Goal: Communication & Community: Answer question/provide support

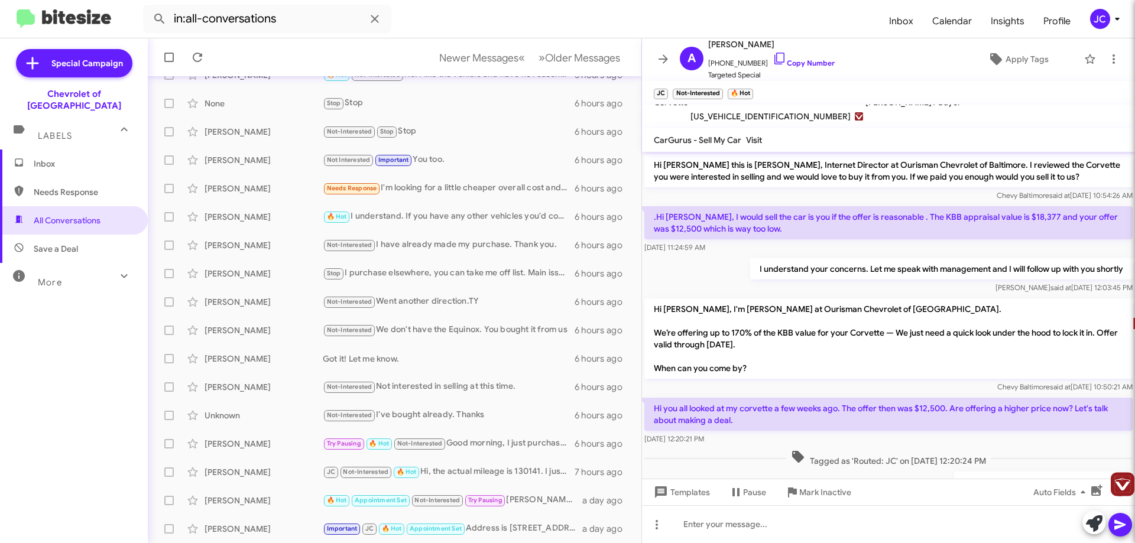
scroll to position [187, 0]
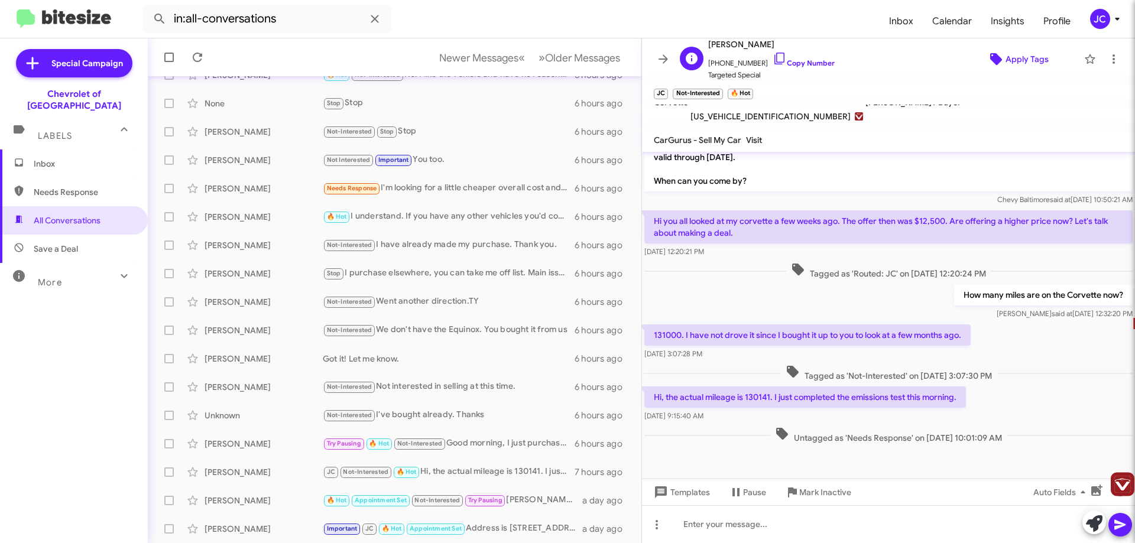
click at [1017, 63] on span "Apply Tags" at bounding box center [1026, 58] width 43 height 21
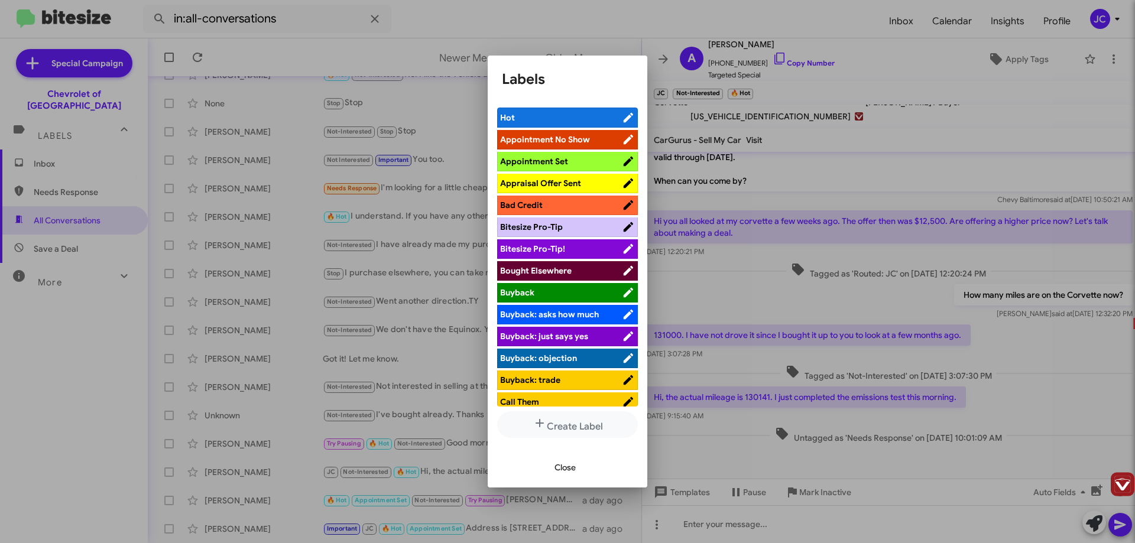
click at [564, 184] on span "Appraisal Offer Sent" at bounding box center [540, 183] width 81 height 11
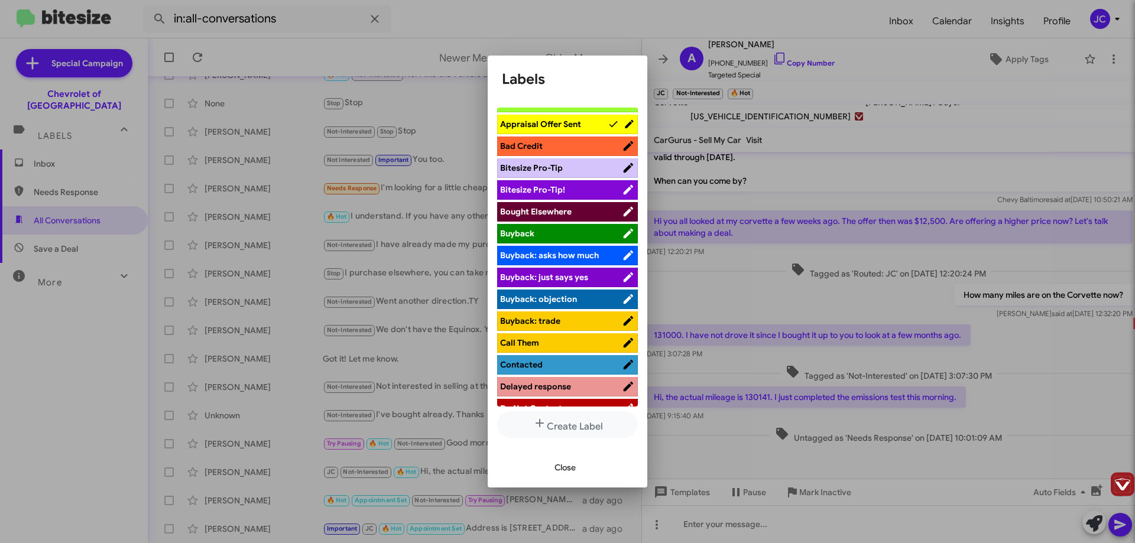
scroll to position [177, 0]
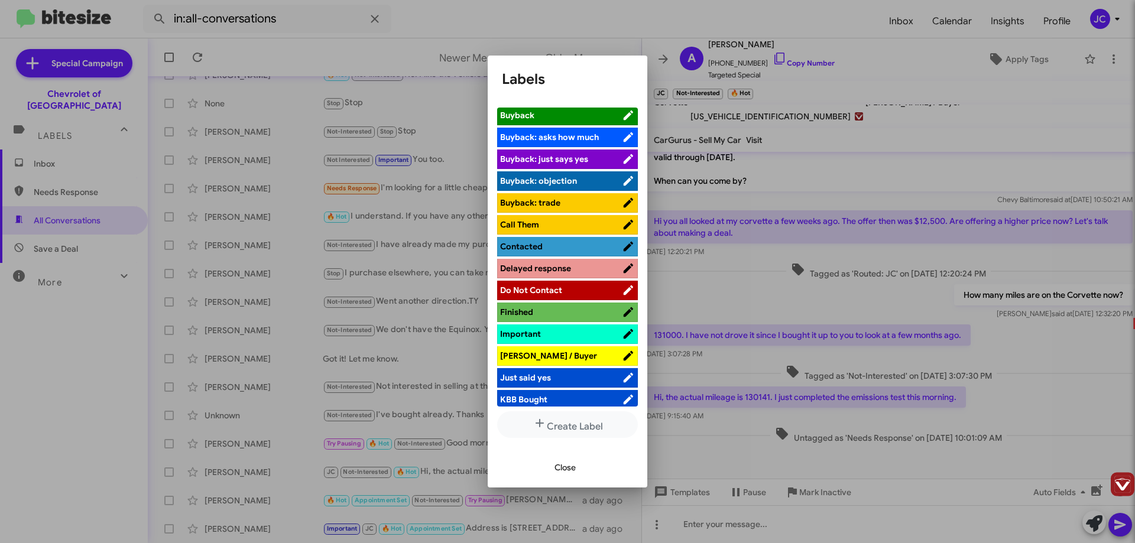
click at [535, 245] on span "Contacted" at bounding box center [521, 246] width 43 height 11
click at [594, 28] on div at bounding box center [567, 271] width 1135 height 543
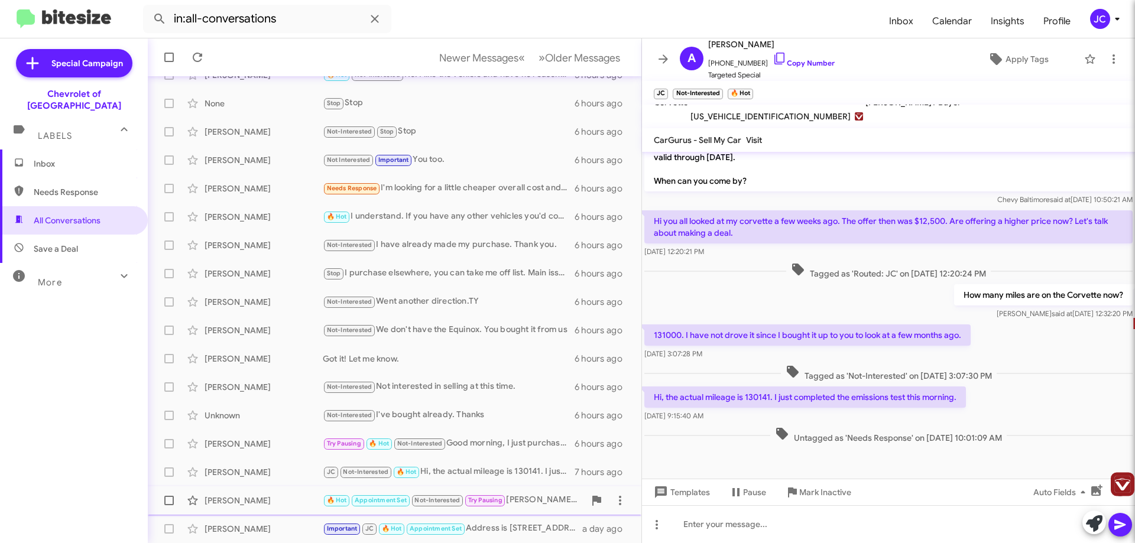
click at [533, 498] on div "🔥 Hot Appointment Set Not-Interested Try Pausing [PERSON_NAME] is no longer at …" at bounding box center [454, 500] width 262 height 14
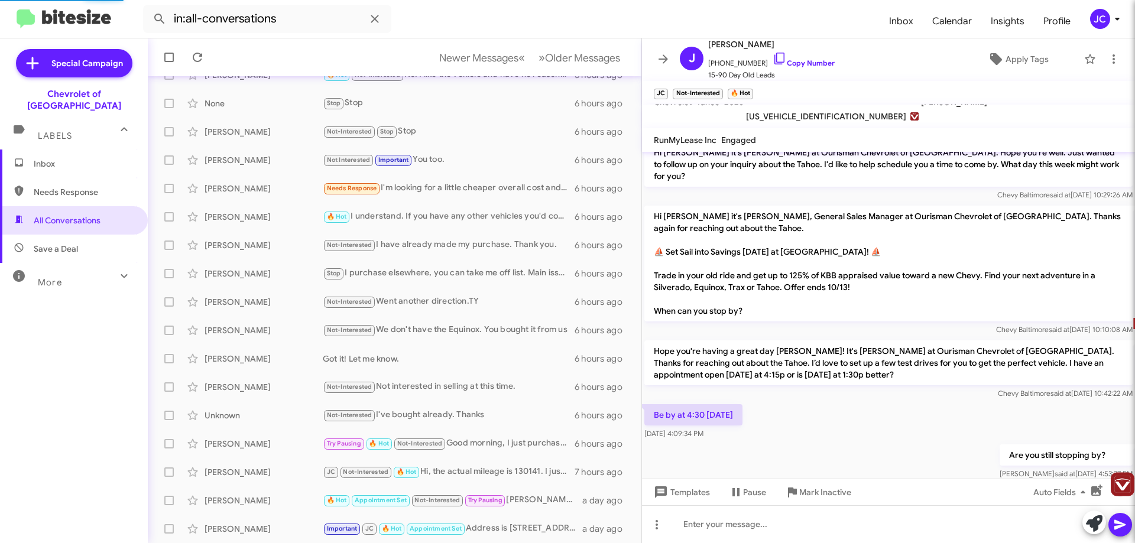
scroll to position [642, 0]
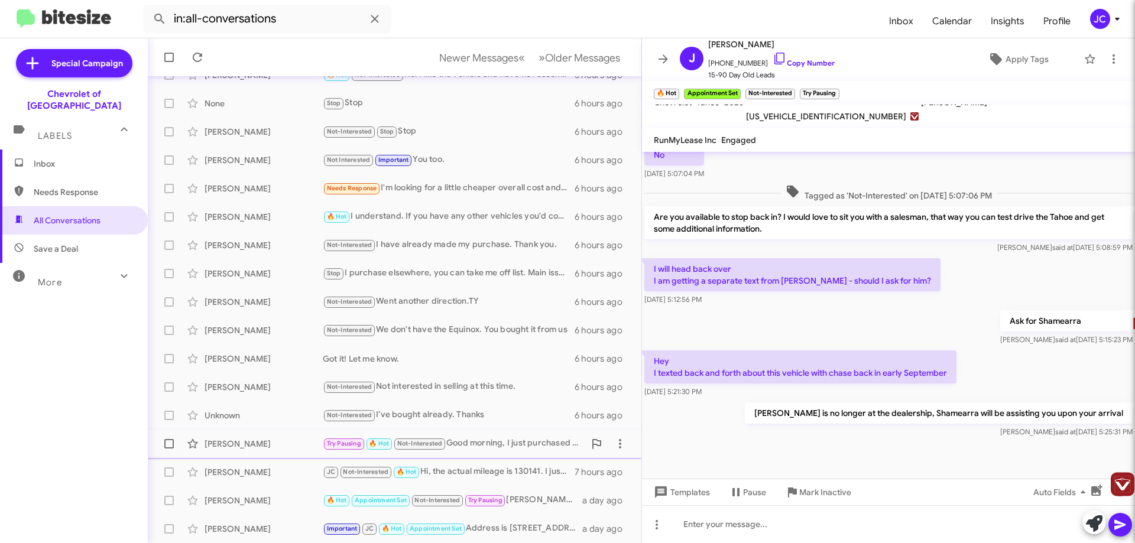
click at [502, 441] on div "Try Pausing 🔥 Hot Not-Interested Good morning, I just purchased a vehicle." at bounding box center [454, 444] width 262 height 14
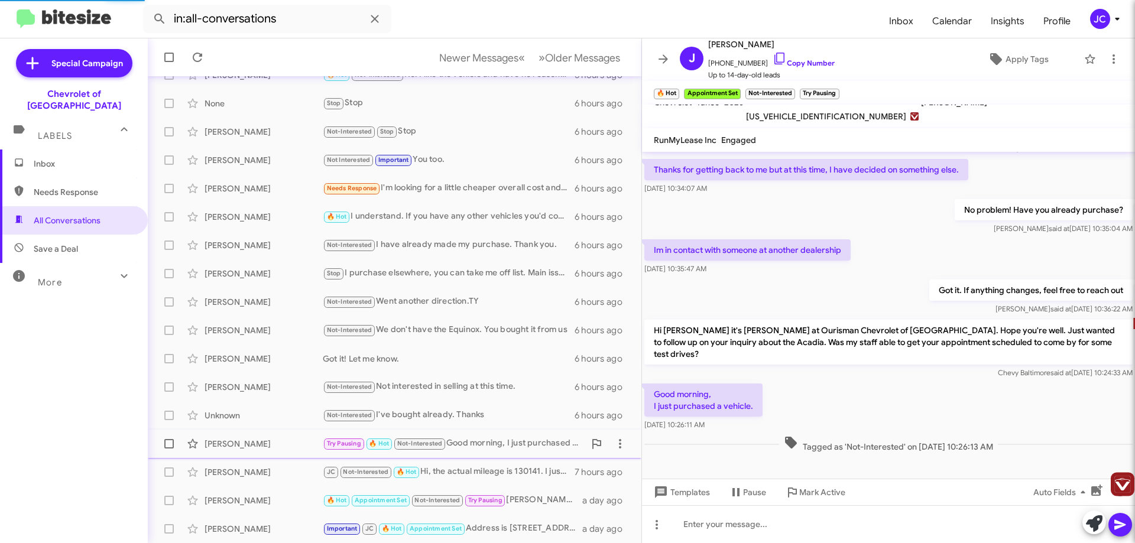
scroll to position [35, 0]
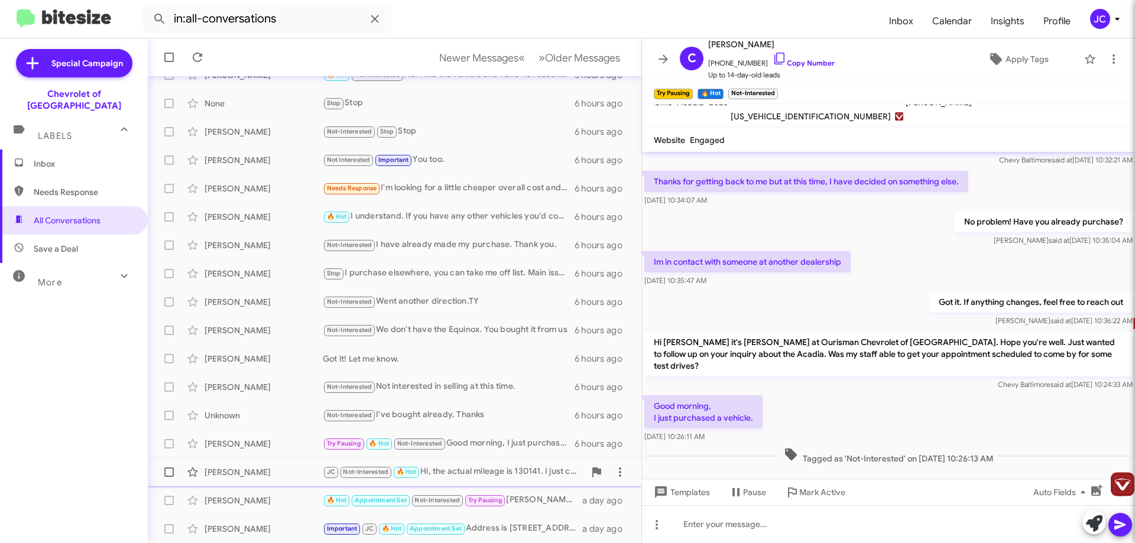
click at [483, 475] on div "JC Not-Interested 🔥 Hot Hi, the actual mileage is 130141. I just completed the …" at bounding box center [454, 472] width 262 height 14
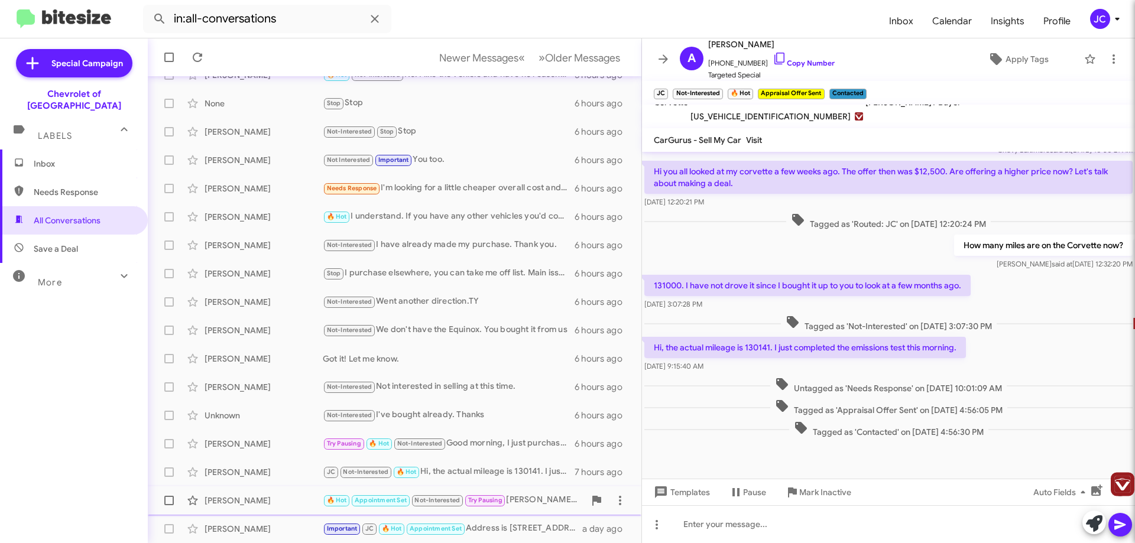
click at [541, 503] on div "🔥 Hot Appointment Set Not-Interested Try Pausing [PERSON_NAME] is no longer at …" at bounding box center [454, 500] width 262 height 14
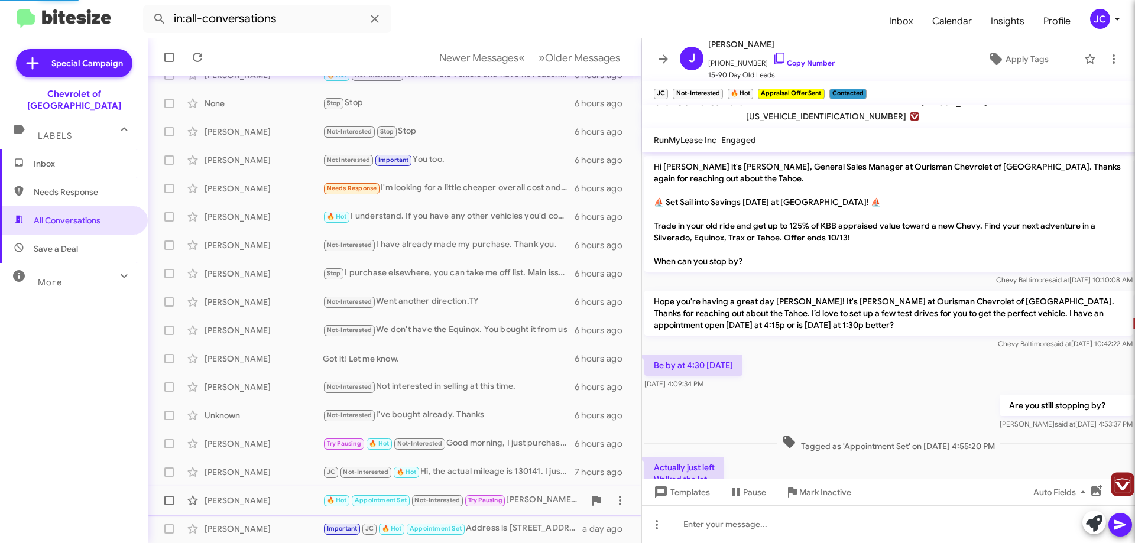
scroll to position [642, 0]
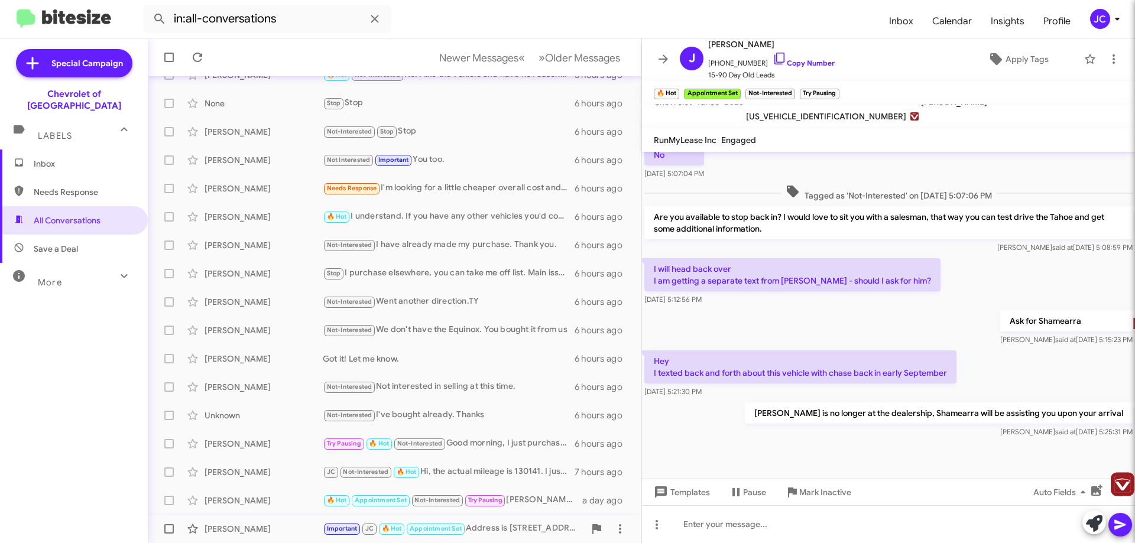
click at [502, 526] on div "Important JC 🔥 Hot Appointment Set Address is [STREET_ADDRESS]" at bounding box center [454, 529] width 262 height 14
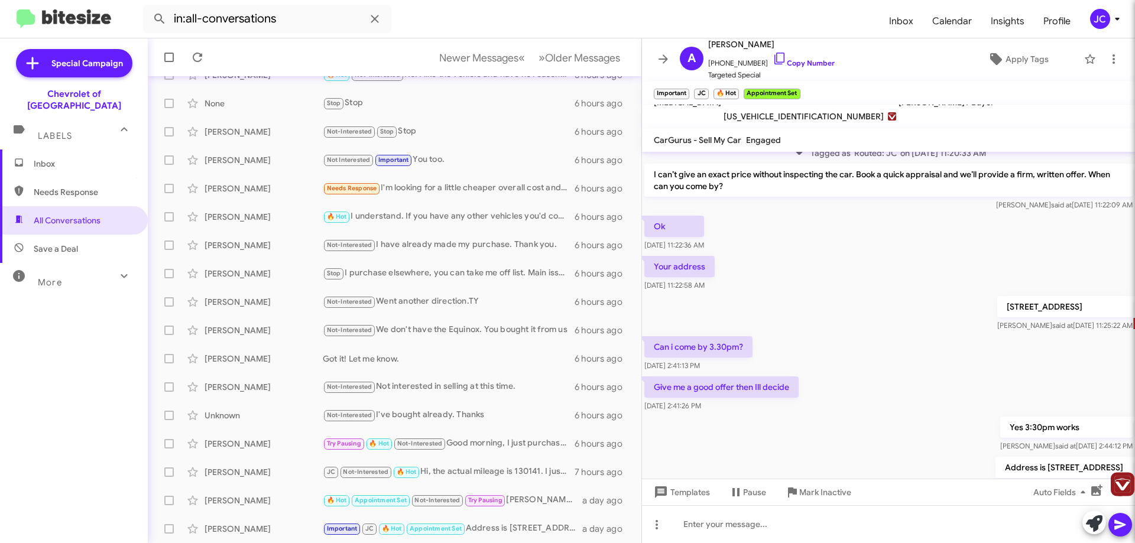
scroll to position [410, 0]
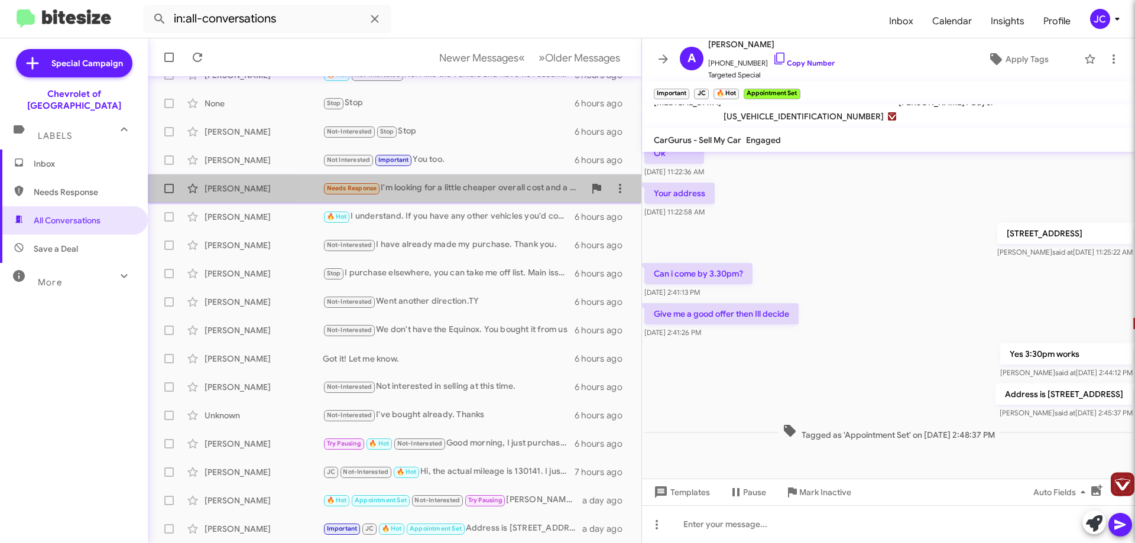
click at [425, 187] on div "Needs Response I'm looking for a little cheaper overall cost and a different co…" at bounding box center [454, 188] width 262 height 14
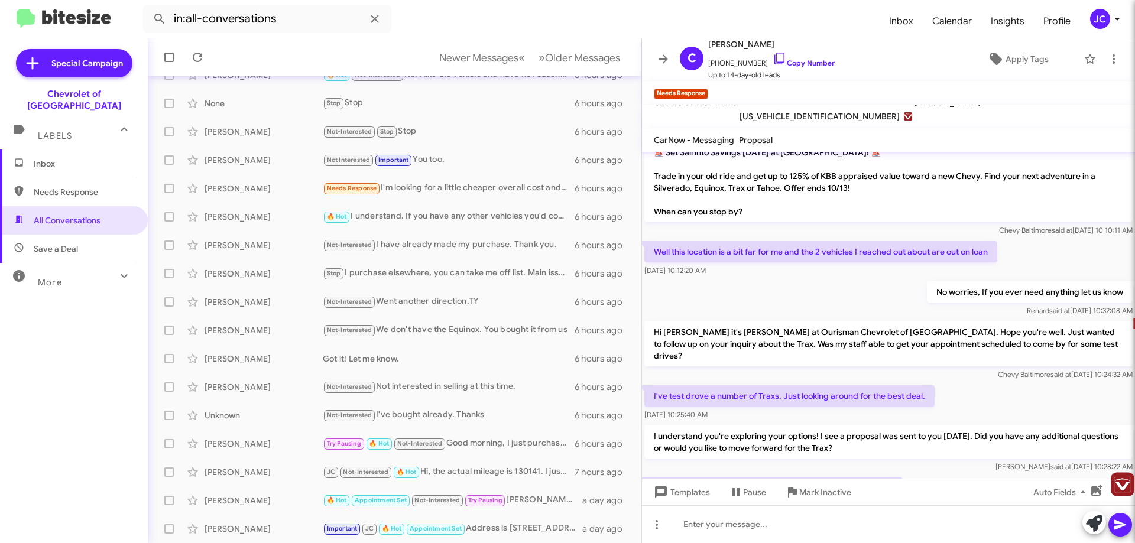
scroll to position [105, 0]
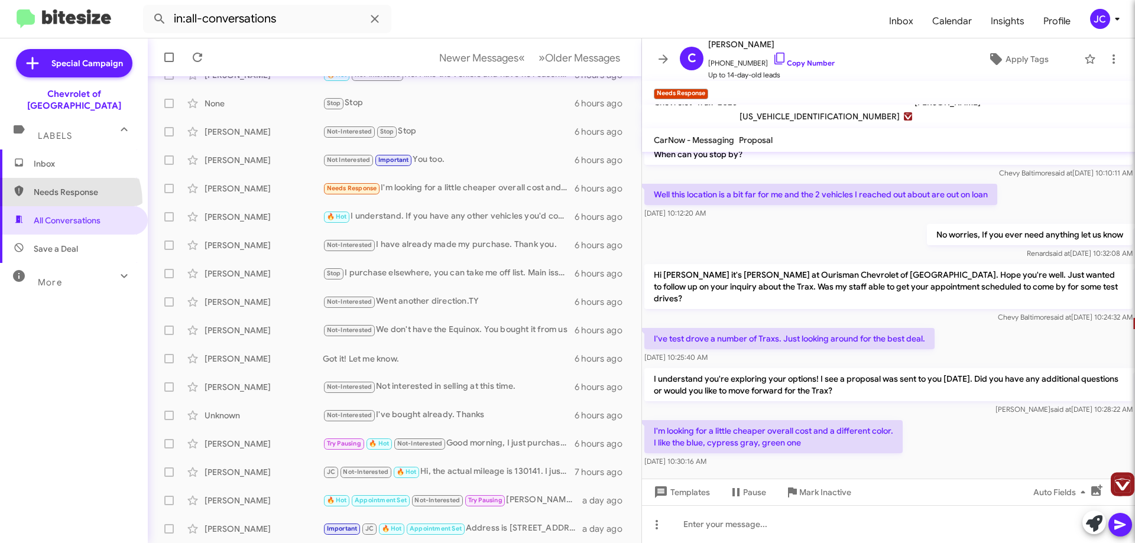
drag, startPoint x: 61, startPoint y: 190, endPoint x: 69, endPoint y: 191, distance: 7.8
click at [62, 190] on span "Needs Response" at bounding box center [74, 192] width 148 height 28
type input "in:needs-response"
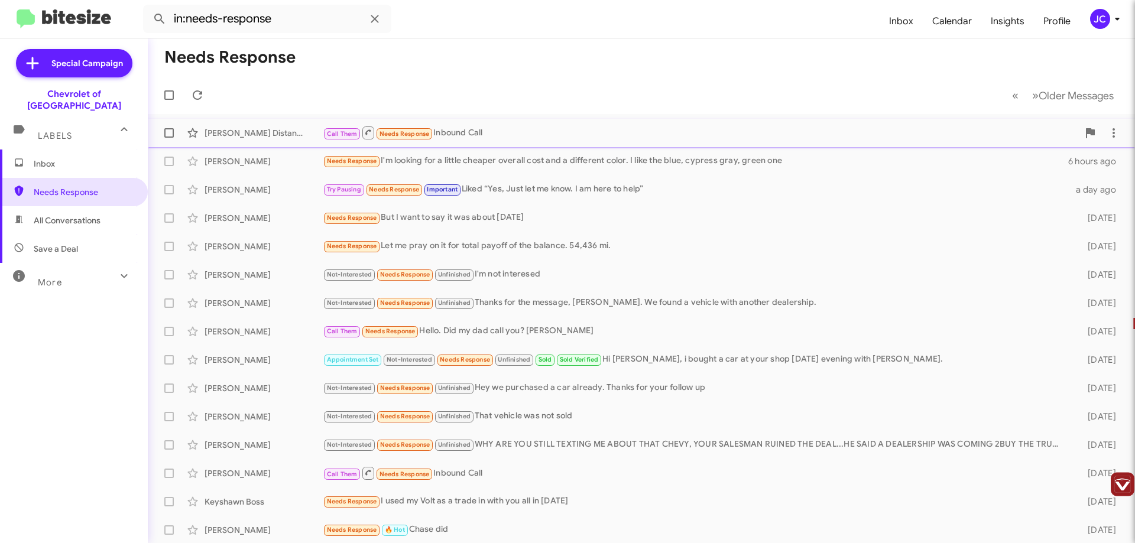
click at [572, 137] on div "Call Them Needs Response Inbound Call" at bounding box center [700, 132] width 755 height 15
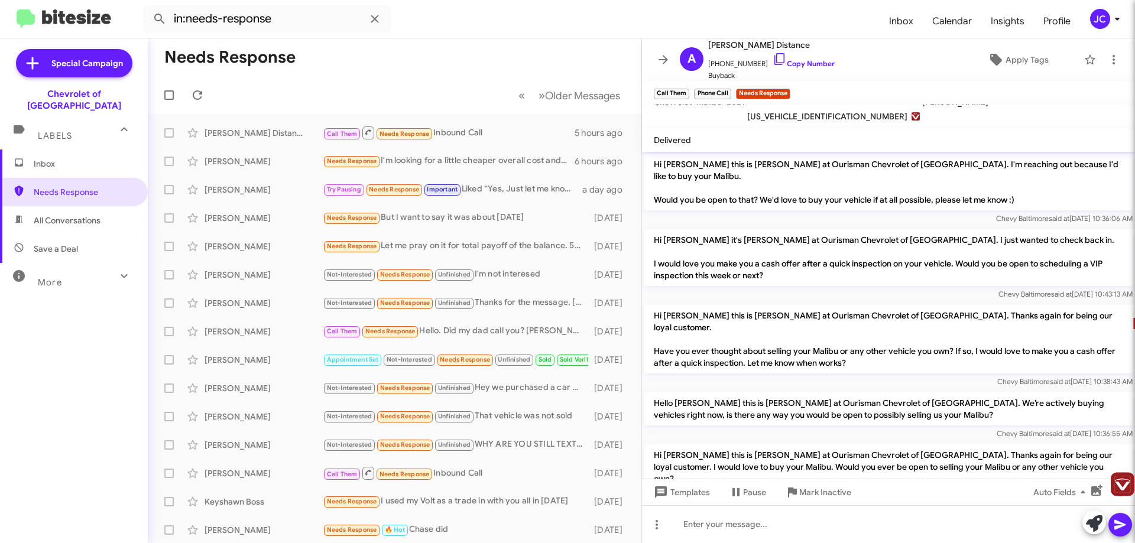
scroll to position [326, 0]
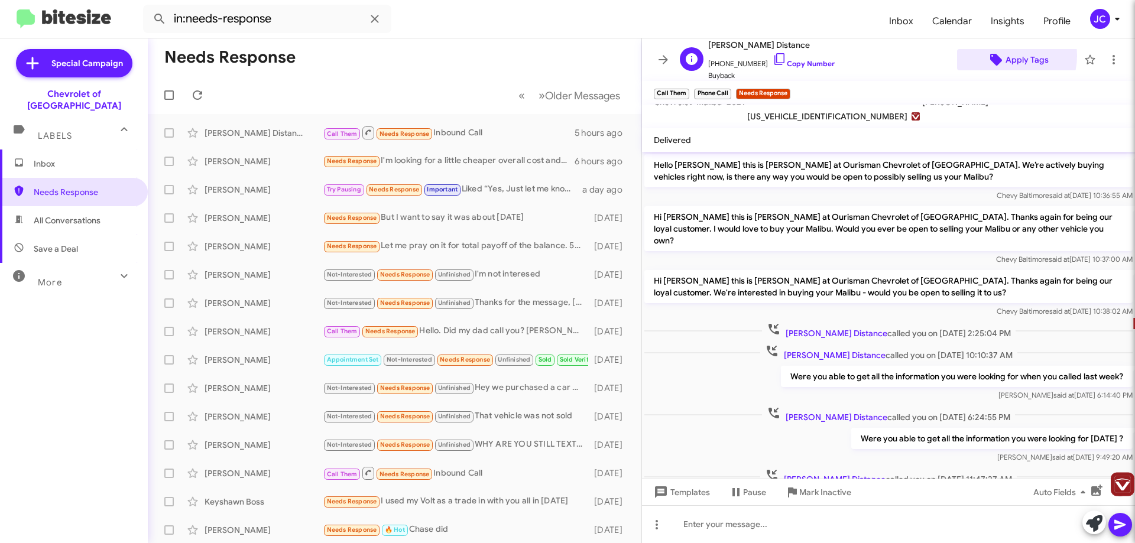
click at [1005, 56] on span "Apply Tags" at bounding box center [1026, 59] width 43 height 21
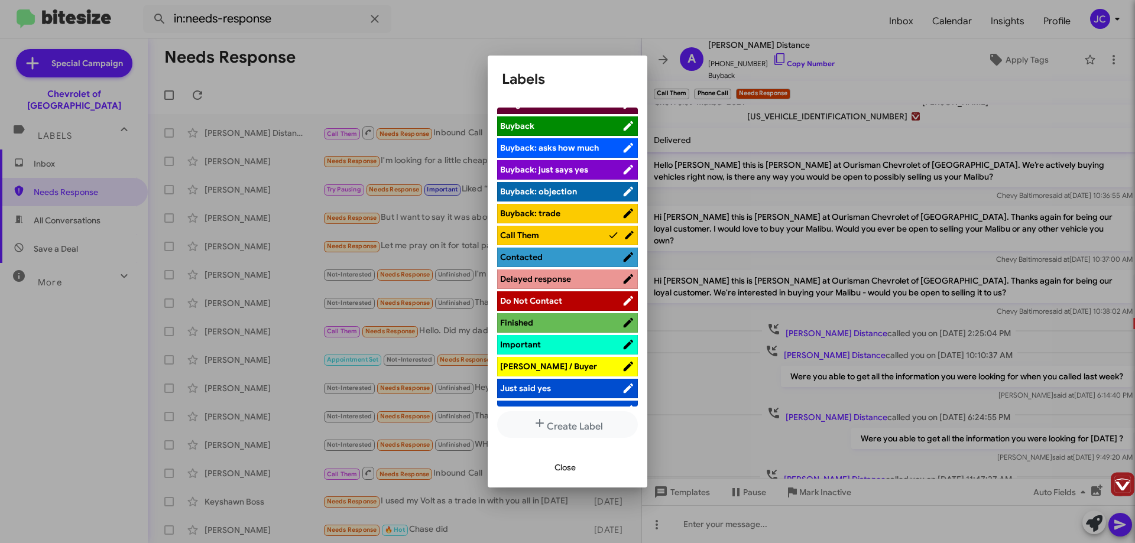
scroll to position [177, 0]
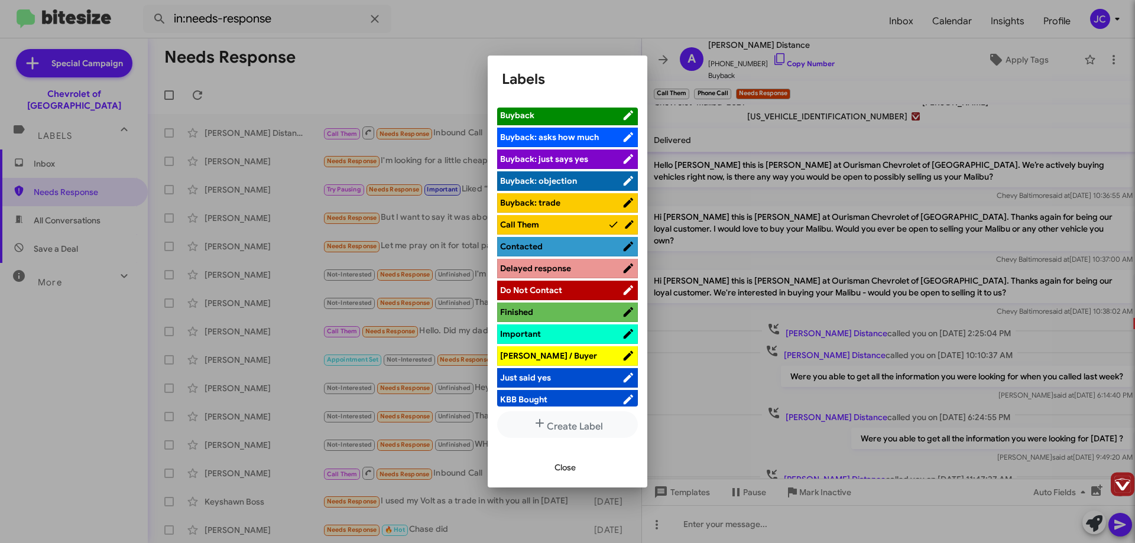
click at [561, 246] on span "Contacted" at bounding box center [561, 247] width 122 height 12
click at [422, 77] on div at bounding box center [567, 271] width 1135 height 543
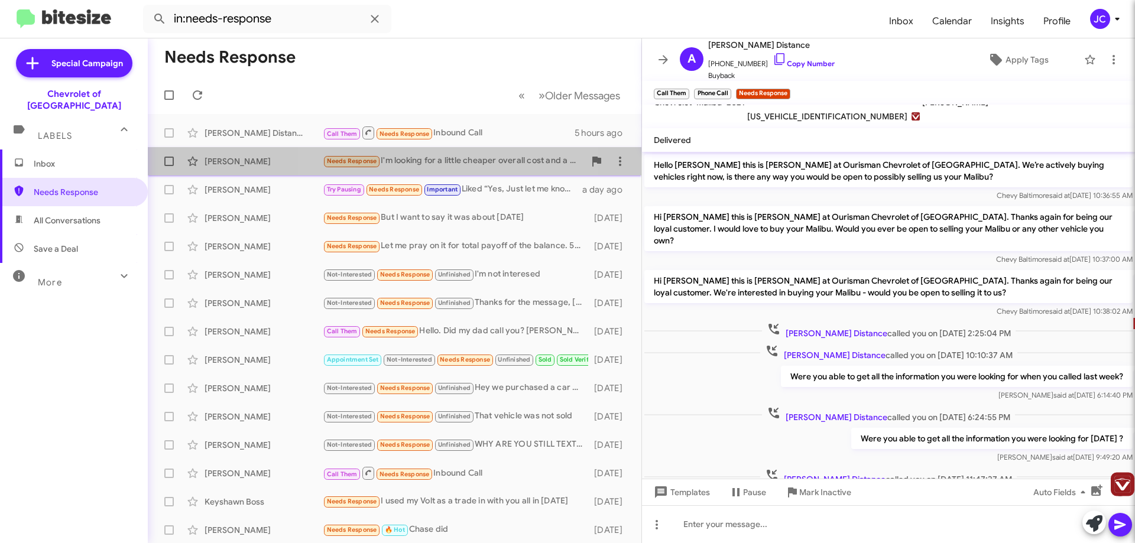
click at [452, 164] on div "Needs Response I'm looking for a little cheaper overall cost and a different co…" at bounding box center [454, 161] width 262 height 14
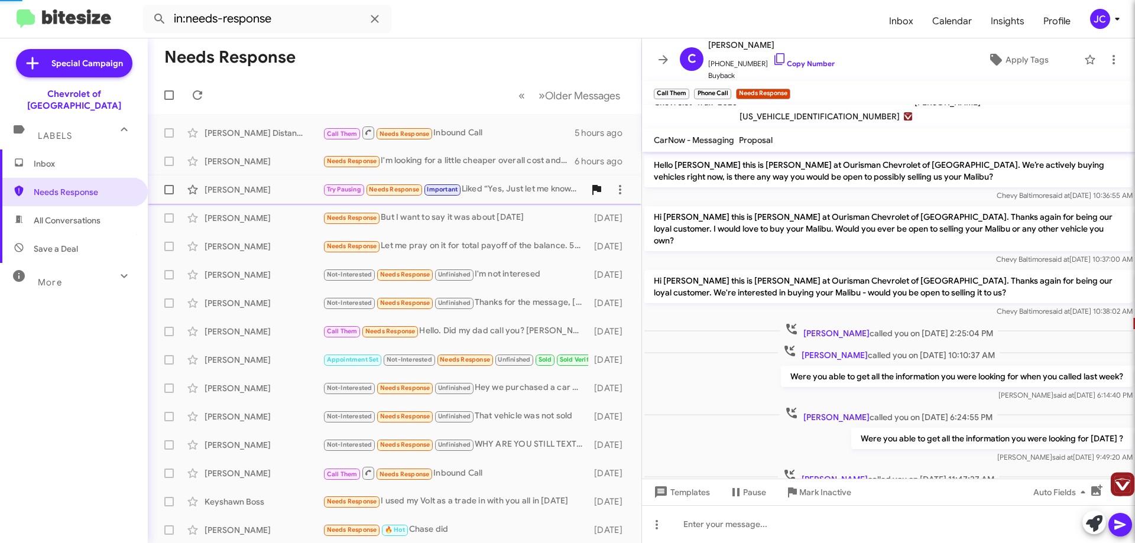
scroll to position [105, 0]
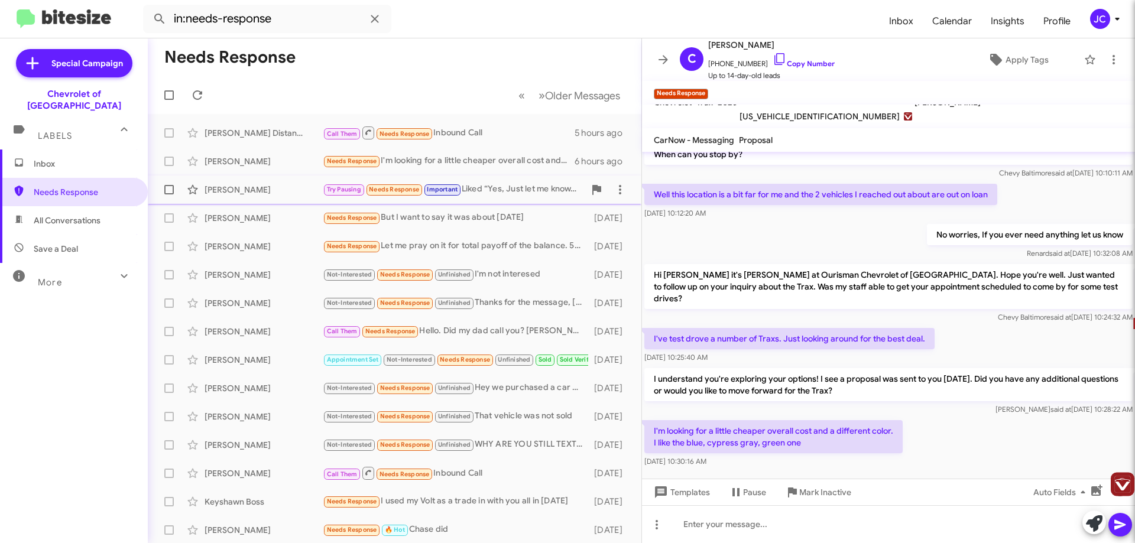
click at [490, 186] on div "Try Pausing Needs Response Important Liked “Yes, Just let me know. I am here to…" at bounding box center [454, 190] width 262 height 14
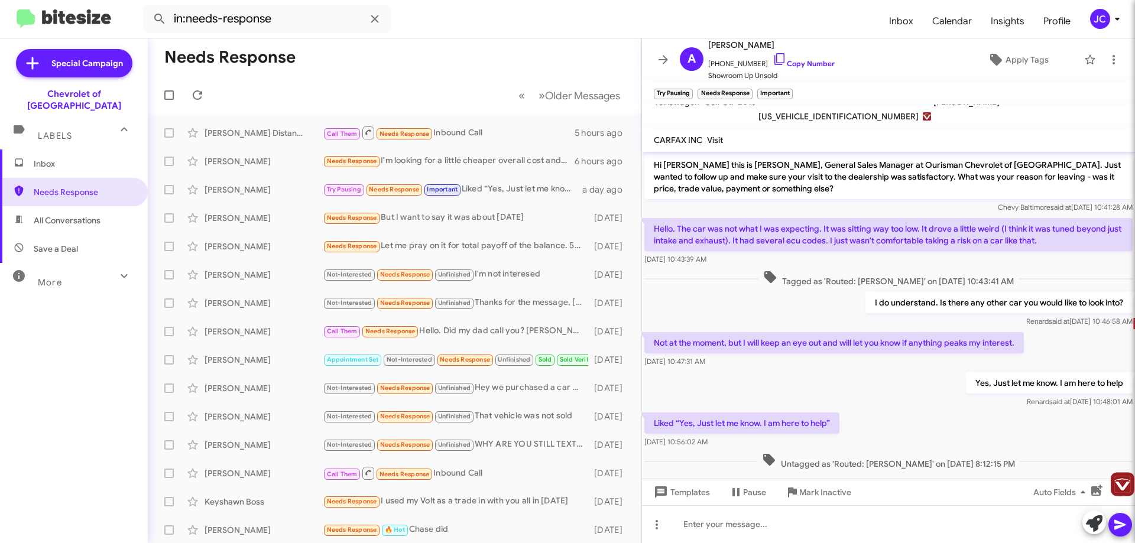
scroll to position [17, 0]
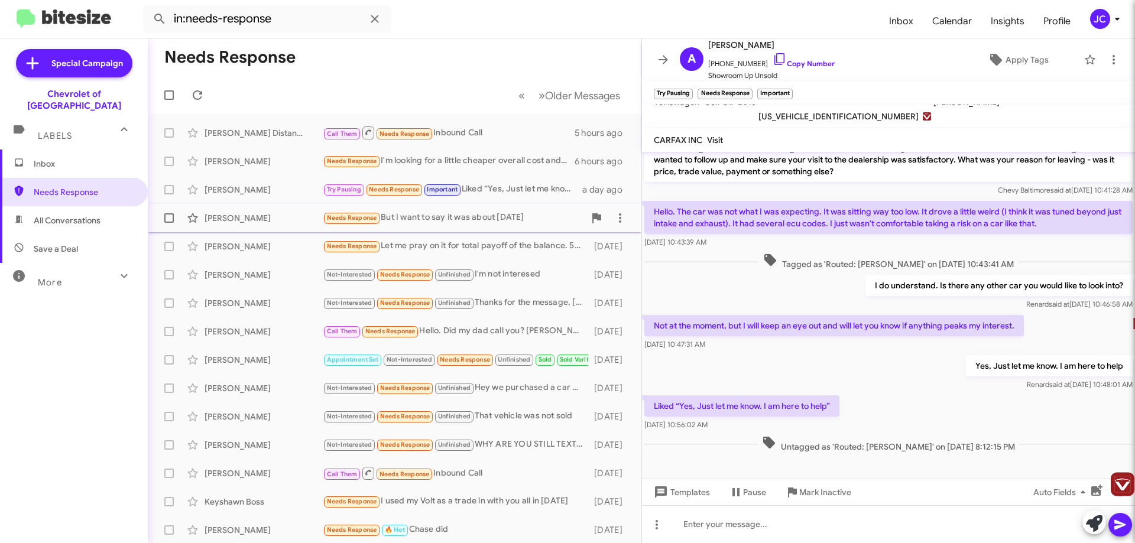
click at [432, 220] on div "Needs Response But I want to say it was about [DATE]" at bounding box center [454, 218] width 262 height 14
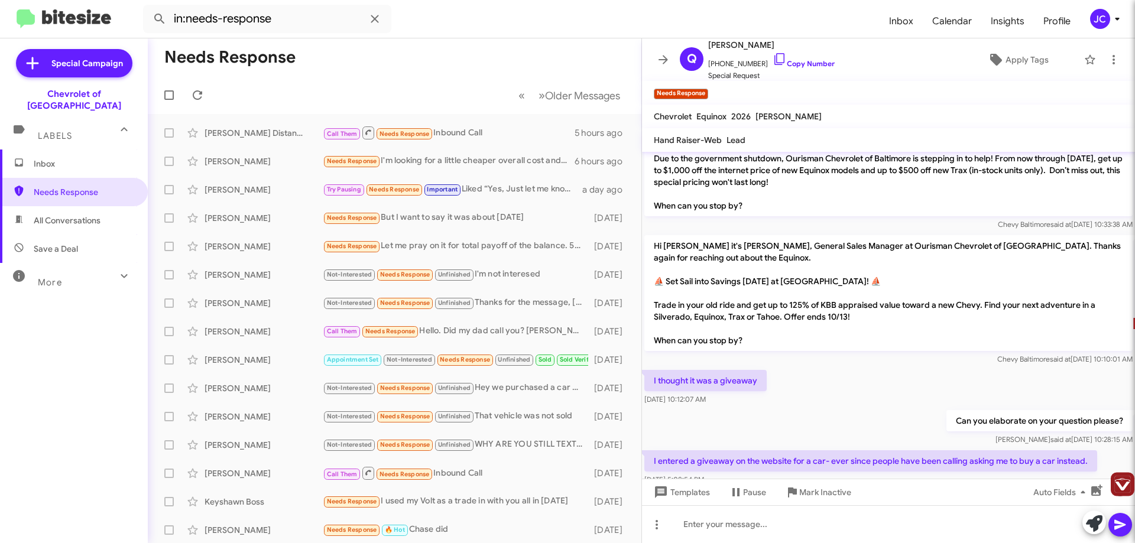
scroll to position [219, 0]
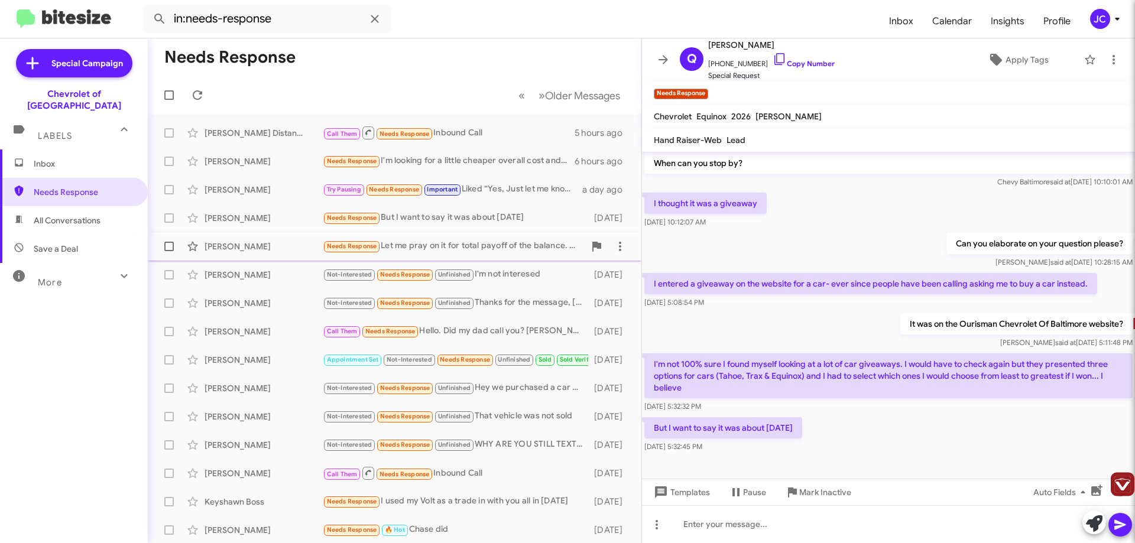
click at [467, 255] on div "[PERSON_NAME] Needs Response Let me pray on it for total payoff of the balance.…" at bounding box center [394, 247] width 475 height 24
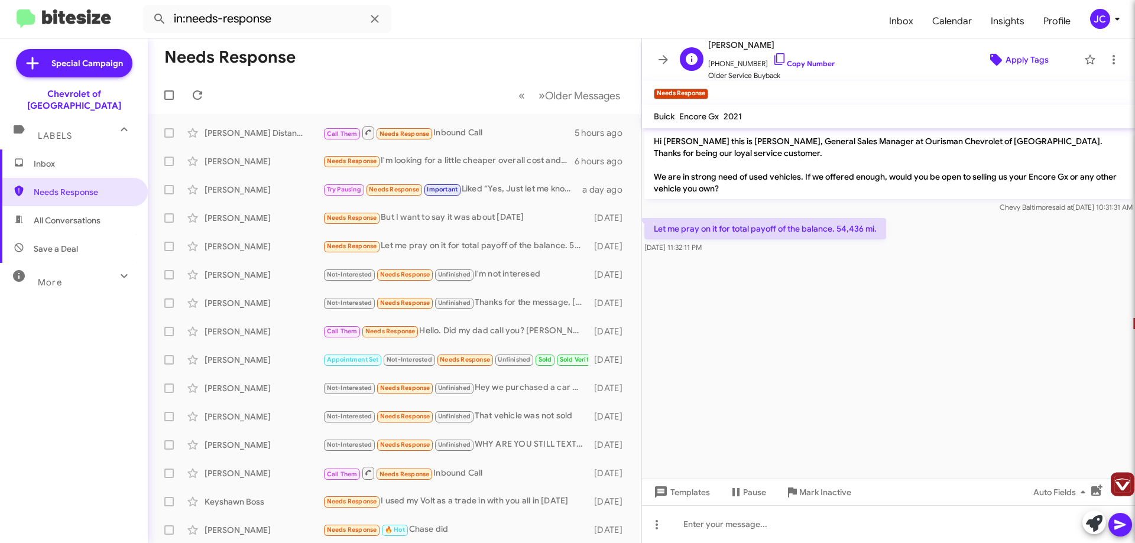
click at [1016, 59] on span "Apply Tags" at bounding box center [1026, 59] width 43 height 21
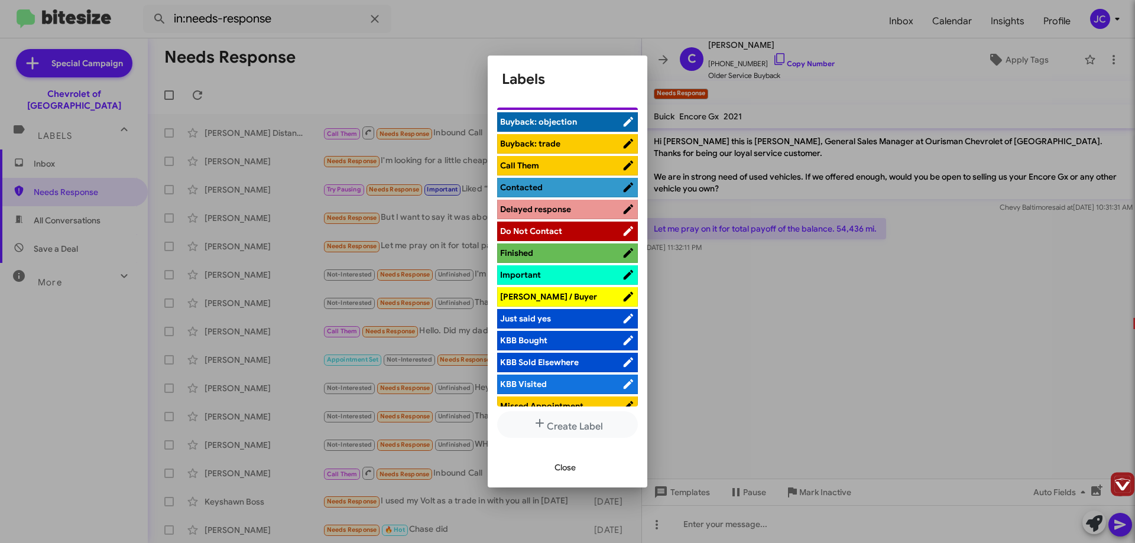
scroll to position [355, 0]
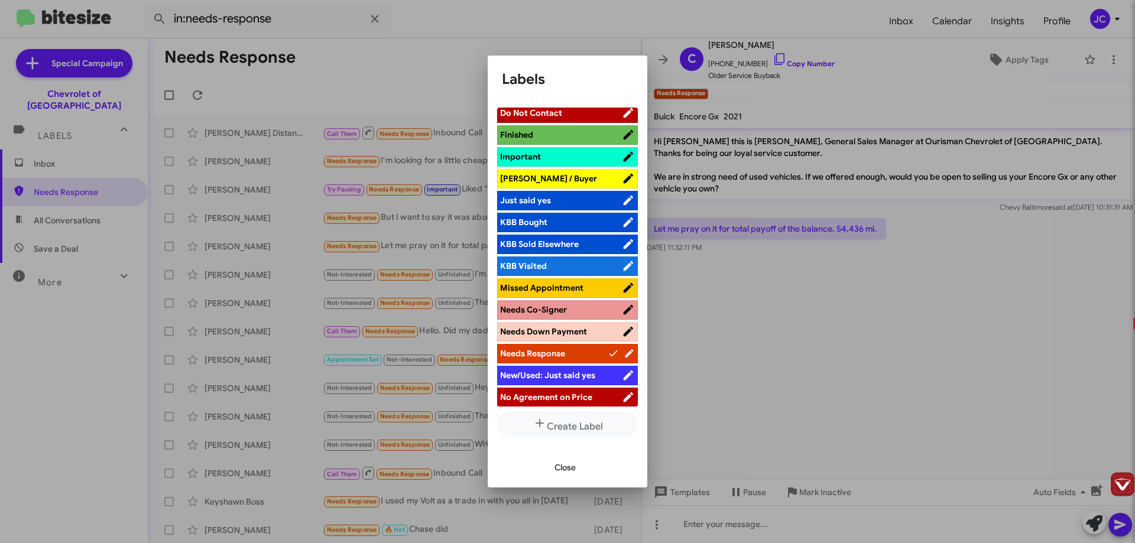
click at [568, 175] on span "[PERSON_NAME] / Buyer" at bounding box center [561, 179] width 122 height 12
click at [896, 362] on div at bounding box center [567, 271] width 1135 height 543
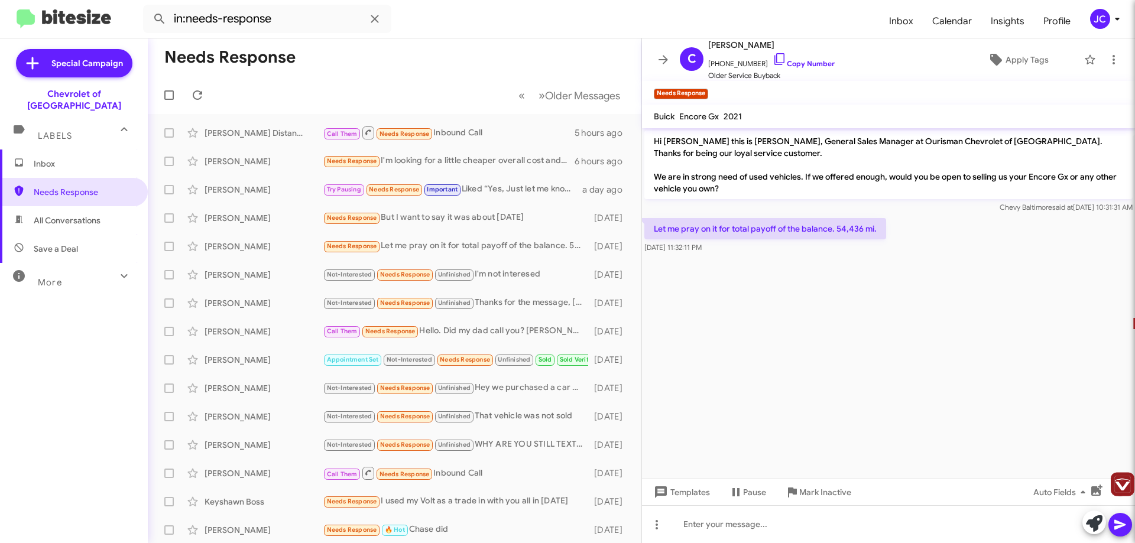
click at [733, 118] on span "2021" at bounding box center [732, 116] width 18 height 11
click at [791, 61] on link "Copy Number" at bounding box center [803, 63] width 62 height 9
click at [688, 60] on icon at bounding box center [692, 59] width 12 height 12
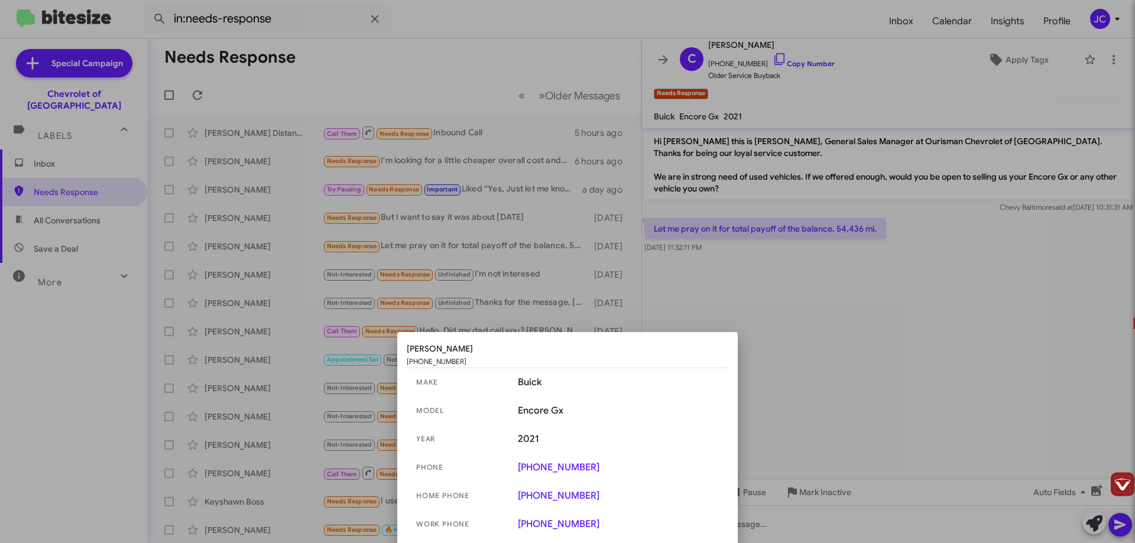
drag, startPoint x: 480, startPoint y: 351, endPoint x: 406, endPoint y: 346, distance: 74.0
click at [406, 346] on mat-bottom-sheet-container "[PERSON_NAME] [PHONE_NUMBER] make Buick model Encore Gx year [DATE] phone [PHON…" at bounding box center [567, 437] width 340 height 211
copy span "[PERSON_NAME]"
click at [738, 301] on div at bounding box center [567, 271] width 1135 height 543
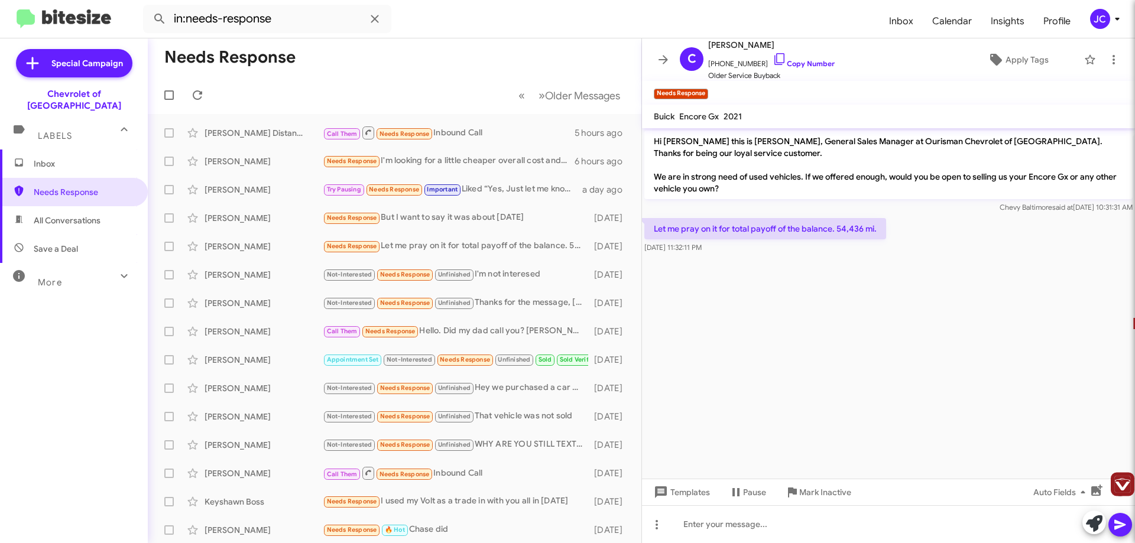
click at [746, 115] on mat-toolbar "Buick Encore Gx 2021" at bounding box center [888, 117] width 493 height 24
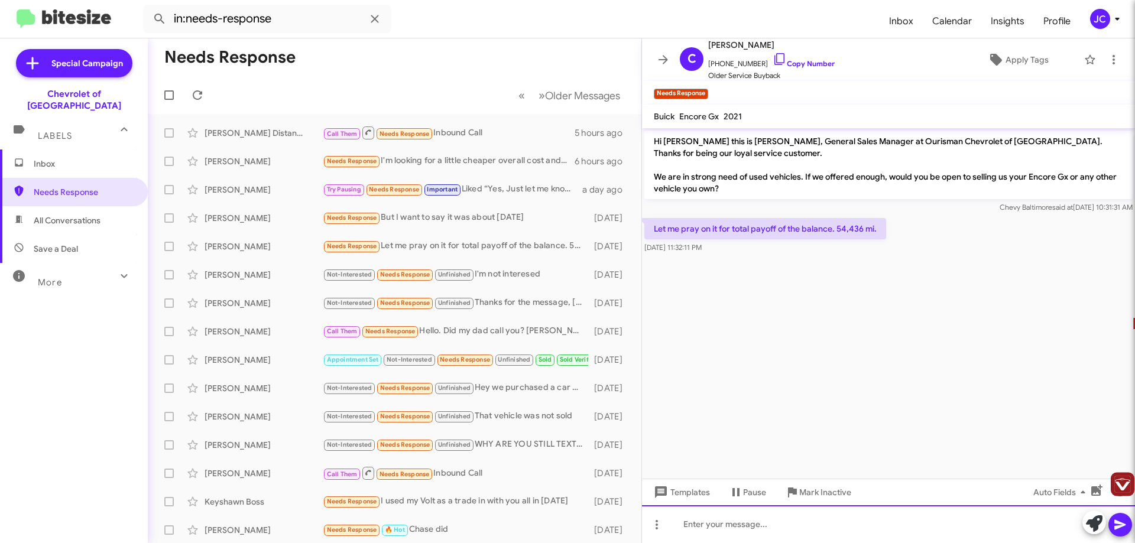
drag, startPoint x: 729, startPoint y: 521, endPoint x: 742, endPoint y: 524, distance: 12.9
click at [735, 522] on div at bounding box center [888, 524] width 493 height 38
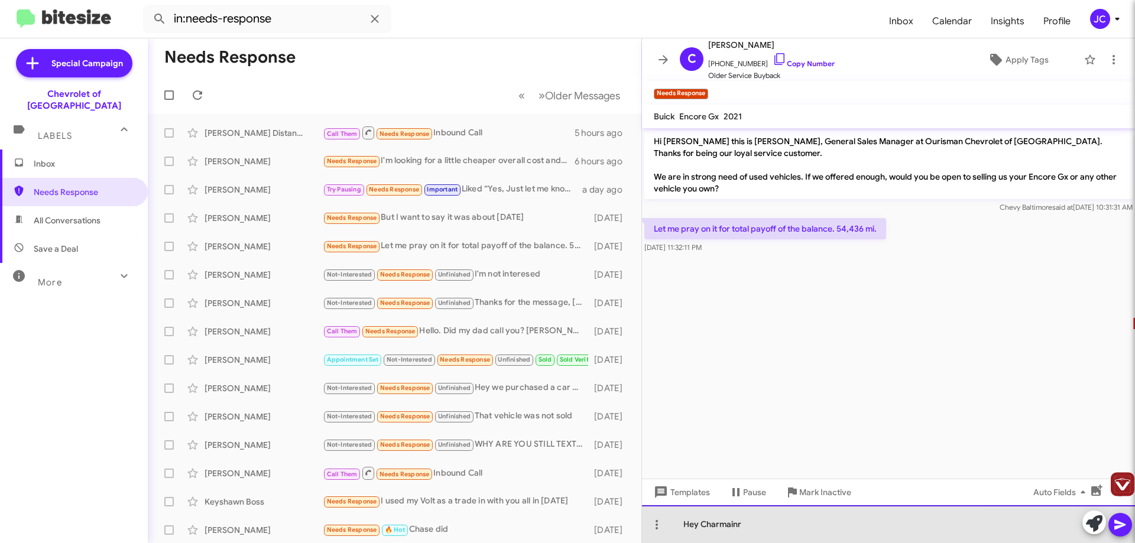
drag, startPoint x: 749, startPoint y: 531, endPoint x: 703, endPoint y: 521, distance: 47.6
click at [703, 521] on div "Hey Charmainr" at bounding box center [888, 524] width 493 height 38
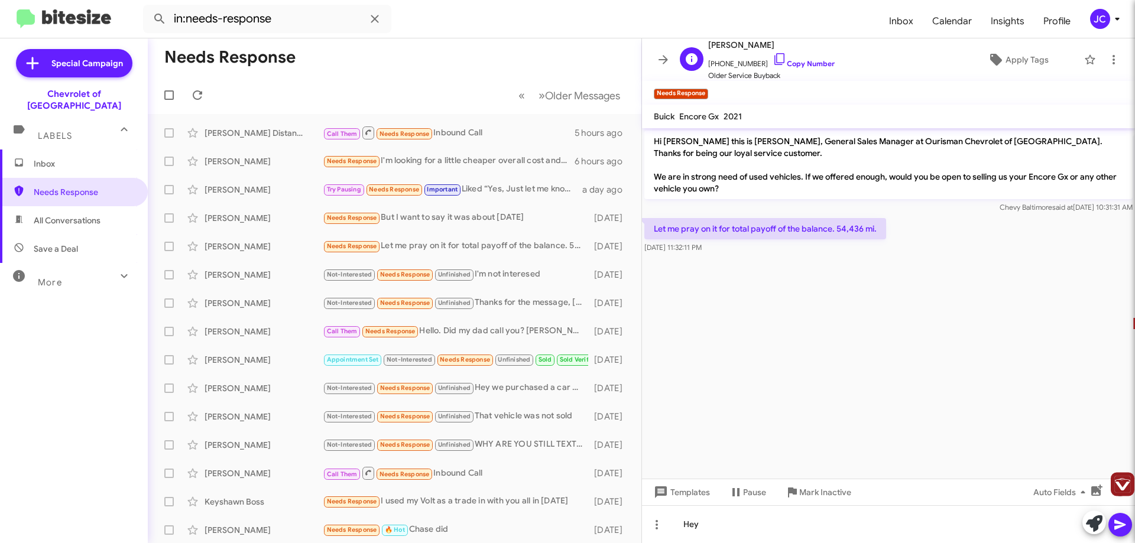
drag, startPoint x: 754, startPoint y: 46, endPoint x: 706, endPoint y: 47, distance: 48.5
click at [706, 47] on div "C [PERSON_NAME] [PHONE_NUMBER] Copy Number Older Service Buyback" at bounding box center [755, 60] width 160 height 44
copy span "[PERSON_NAME]"
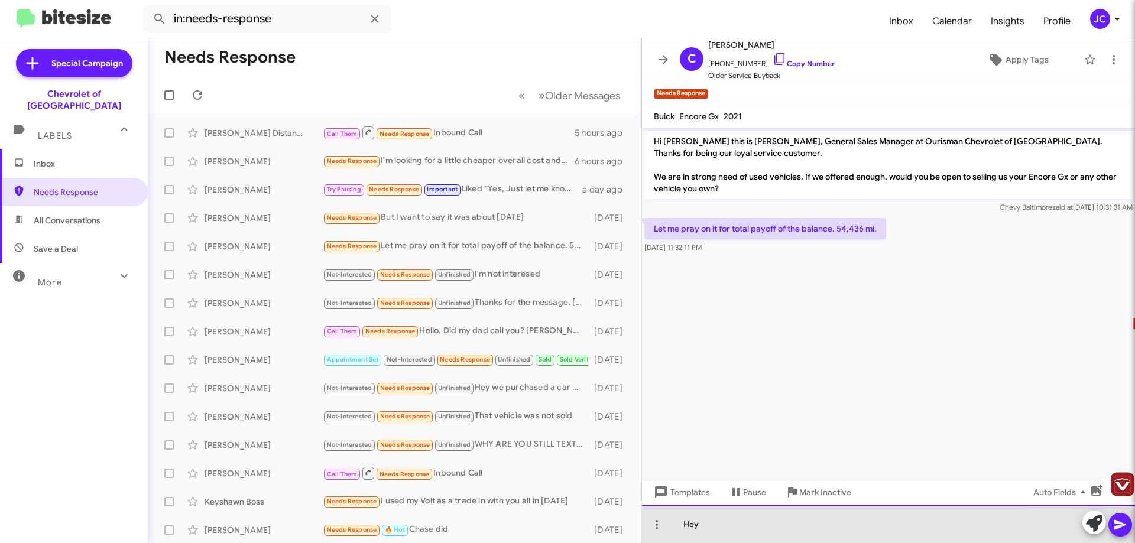
drag, startPoint x: 706, startPoint y: 522, endPoint x: 719, endPoint y: 526, distance: 13.6
click at [707, 522] on div "Hey" at bounding box center [888, 524] width 493 height 38
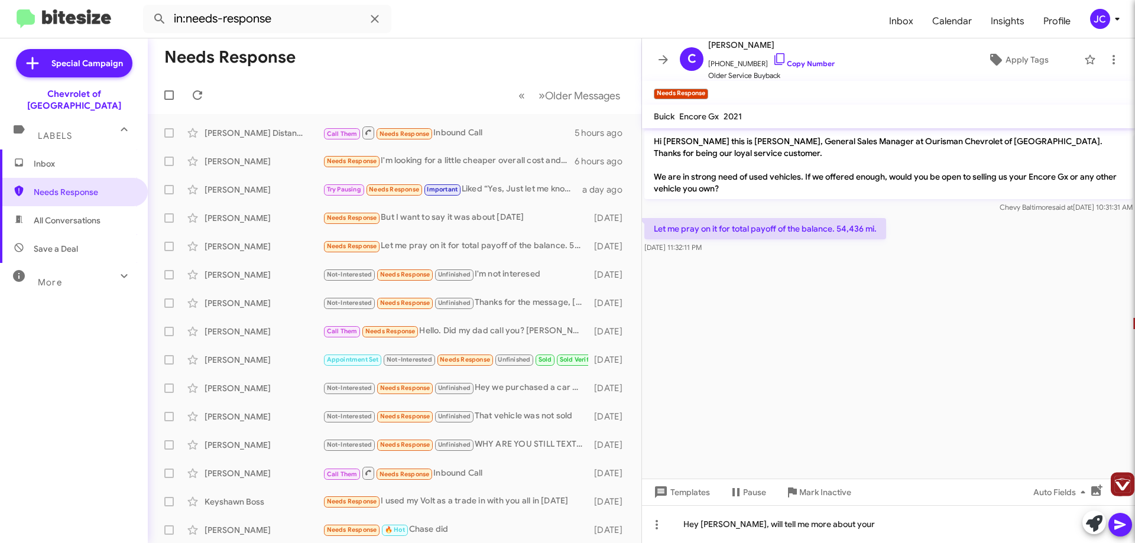
drag, startPoint x: 748, startPoint y: 114, endPoint x: 654, endPoint y: 119, distance: 94.1
click at [654, 119] on mat-toolbar "Buick Encore Gx 2021" at bounding box center [888, 117] width 493 height 24
copy div "Buick Encore Gx 2021"
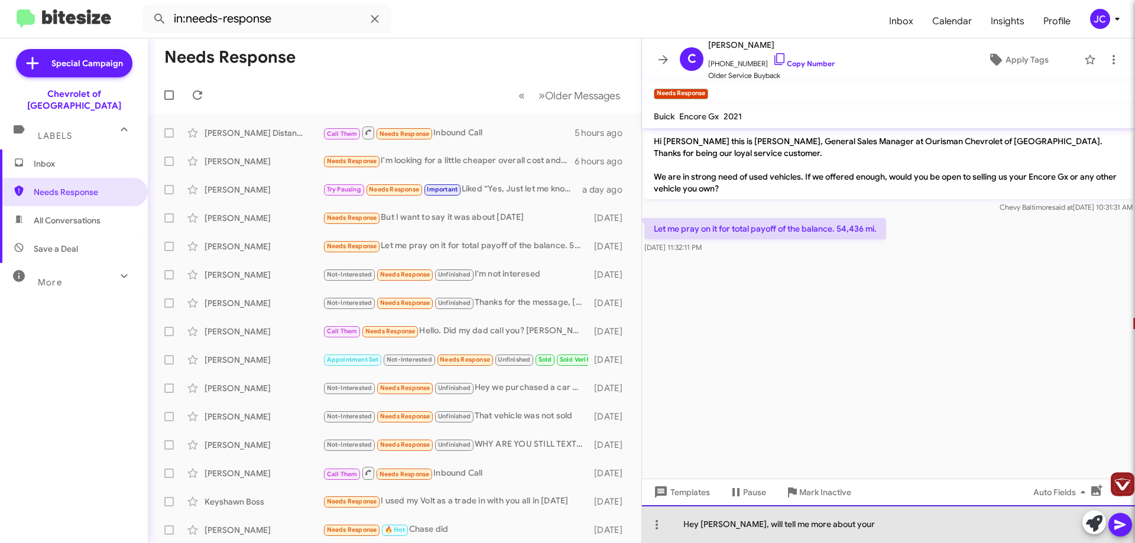
drag, startPoint x: 862, startPoint y: 526, endPoint x: 798, endPoint y: 520, distance: 64.1
click at [799, 521] on div "Hey [PERSON_NAME], will tell me more about your" at bounding box center [888, 524] width 493 height 38
click at [775, 521] on div "Hey [PERSON_NAME], will tell me more about your" at bounding box center [888, 524] width 493 height 38
drag, startPoint x: 746, startPoint y: 524, endPoint x: 855, endPoint y: 523, distance: 108.7
click at [855, 523] on div "Hey [PERSON_NAME], will tell me more about your" at bounding box center [888, 524] width 493 height 38
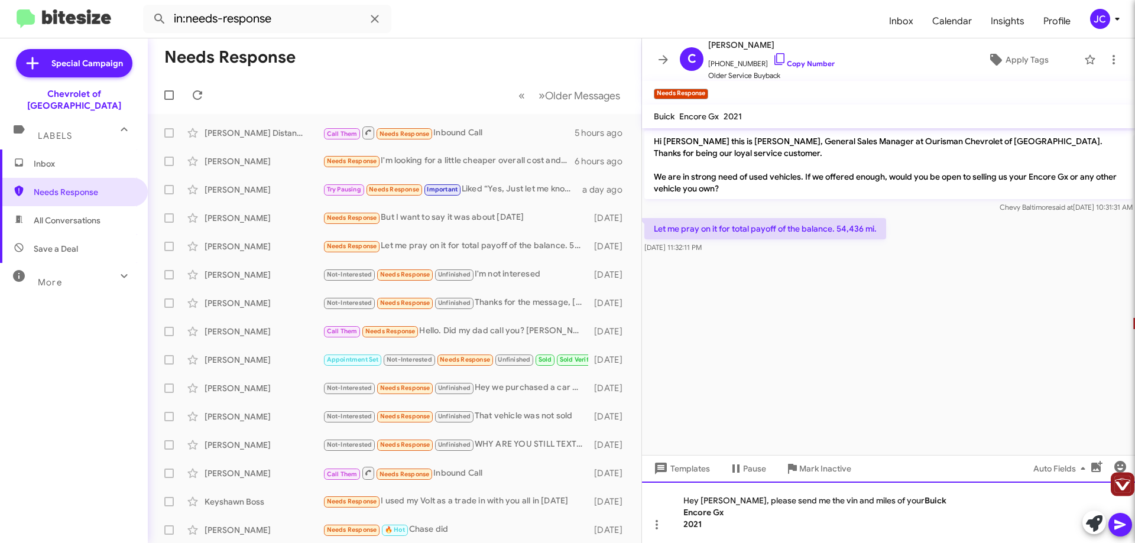
click at [680, 509] on div "Hey [PERSON_NAME], please send me the vin and miles of your Buick Encore Gx 2…" at bounding box center [888, 512] width 493 height 61
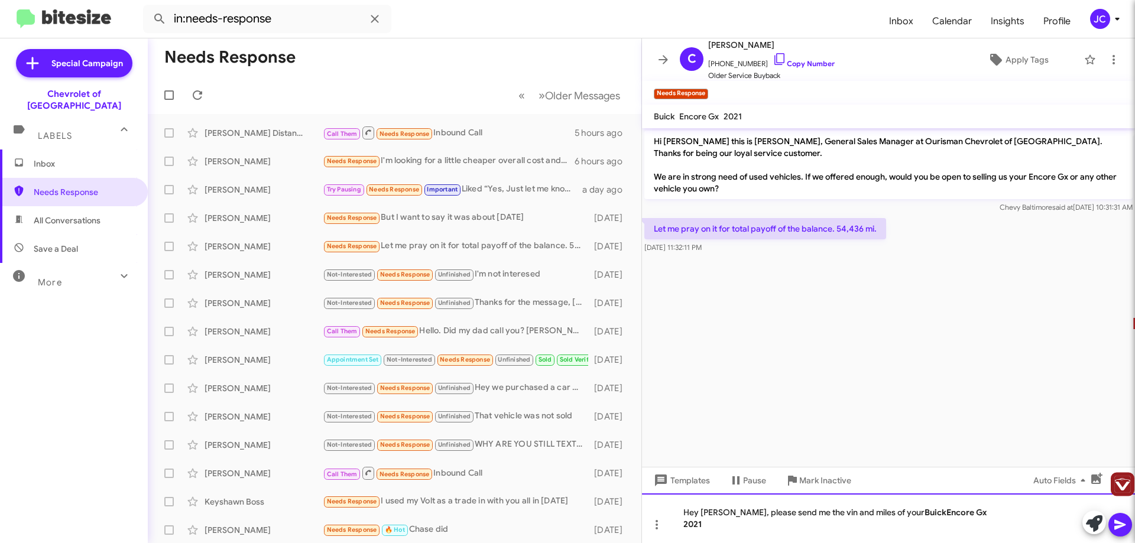
click at [684, 524] on b "2021" at bounding box center [692, 524] width 18 height 11
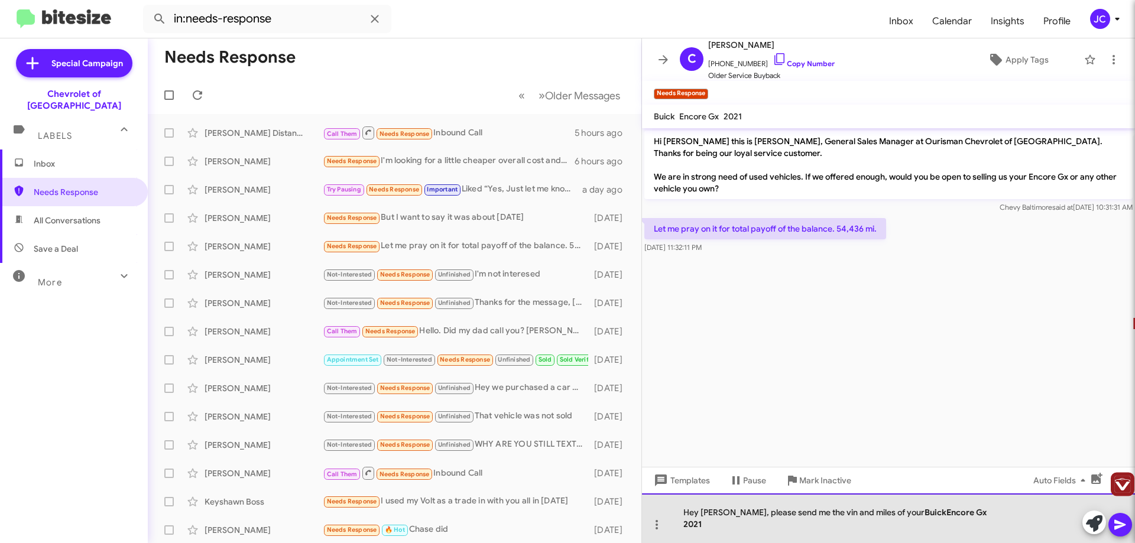
drag, startPoint x: 709, startPoint y: 524, endPoint x: 683, endPoint y: 524, distance: 26.0
click at [683, 524] on div "2021" at bounding box center [882, 524] width 398 height 12
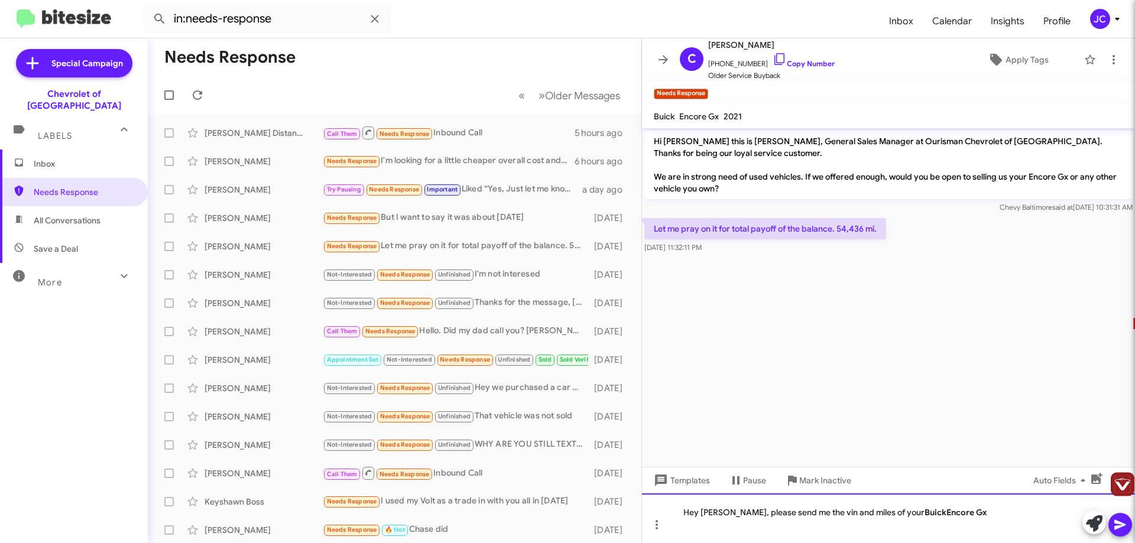
drag, startPoint x: 903, startPoint y: 513, endPoint x: 936, endPoint y: 531, distance: 37.8
click at [924, 513] on b "Buick" at bounding box center [935, 512] width 22 height 11
click at [744, 516] on div "Hey [PERSON_NAME], please send me the vin and miles of your 2021 Buick Encore Gx" at bounding box center [888, 518] width 493 height 50
click at [1126, 527] on icon at bounding box center [1120, 525] width 14 height 14
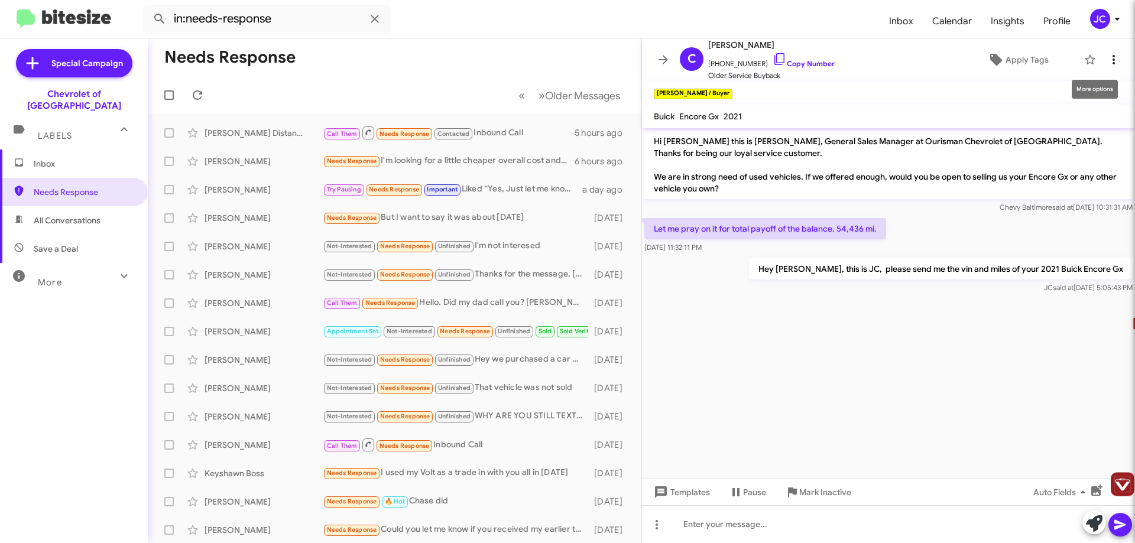
click at [1107, 59] on icon at bounding box center [1113, 60] width 14 height 14
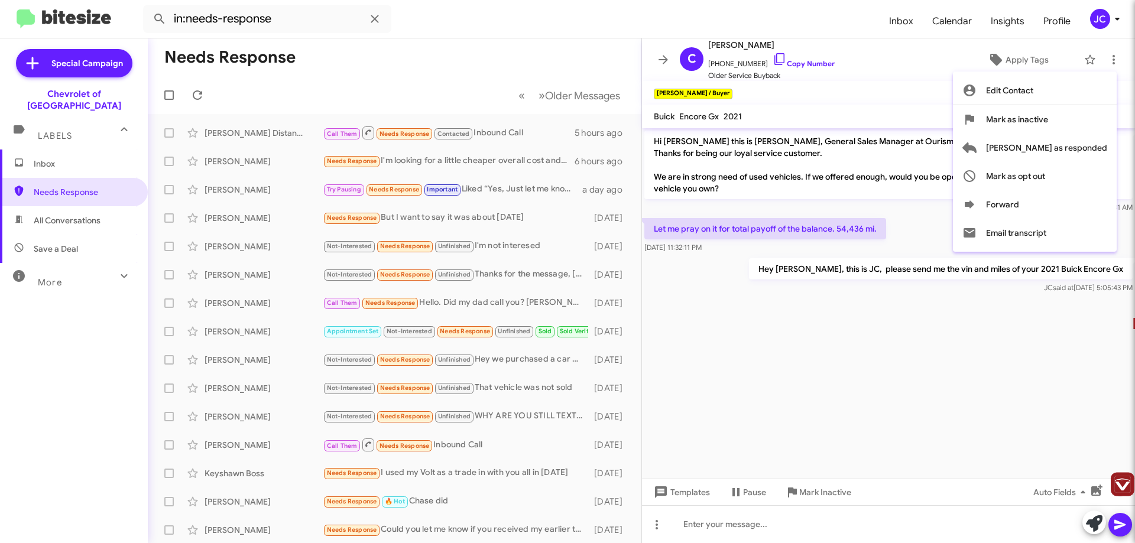
click at [1106, 57] on div at bounding box center [567, 271] width 1135 height 543
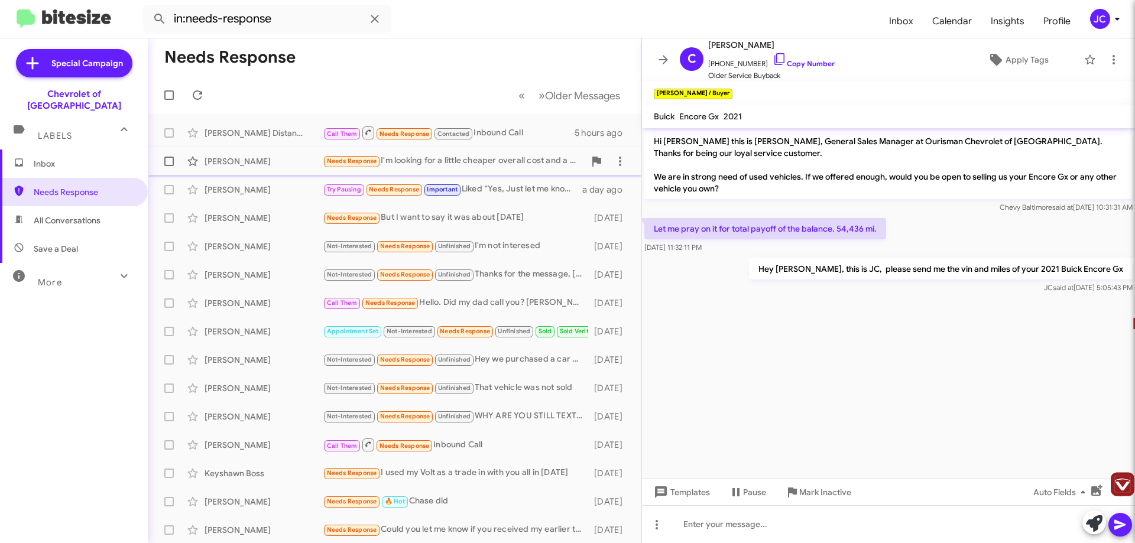
click at [415, 161] on div "Needs Response I'm looking for a little cheaper overall cost and a different co…" at bounding box center [454, 161] width 262 height 14
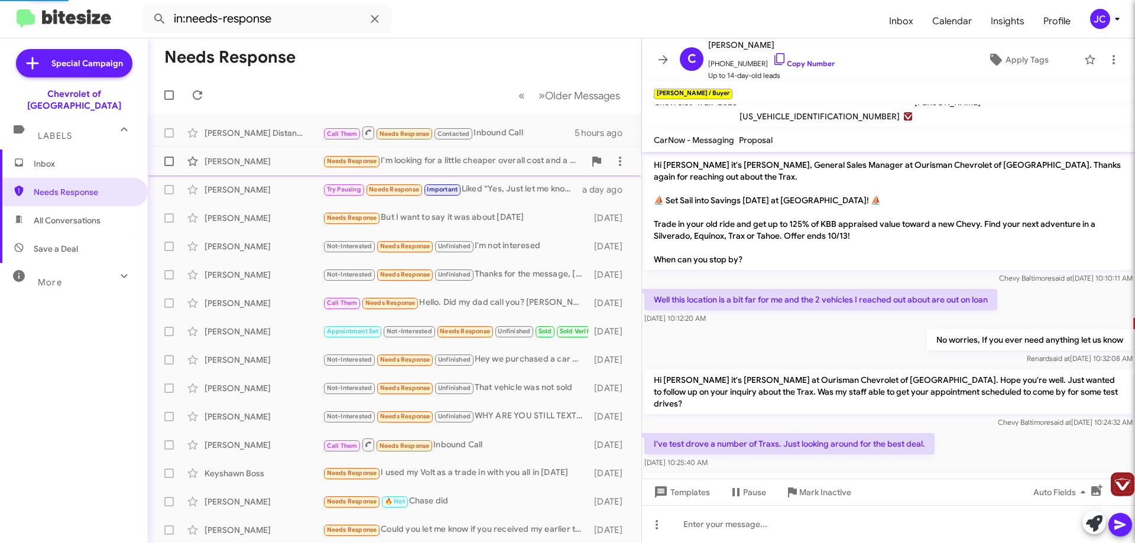
scroll to position [105, 0]
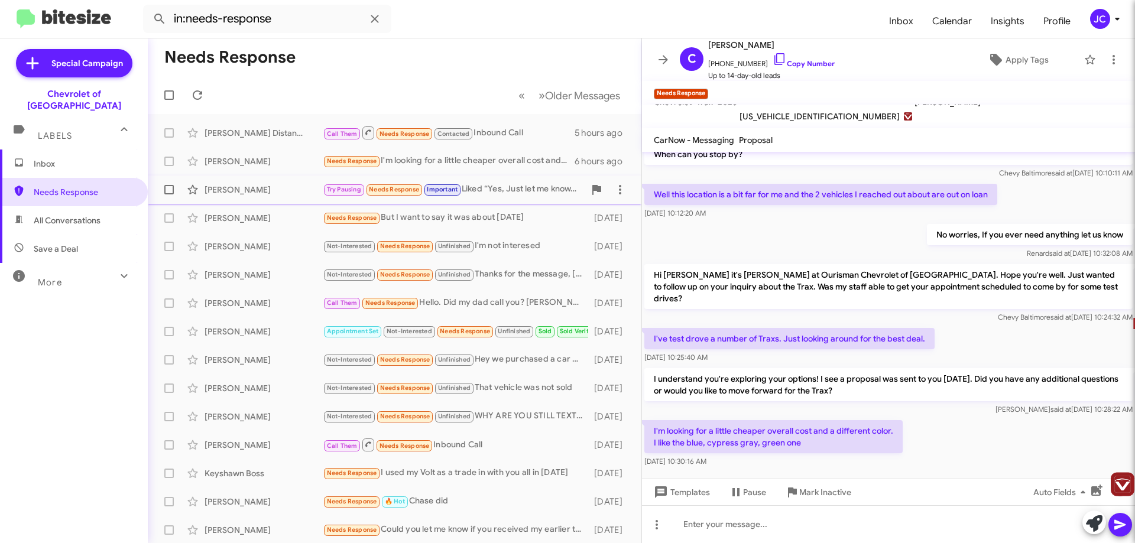
click at [521, 195] on div "Try Pausing Needs Response Important Liked “Yes, Just let me know. I am here to…" at bounding box center [454, 190] width 262 height 14
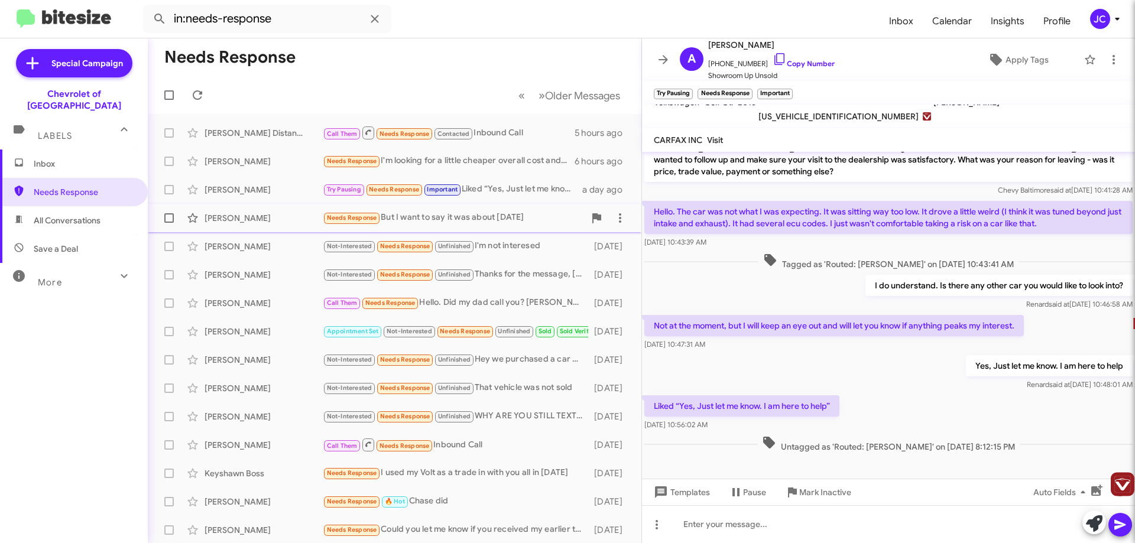
click at [454, 212] on div "Needs Response But I want to say it was about [DATE]" at bounding box center [454, 218] width 262 height 14
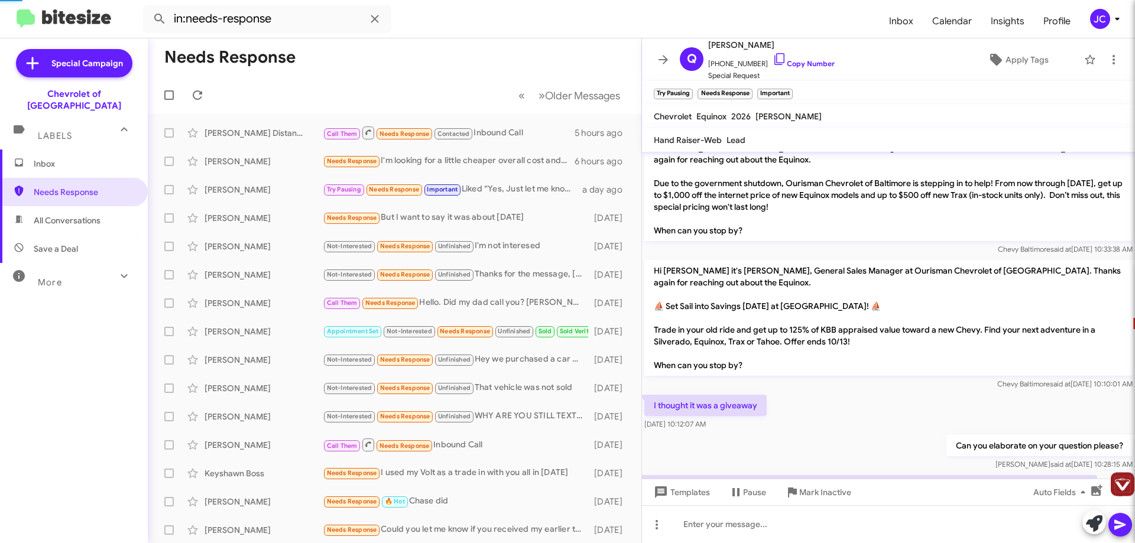
scroll to position [219, 0]
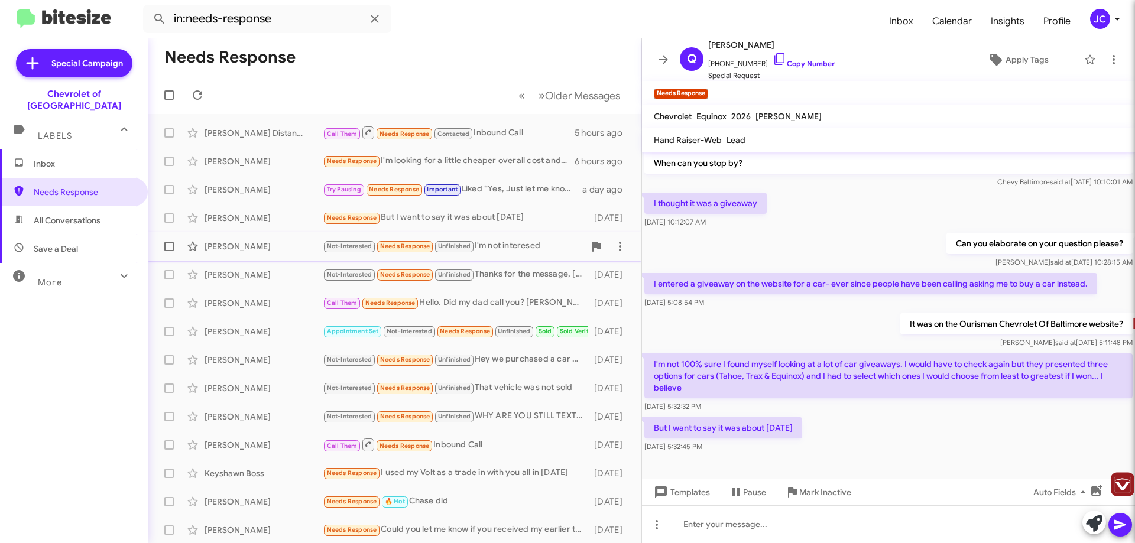
click at [500, 246] on div "Not-Interested Needs Response Unfinished I'm not interesed" at bounding box center [454, 246] width 262 height 14
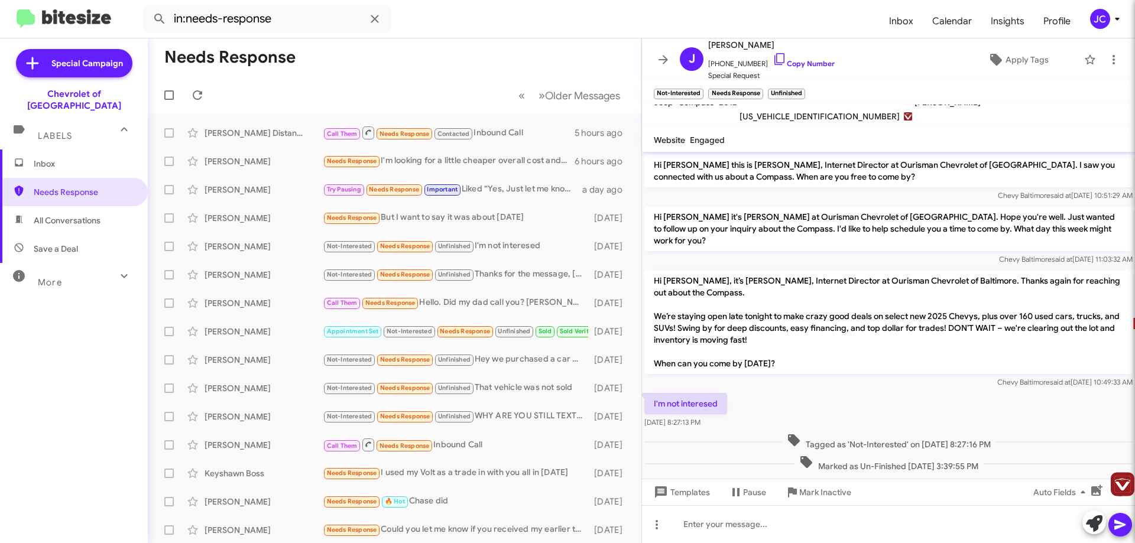
scroll to position [2, 0]
click at [691, 490] on span "Templates" at bounding box center [680, 492] width 59 height 21
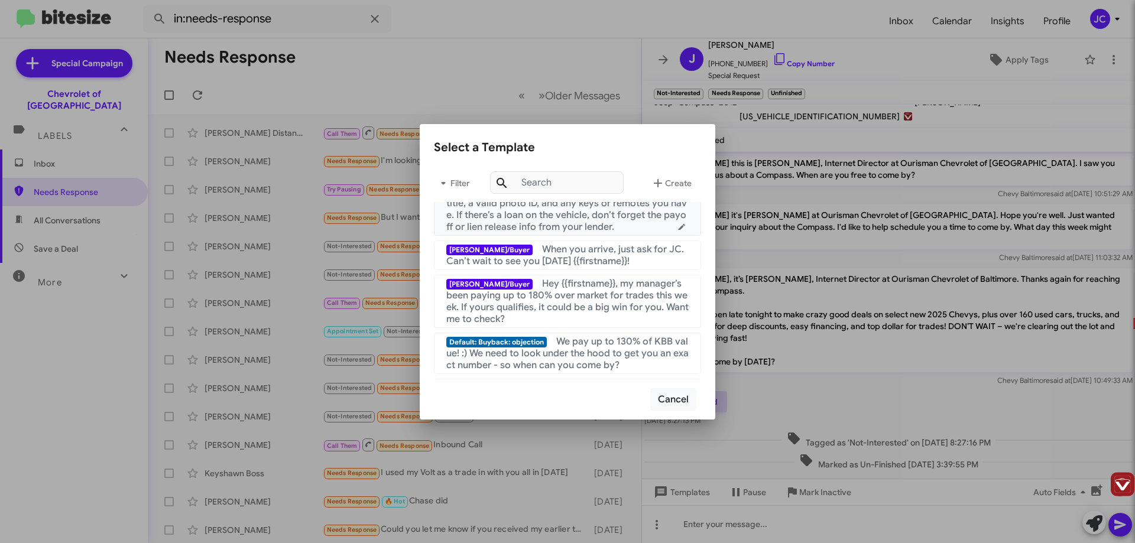
scroll to position [177, 0]
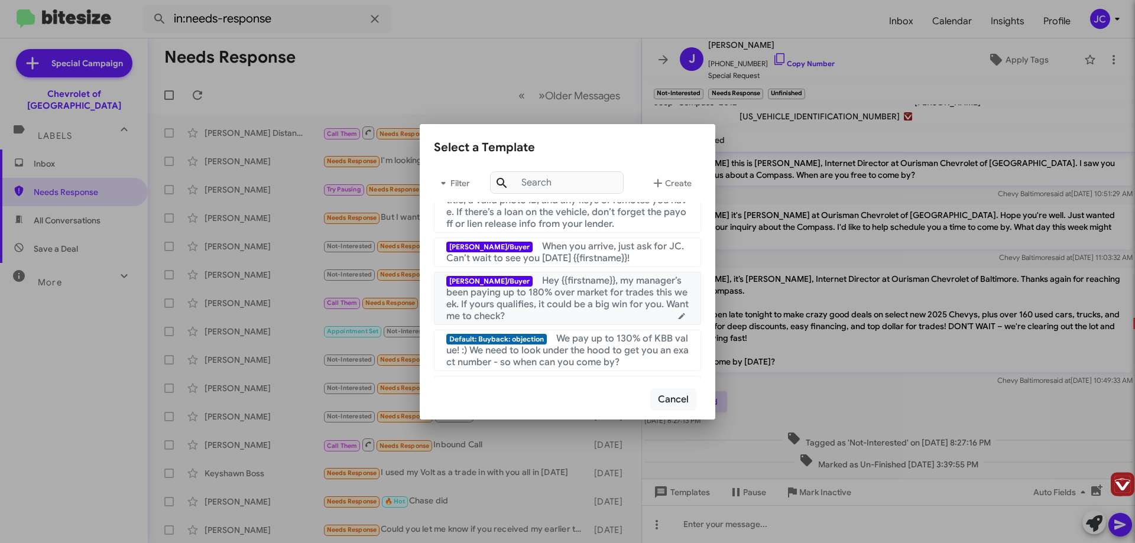
click at [562, 303] on span "Hey {{firstname}}, my manager’s been paying up to 180% over market for trades t…" at bounding box center [567, 298] width 242 height 47
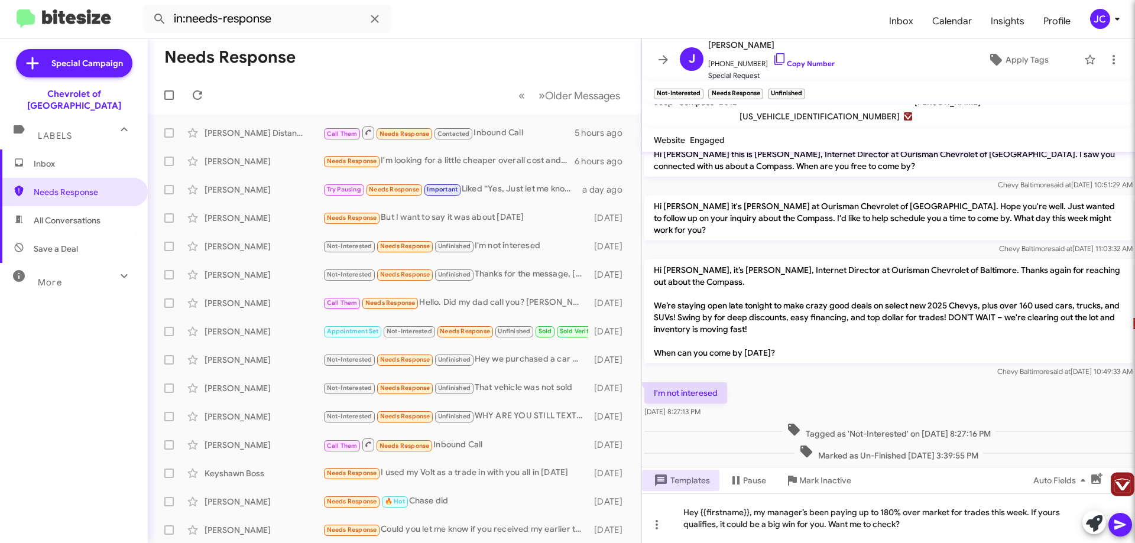
scroll to position [14, 0]
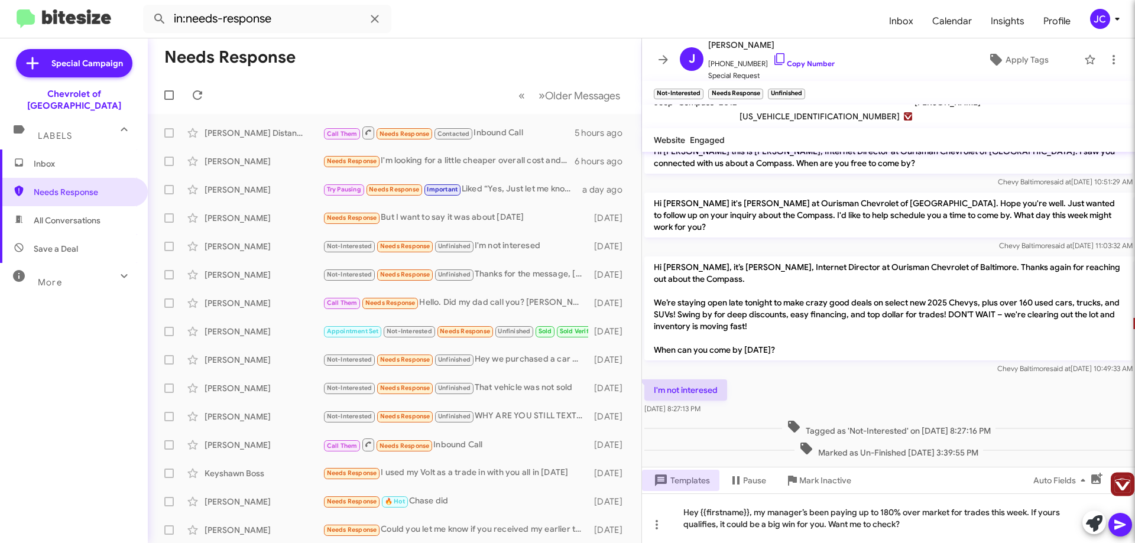
click at [1115, 524] on icon at bounding box center [1120, 525] width 14 height 14
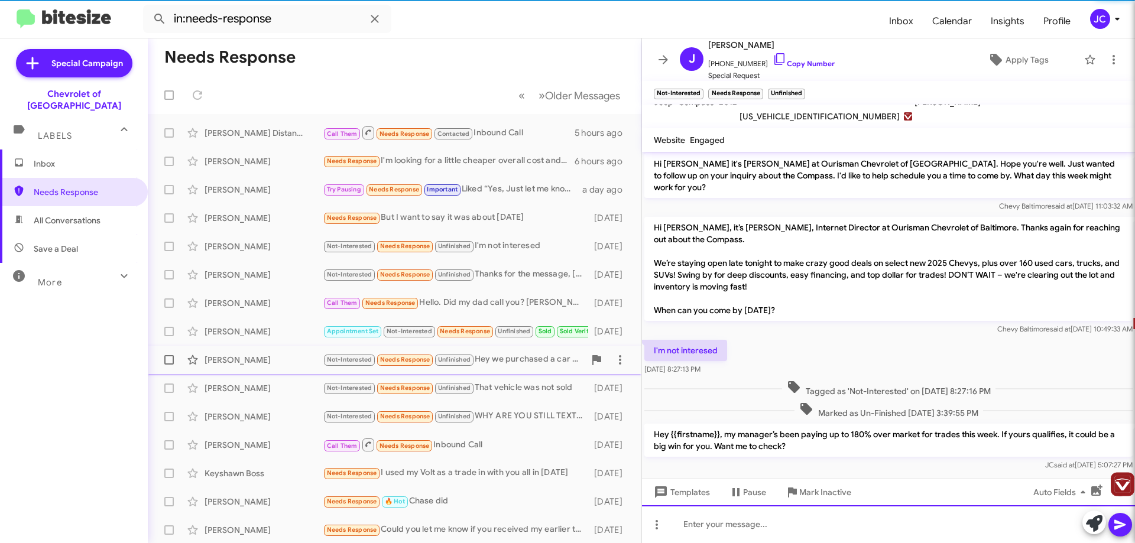
scroll to position [57, 0]
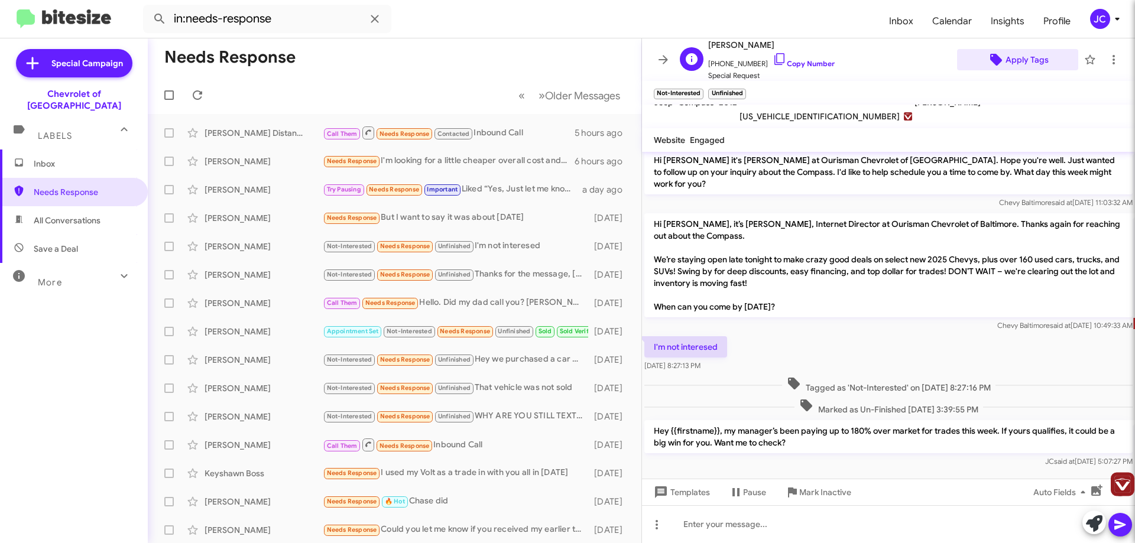
click at [1016, 64] on span "Apply Tags" at bounding box center [1026, 59] width 43 height 21
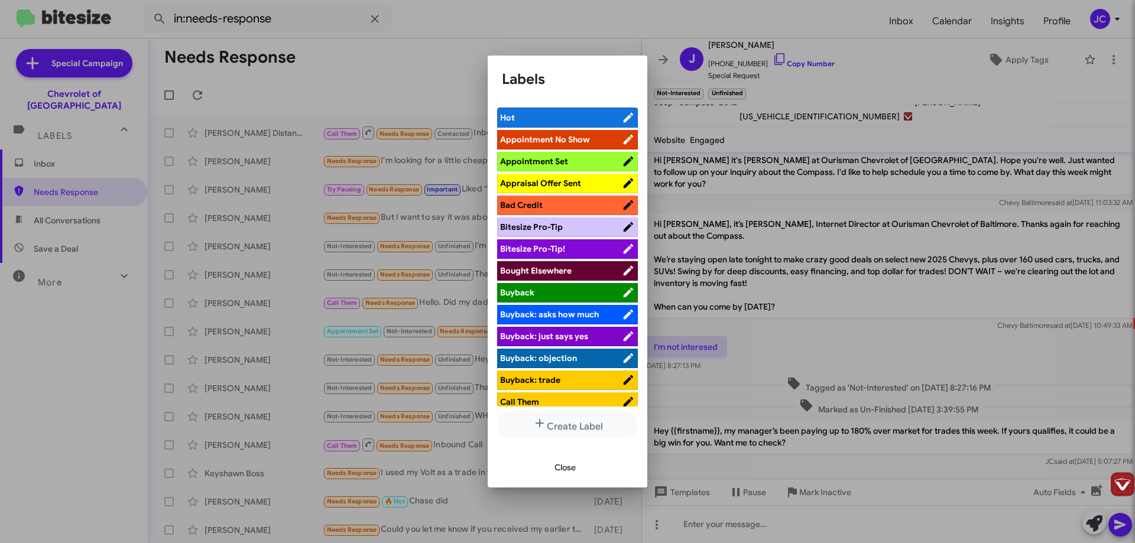
click at [553, 183] on span "Appraisal Offer Sent" at bounding box center [540, 183] width 81 height 11
click at [844, 322] on div at bounding box center [567, 271] width 1135 height 543
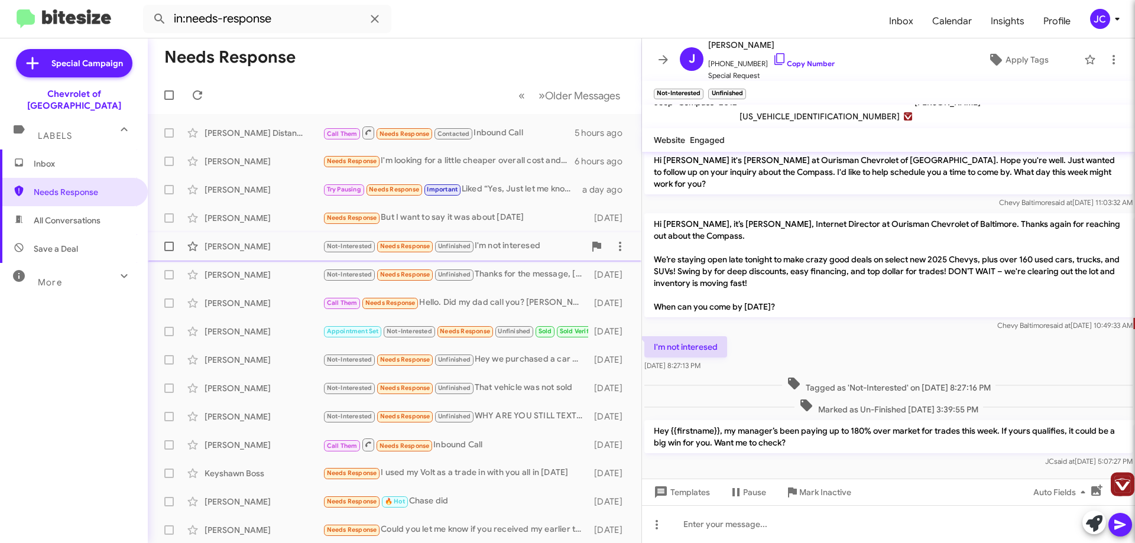
click at [518, 254] on div "[PERSON_NAME] Not-Interested Needs Response Unfinished I'm not interesed [DATE]" at bounding box center [394, 247] width 475 height 24
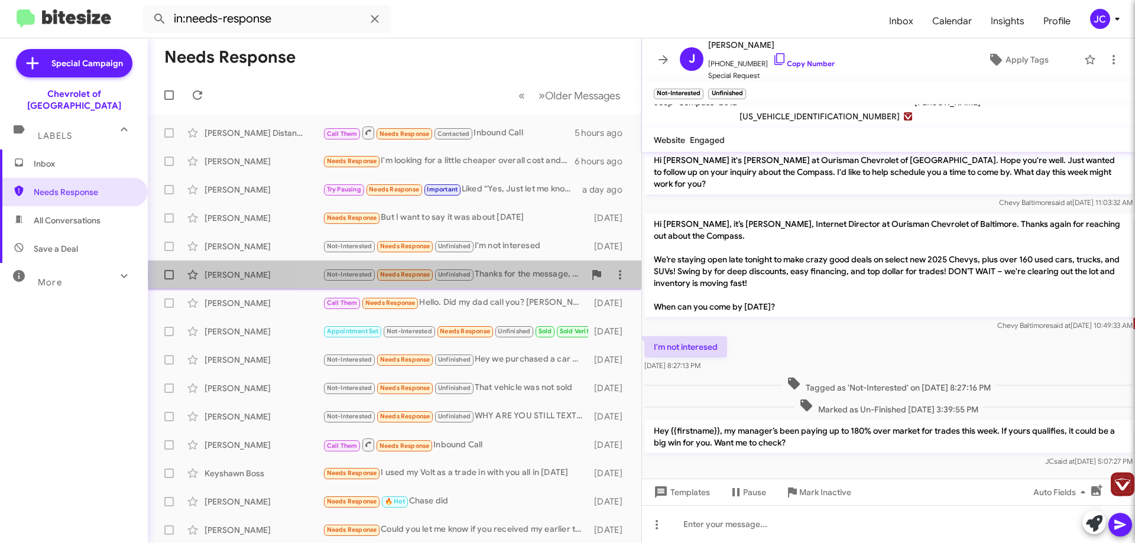
click at [510, 275] on div "Not-Interested Needs Response Unfinished Thanks for the message, [PERSON_NAME].…" at bounding box center [454, 275] width 262 height 14
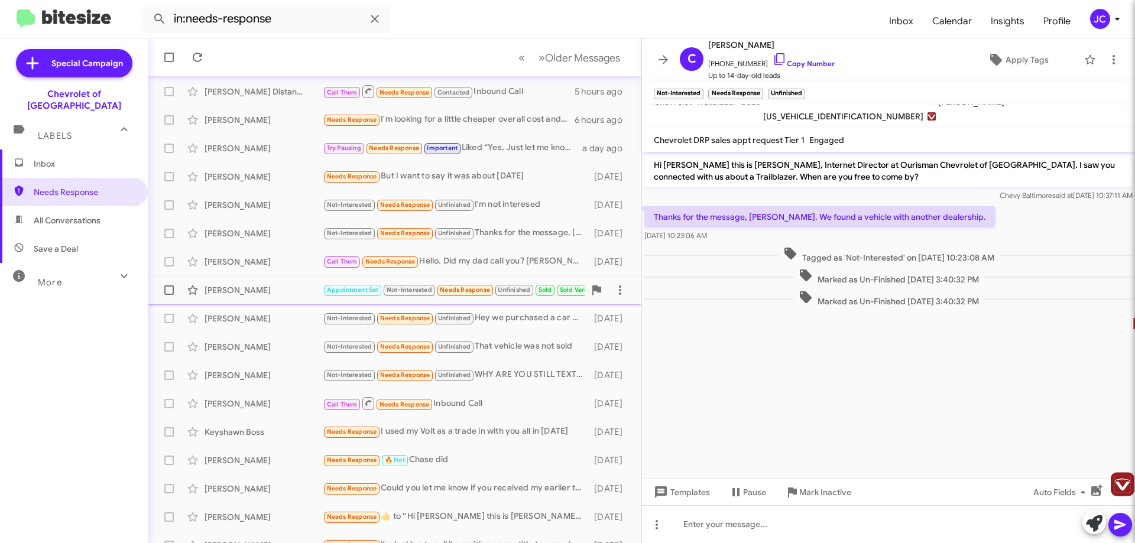
scroll to position [59, 0]
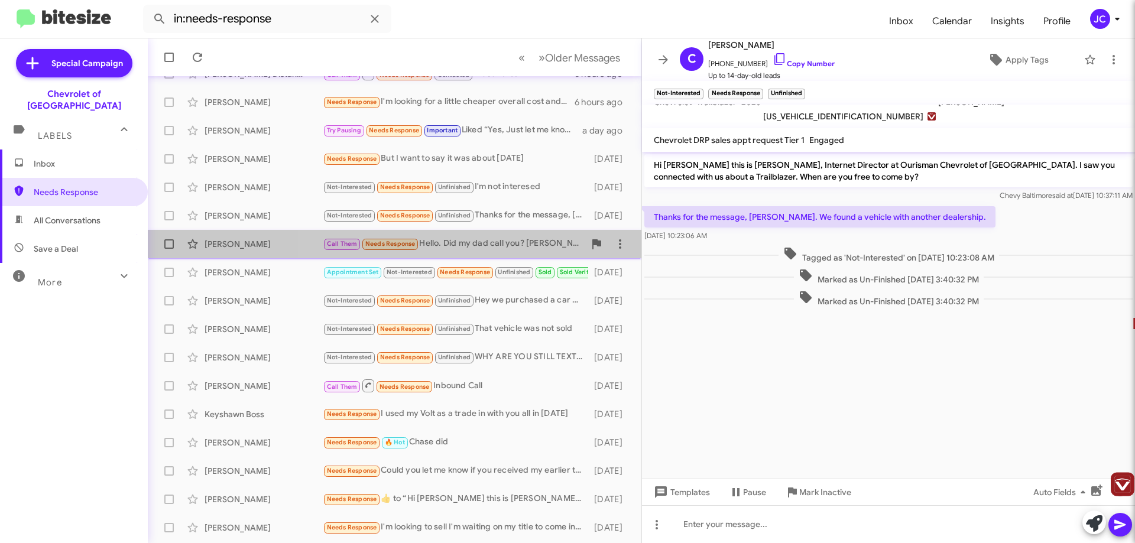
drag, startPoint x: 473, startPoint y: 245, endPoint x: 495, endPoint y: 247, distance: 22.5
click at [474, 245] on div "Call Them Needs Response Hello. Did my dad call you? [PERSON_NAME]" at bounding box center [454, 244] width 262 height 14
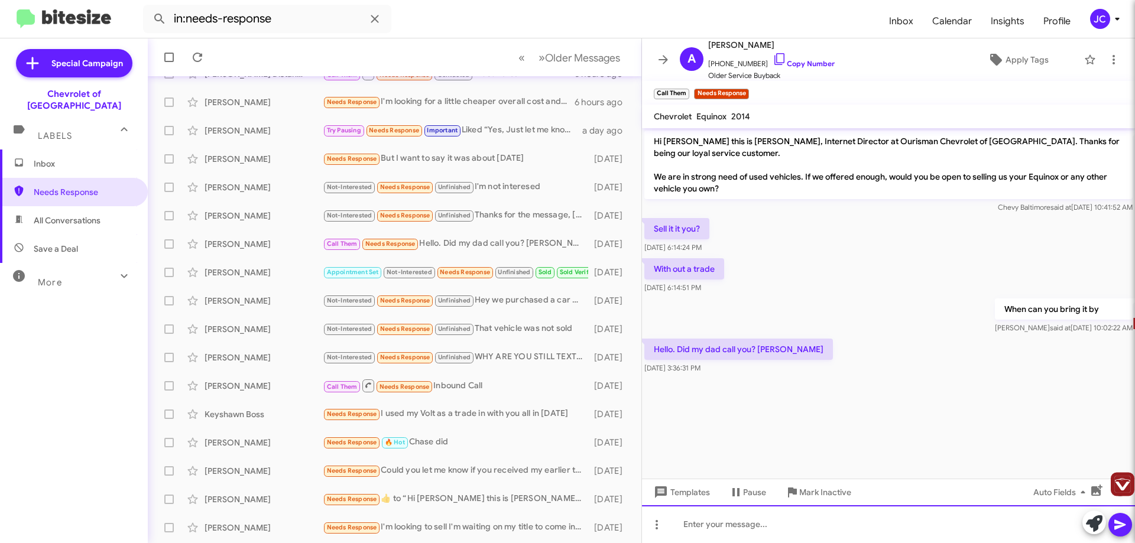
click at [706, 525] on div at bounding box center [888, 524] width 493 height 38
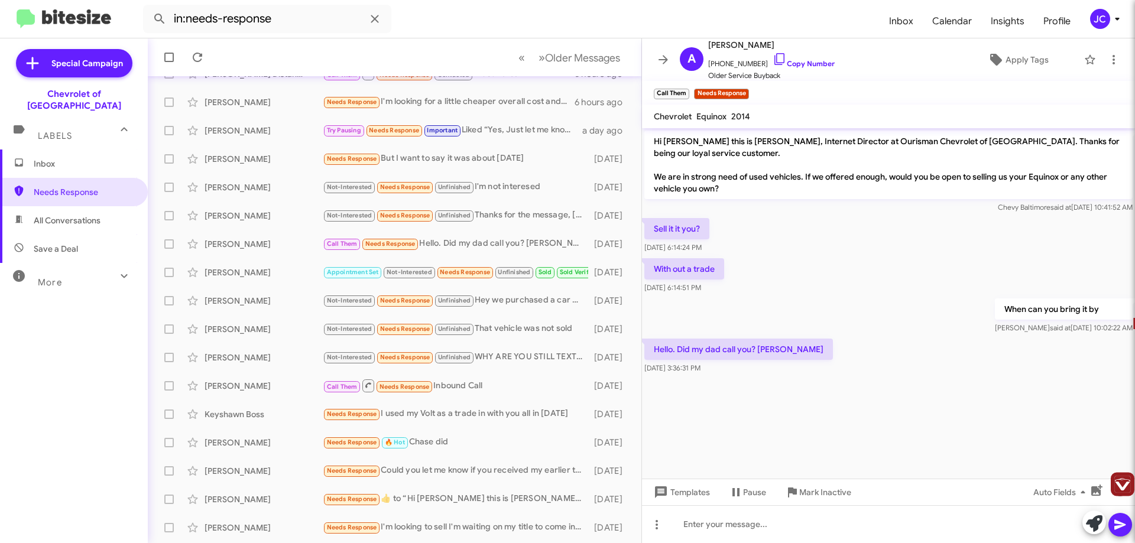
click at [682, 495] on mat-tooltip-component "Change message mode" at bounding box center [656, 494] width 90 height 35
click at [690, 488] on span "Templates" at bounding box center [680, 492] width 59 height 21
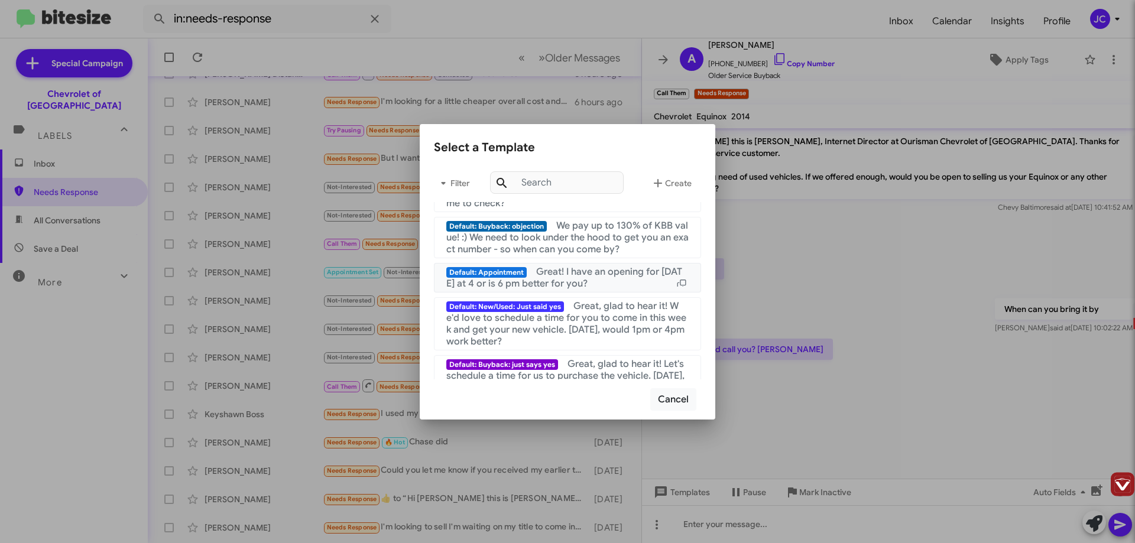
scroll to position [295, 0]
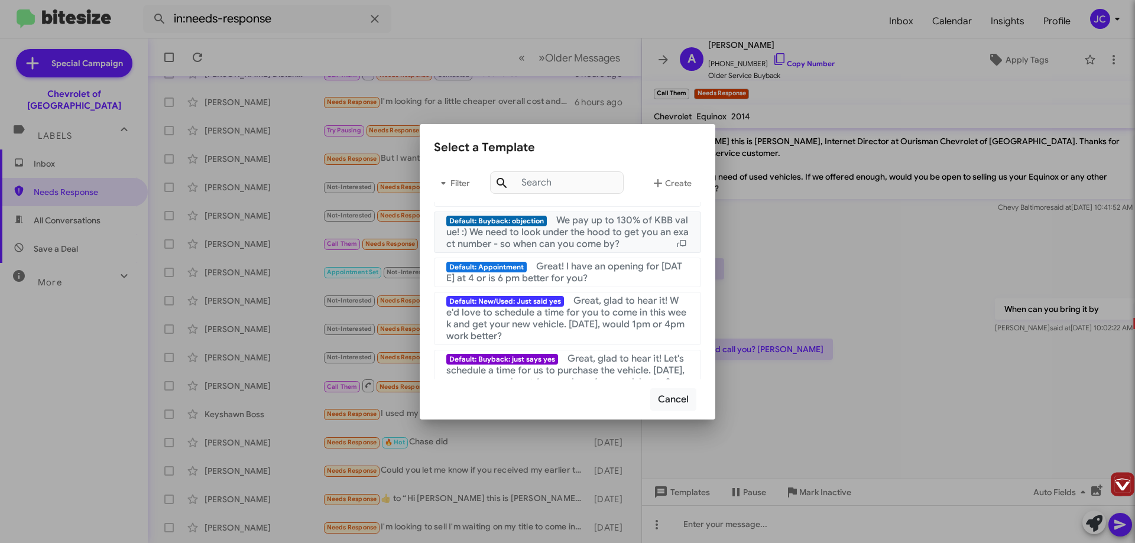
click at [605, 238] on span "We pay up to 130% of KBB value! :) We need to look under the hood to get you an…" at bounding box center [567, 232] width 242 height 35
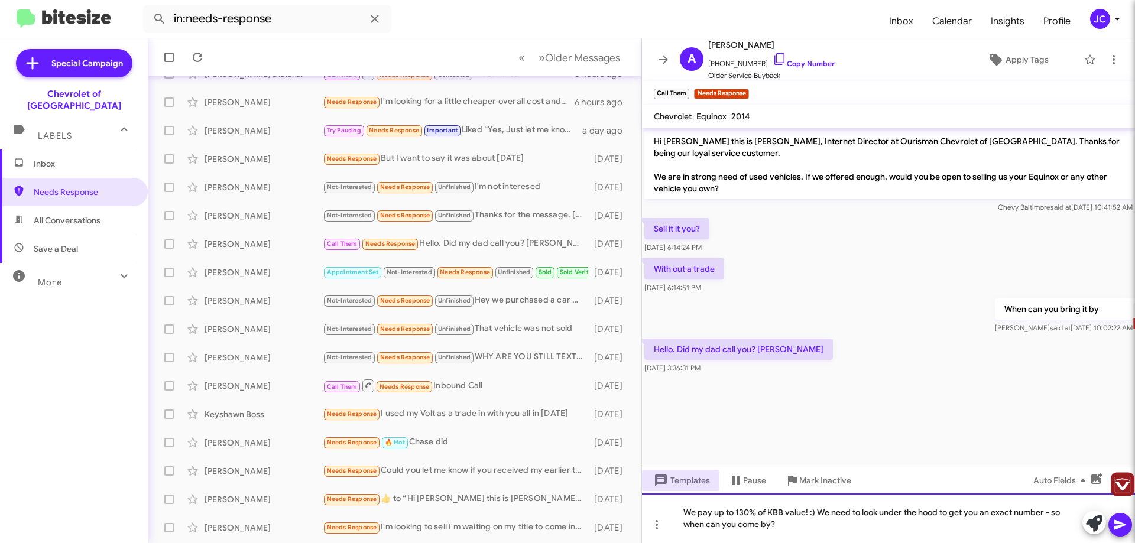
click at [844, 526] on div "We pay up to 130% of KBB value! :) We need to look under the hood to get you an…" at bounding box center [888, 518] width 493 height 50
click at [990, 523] on div "We pay up to 130% of KBB value! :) We need to look under the hood to get you an…" at bounding box center [888, 518] width 493 height 50
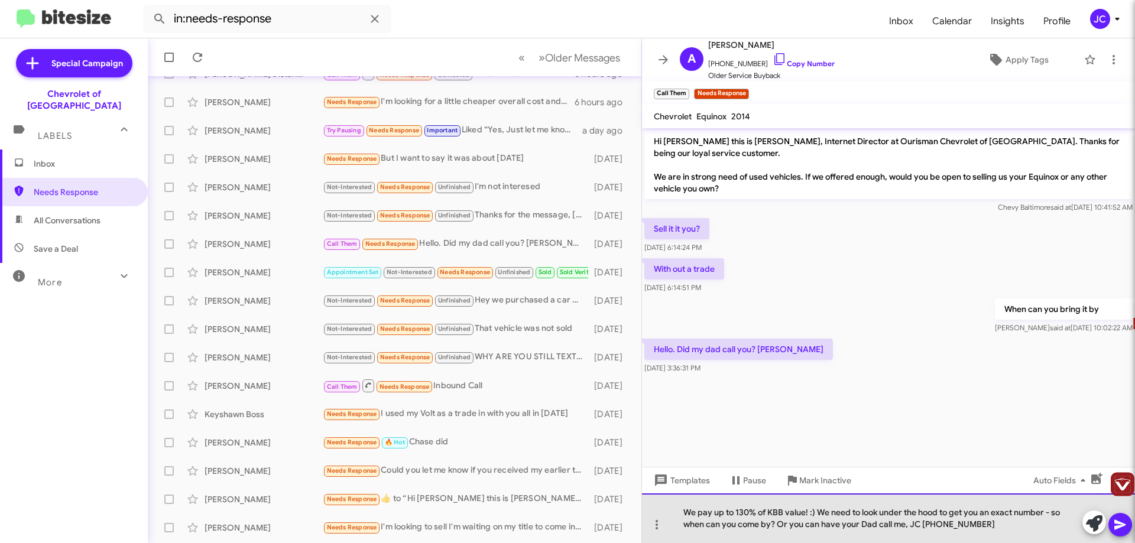
click at [815, 512] on div "We pay up to 130% of KBB value! :) We need to look under the hood to get you an…" at bounding box center [888, 518] width 493 height 50
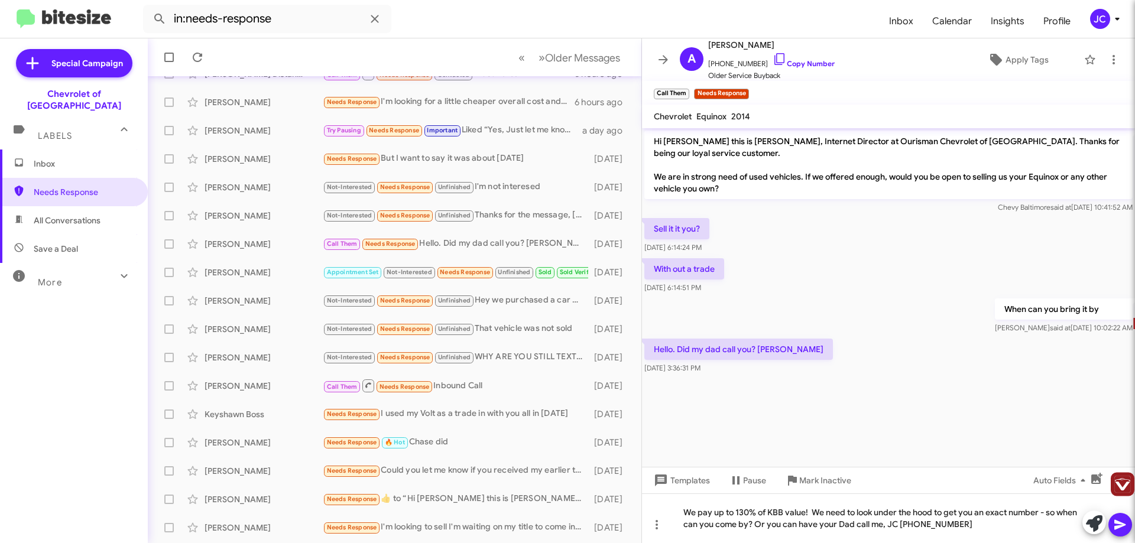
click at [1120, 521] on icon at bounding box center [1120, 525] width 14 height 14
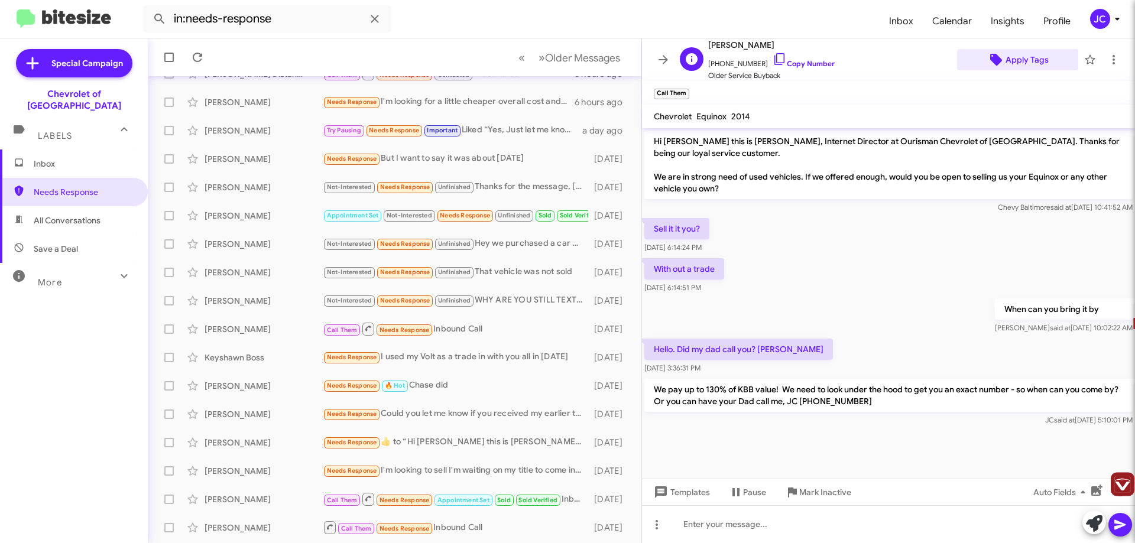
click at [1021, 63] on span "Apply Tags" at bounding box center [1026, 59] width 43 height 21
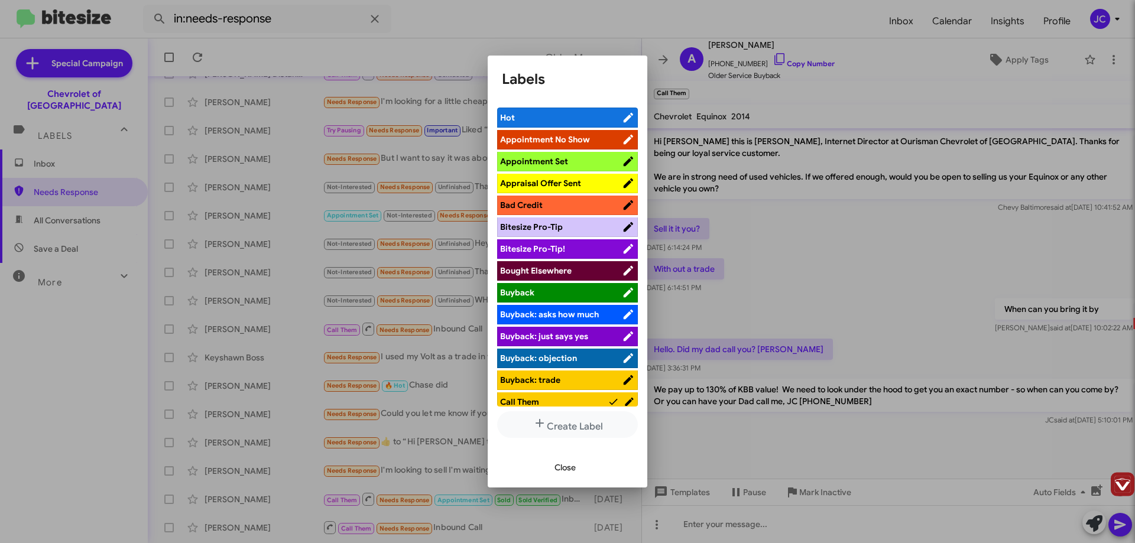
click at [540, 179] on span "Appraisal Offer Sent" at bounding box center [540, 183] width 81 height 11
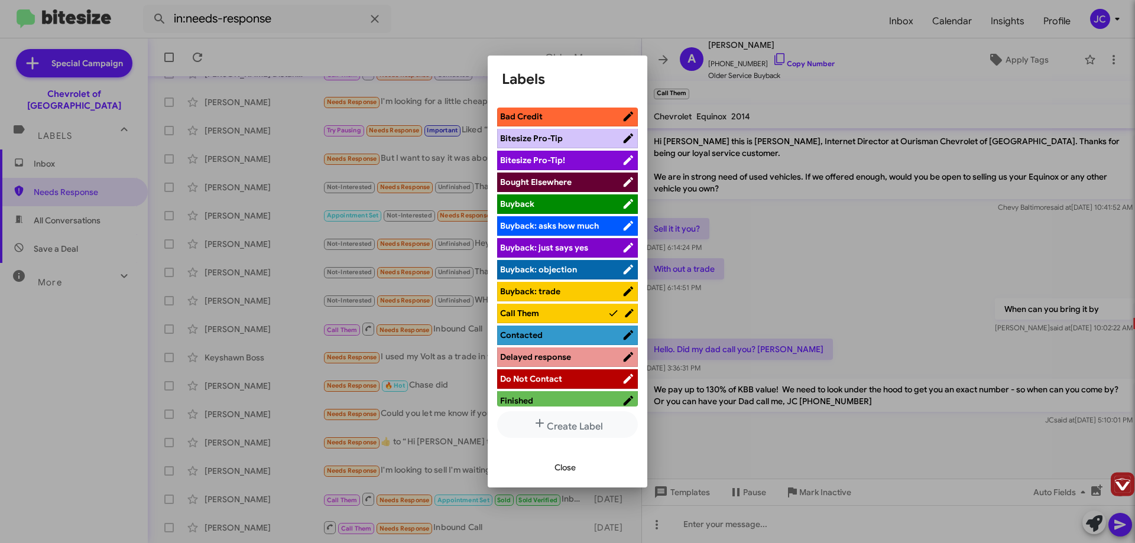
scroll to position [177, 0]
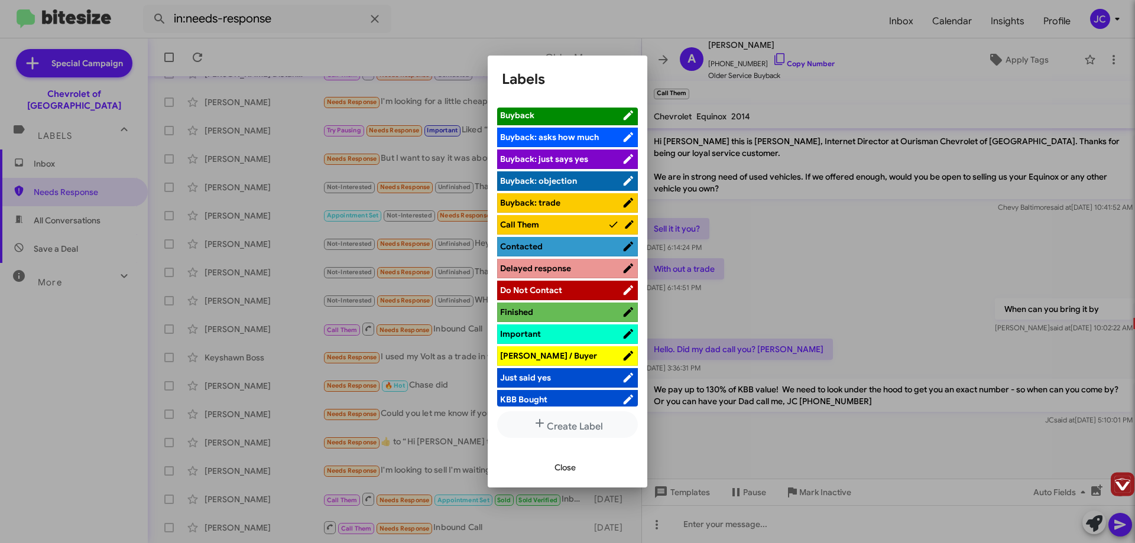
click at [535, 362] on li "[PERSON_NAME] / Buyer" at bounding box center [567, 356] width 141 height 20
click at [590, 358] on span "[PERSON_NAME] / Buyer" at bounding box center [561, 356] width 122 height 12
click at [561, 468] on span "Close" at bounding box center [564, 467] width 21 height 21
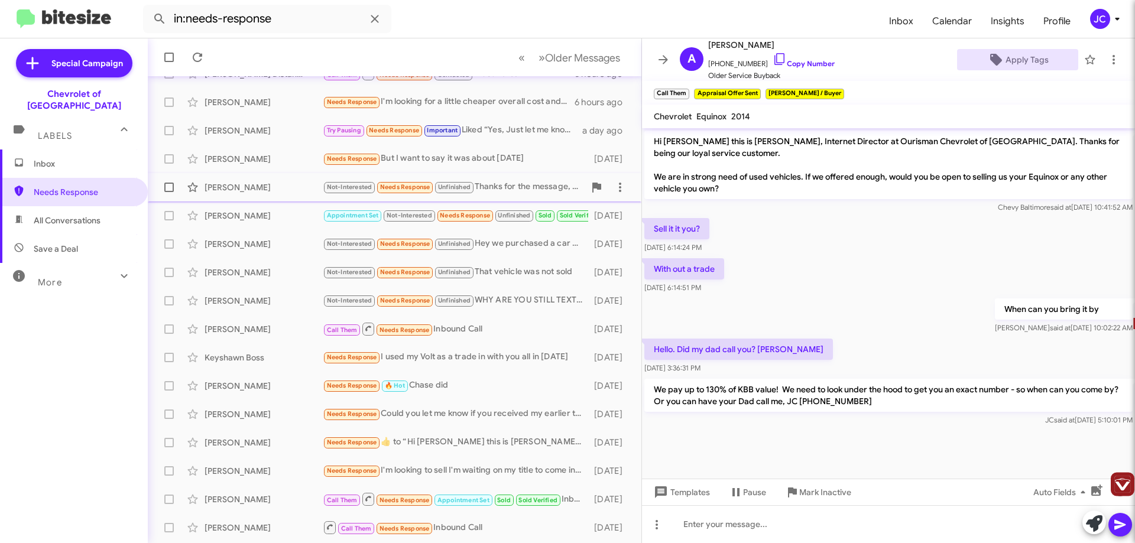
click at [511, 195] on div "[PERSON_NAME] Not-Interested Needs Response Unfinished Thanks for the message, …" at bounding box center [394, 188] width 475 height 24
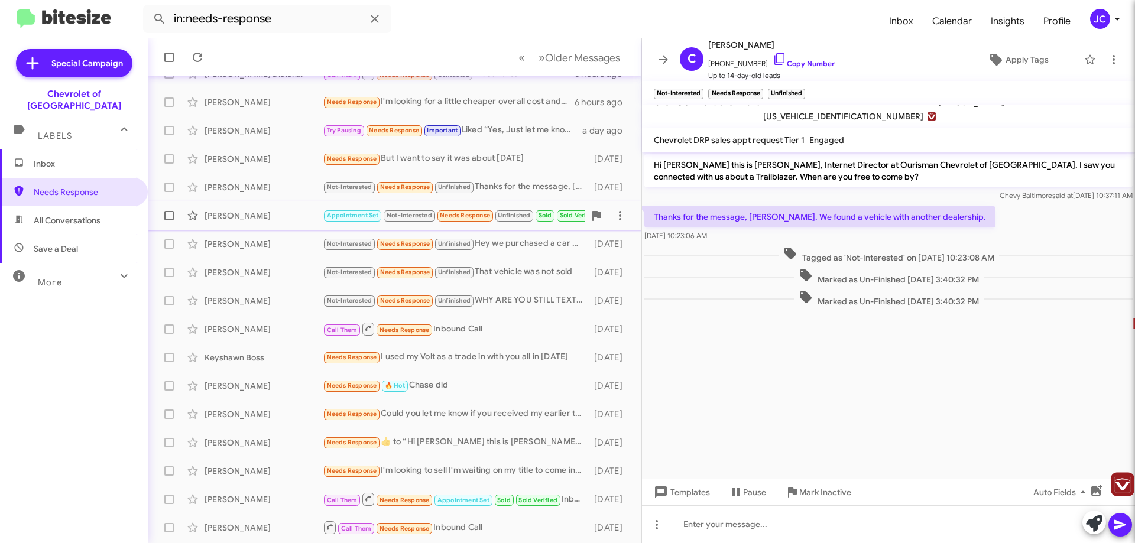
click at [493, 220] on small "Needs Response" at bounding box center [465, 215] width 56 height 11
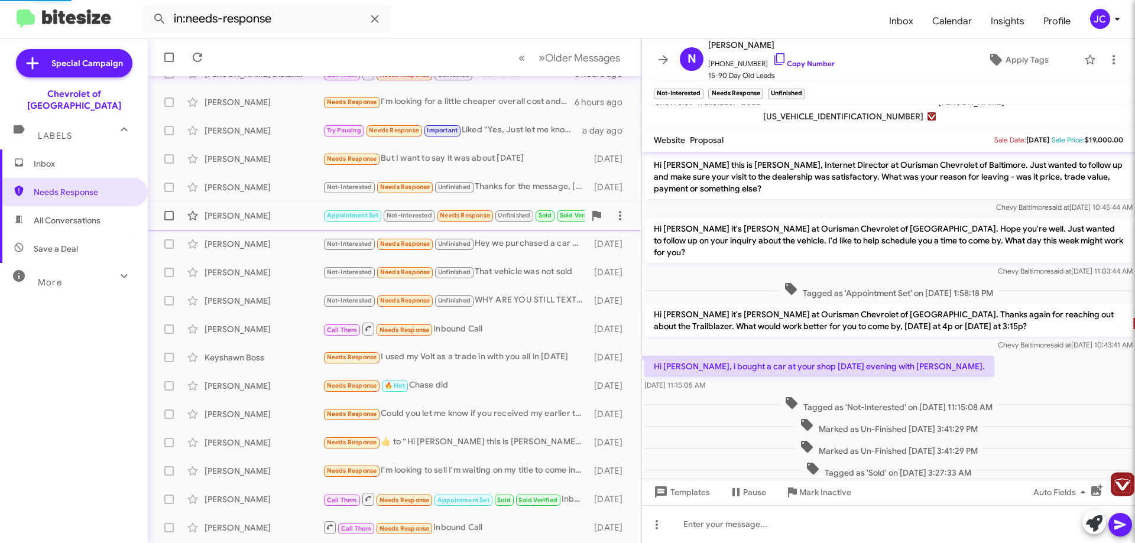
scroll to position [42, 0]
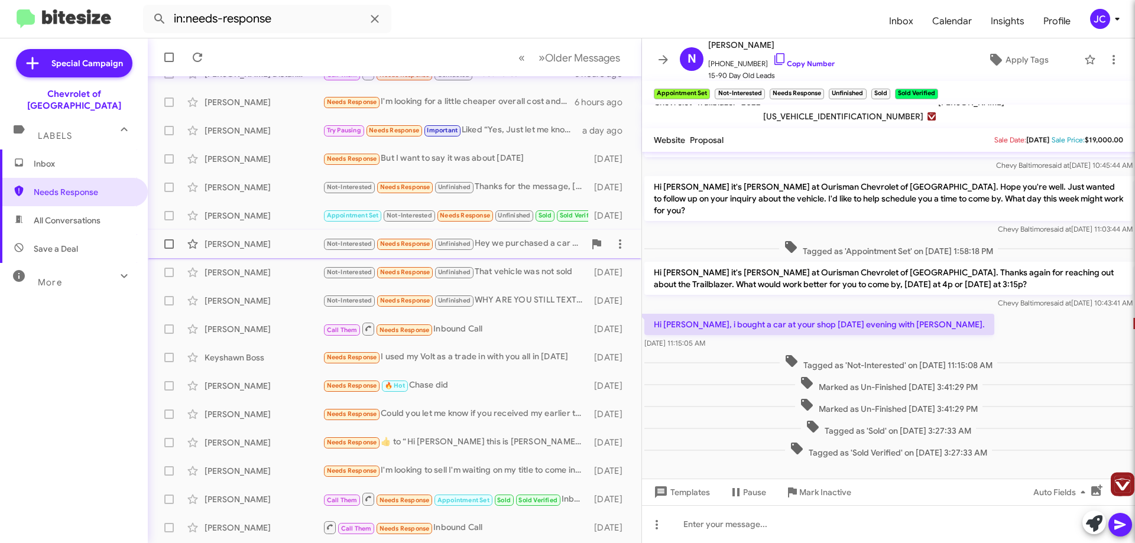
click at [504, 248] on div "Not-Interested Needs Response Unfinished Hey we purchased a car already. Thanks…" at bounding box center [454, 244] width 262 height 14
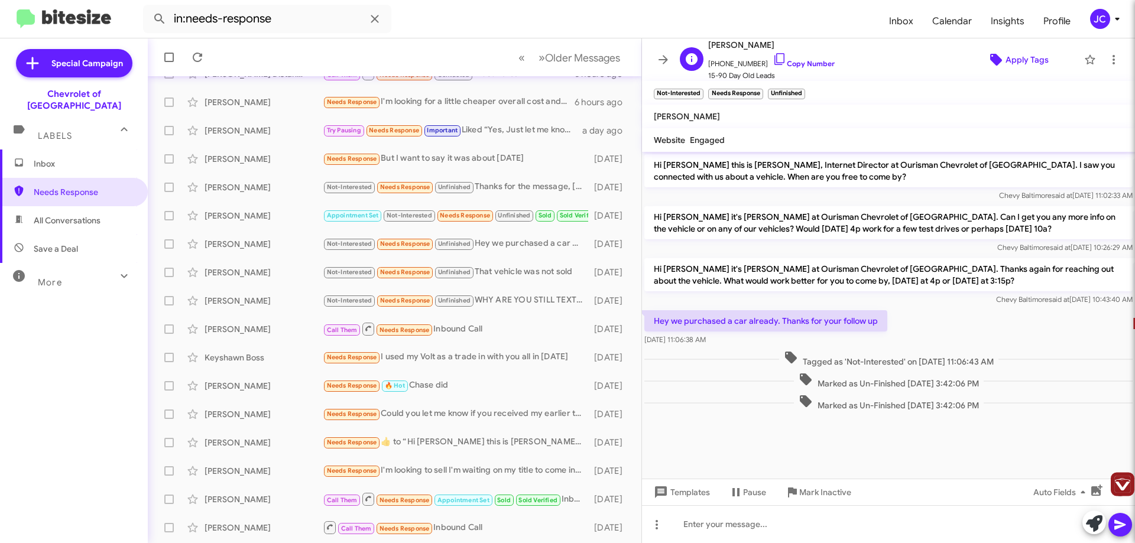
click at [1005, 57] on span "Apply Tags" at bounding box center [1026, 59] width 43 height 21
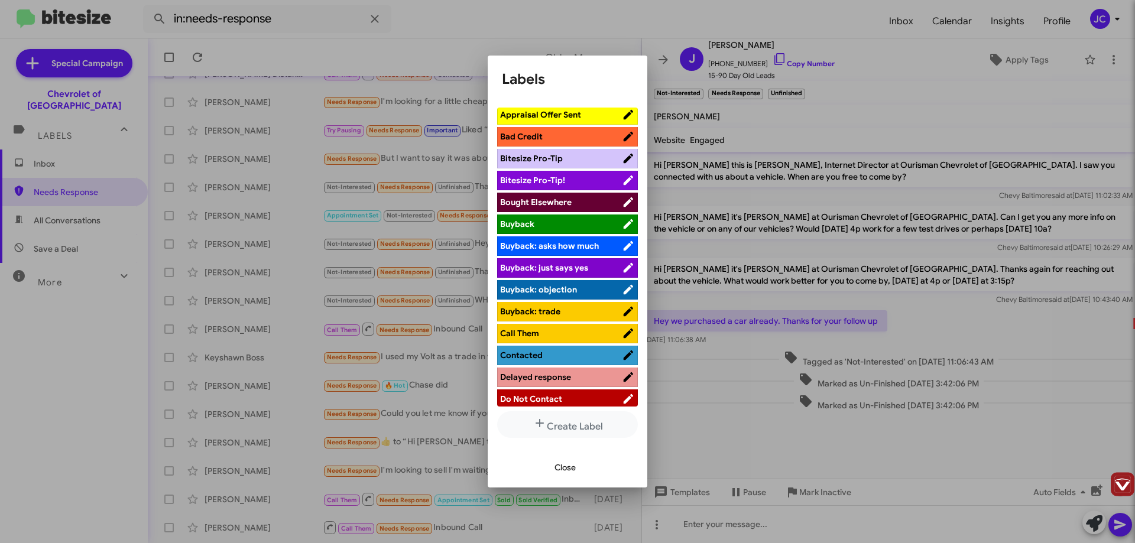
scroll to position [42, 0]
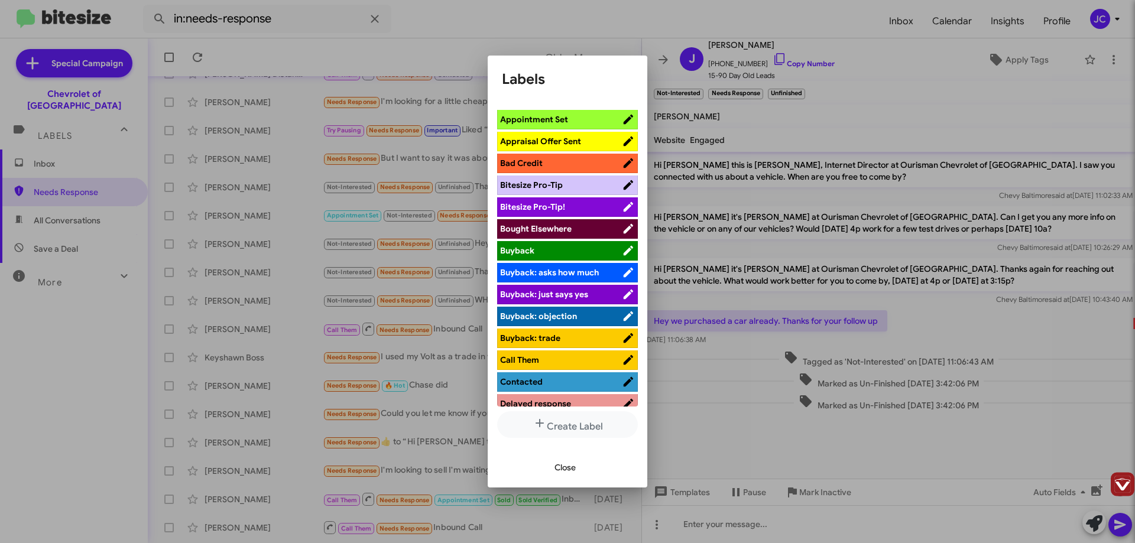
click at [558, 464] on span "Close" at bounding box center [564, 467] width 21 height 21
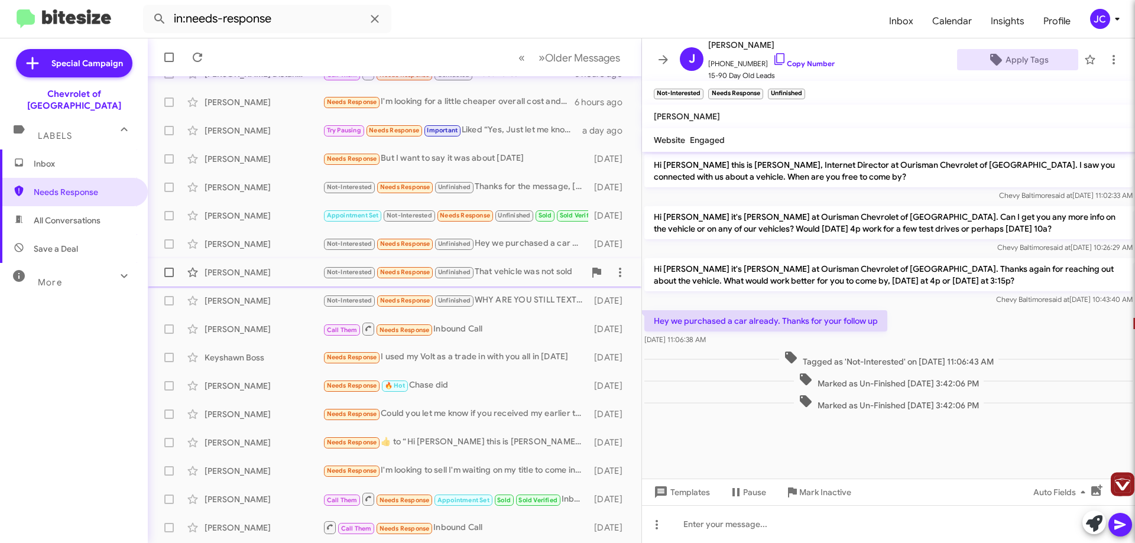
click at [470, 275] on span "Unfinished" at bounding box center [454, 272] width 33 height 8
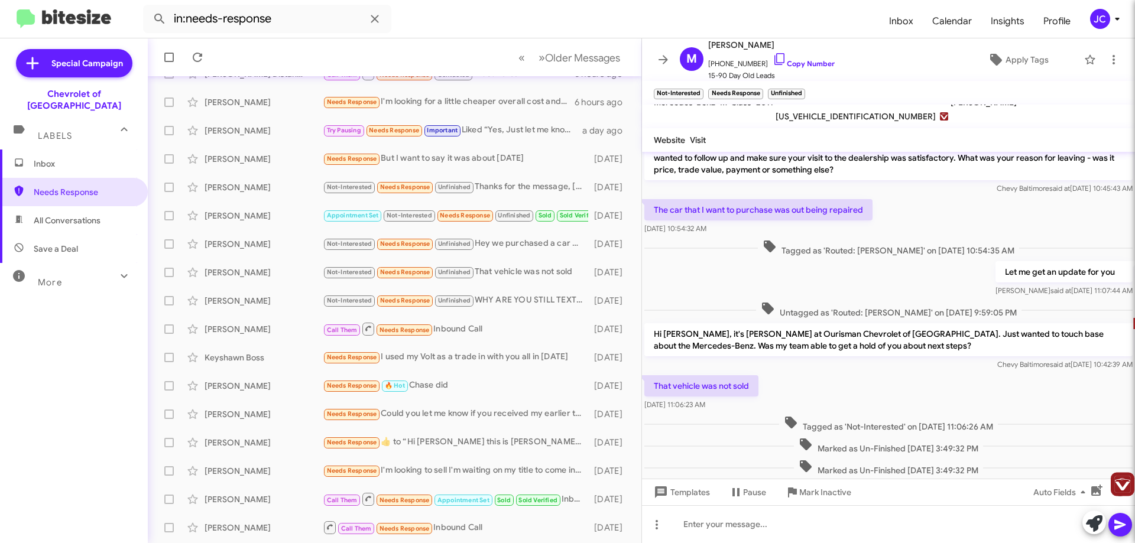
scroll to position [48, 0]
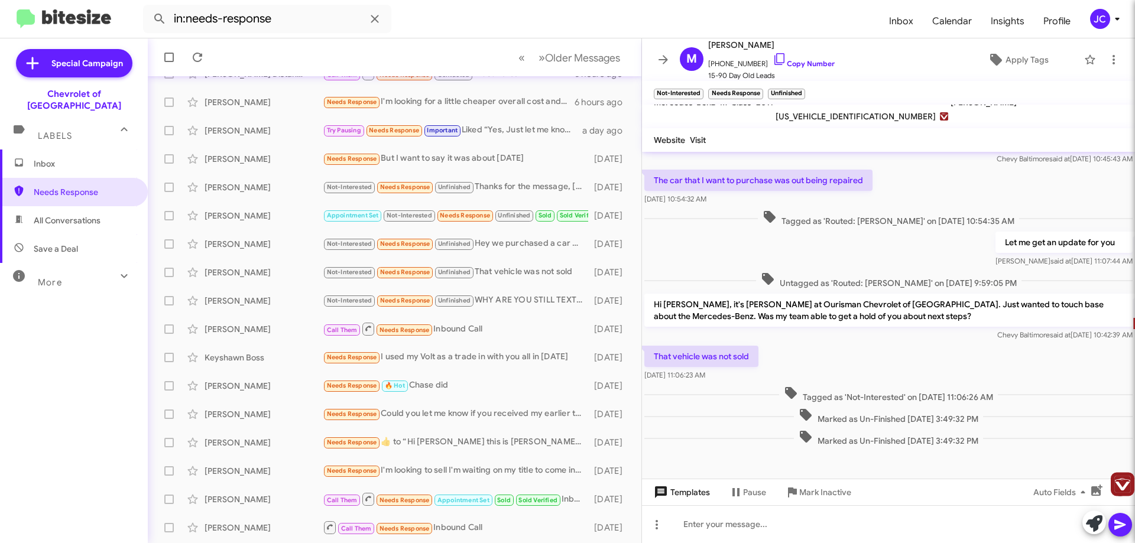
click at [686, 498] on span "Templates" at bounding box center [680, 492] width 59 height 21
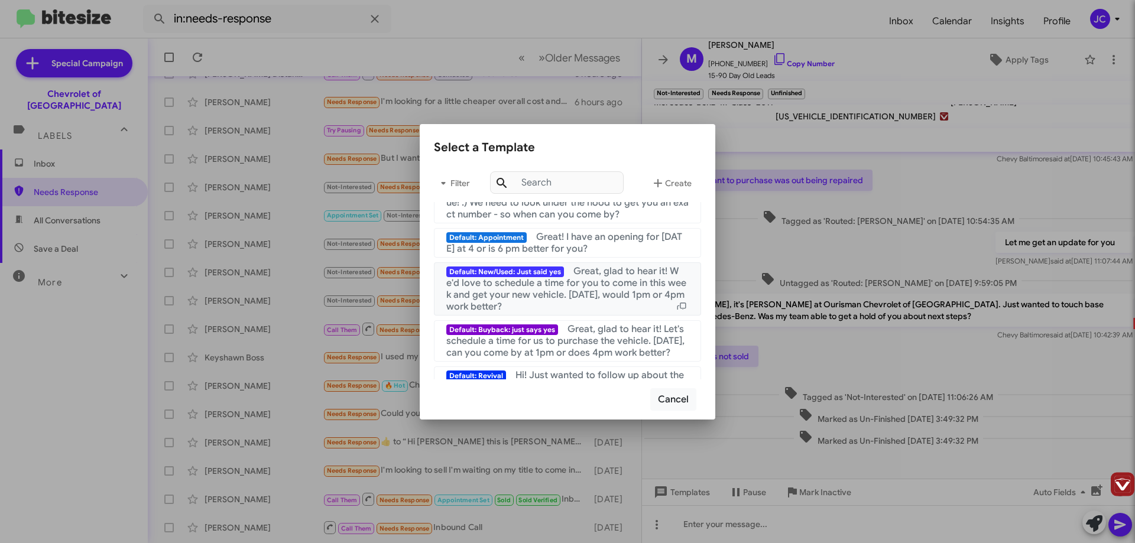
scroll to position [266, 0]
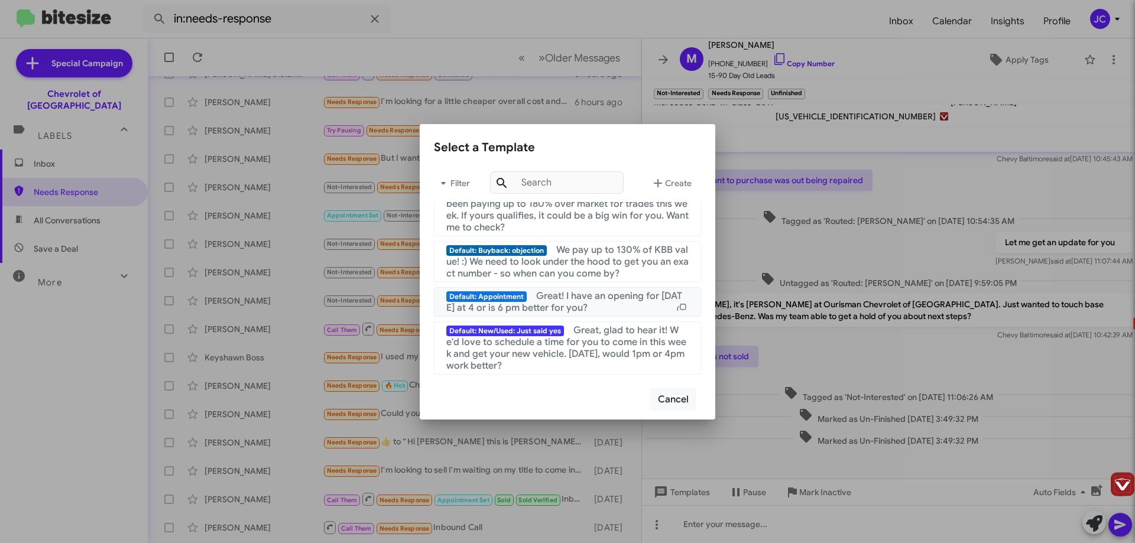
click at [601, 290] on span "Great! I have an opening for [DATE] at 4 or is 6 pm better for you?" at bounding box center [564, 302] width 236 height 24
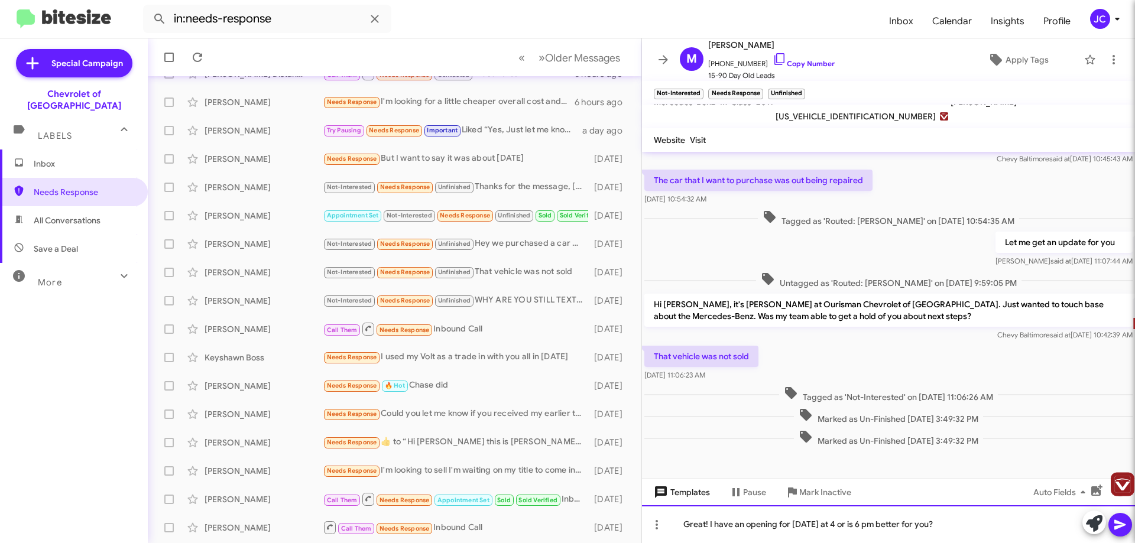
drag, startPoint x: 936, startPoint y: 529, endPoint x: 668, endPoint y: 501, distance: 269.7
click at [668, 501] on div "Hi [PERSON_NAME] this is [PERSON_NAME], Internet Director at Ourisman Chevrolet…" at bounding box center [888, 347] width 493 height 391
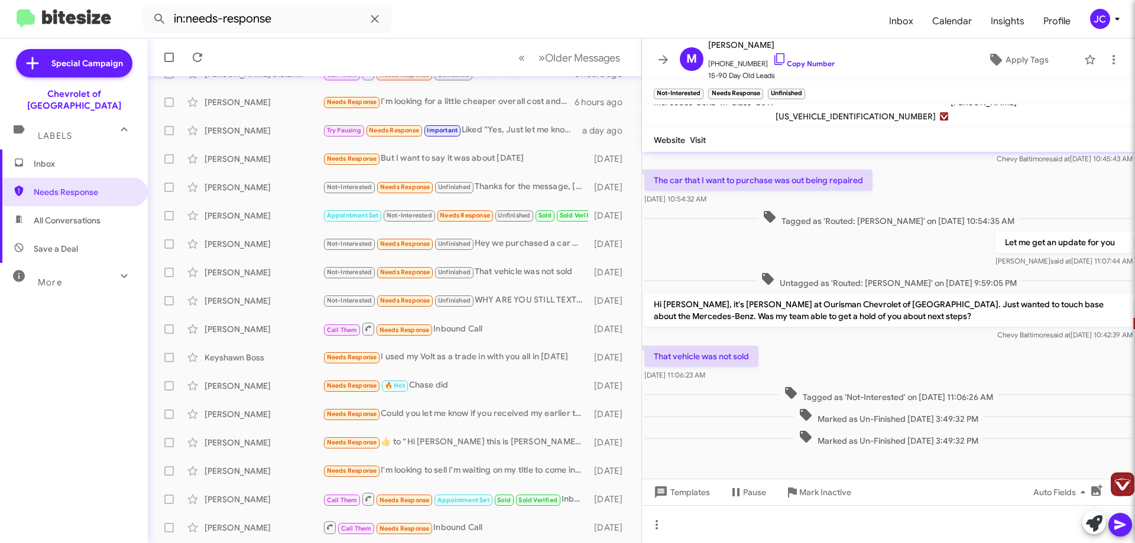
click at [692, 471] on div at bounding box center [888, 464] width 493 height 30
click at [696, 485] on span "Templates" at bounding box center [680, 492] width 59 height 21
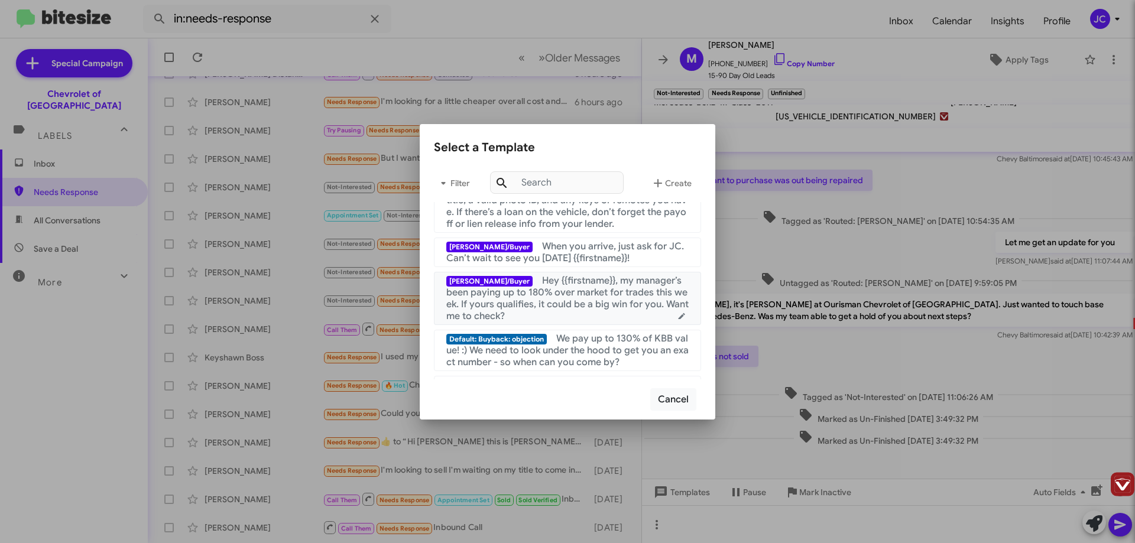
scroll to position [295, 0]
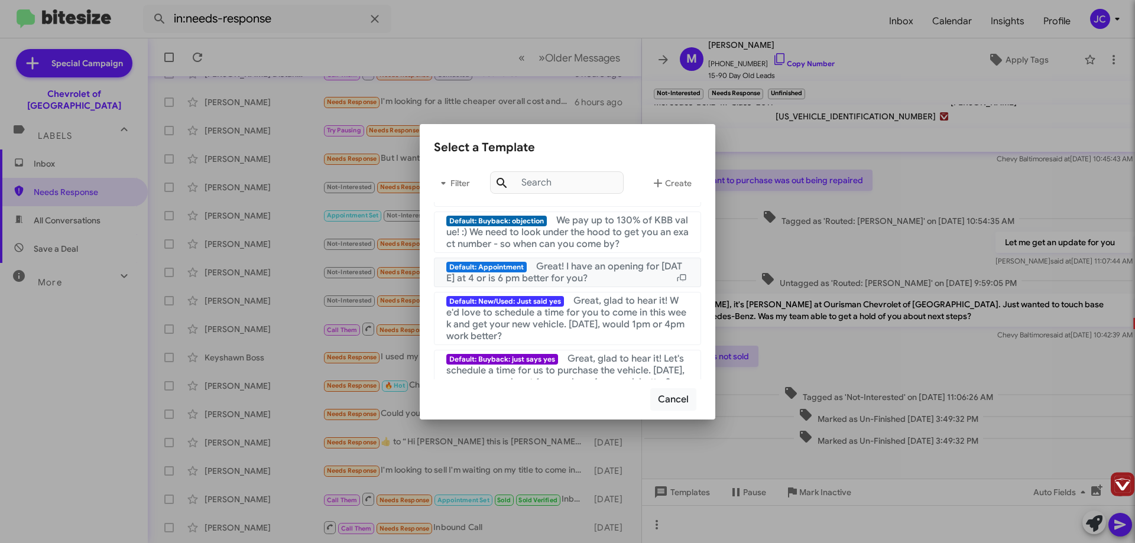
click at [598, 242] on span "We pay up to 130% of KBB value! :) We need to look under the hood to get you an…" at bounding box center [567, 232] width 242 height 35
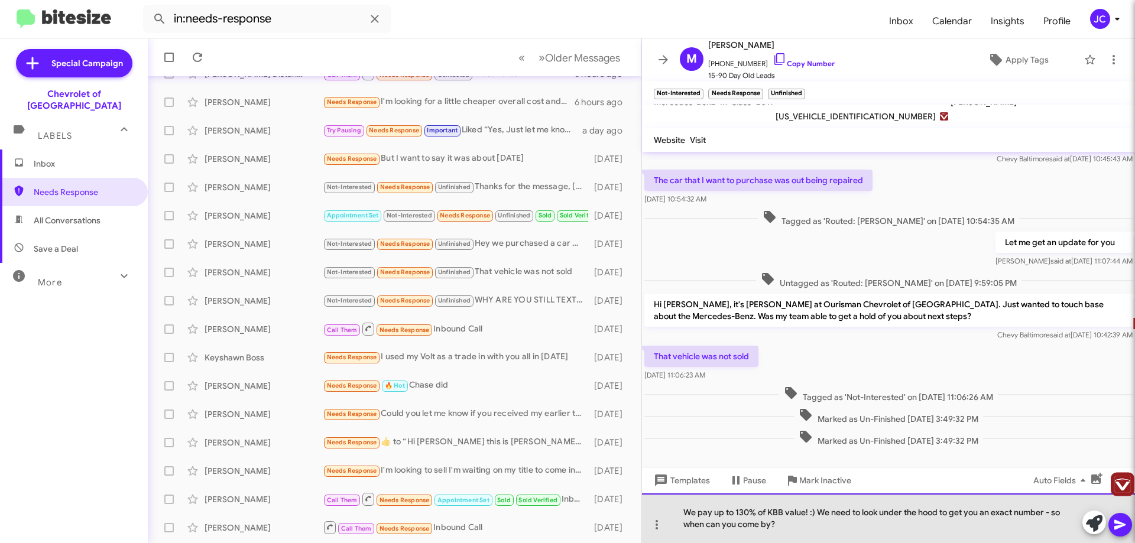
drag, startPoint x: 789, startPoint y: 524, endPoint x: 664, endPoint y: 511, distance: 126.0
click at [664, 511] on div "We pay up to 130% of KBB value! :) We need to look under the hood to get you an…" at bounding box center [888, 518] width 493 height 50
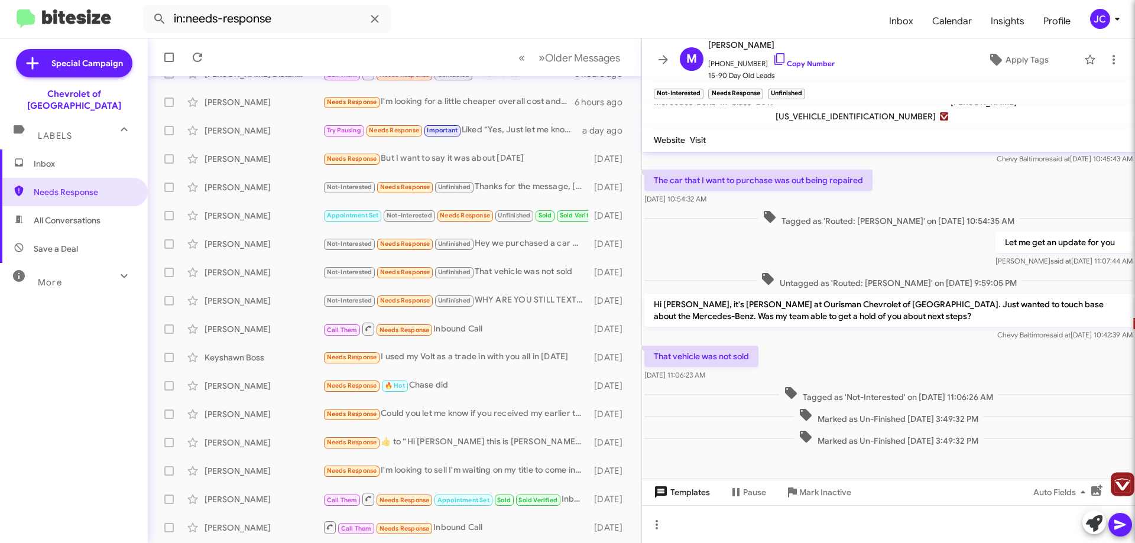
click at [696, 497] on span "Templates" at bounding box center [680, 492] width 59 height 21
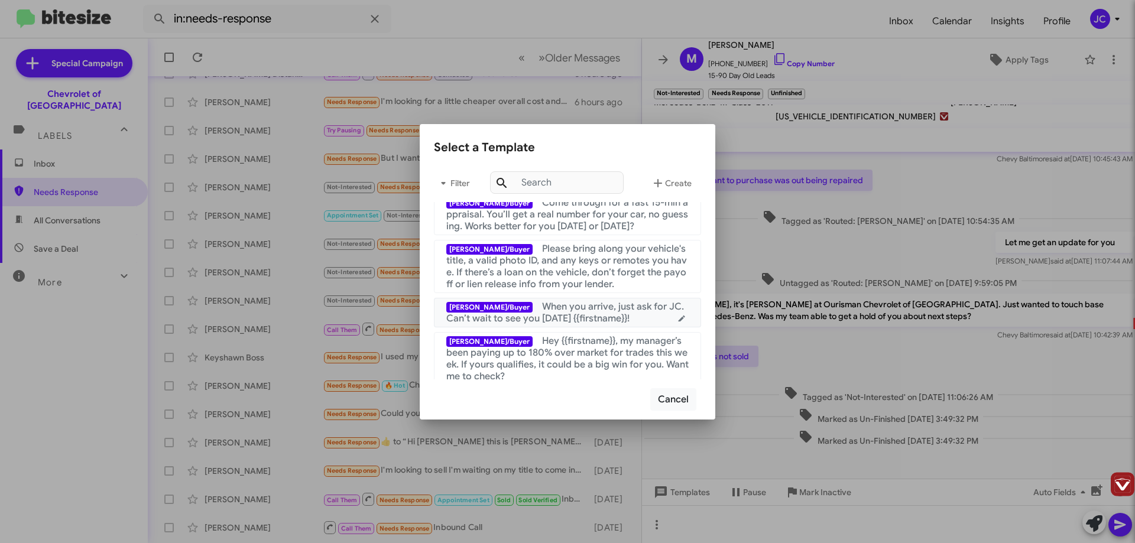
scroll to position [118, 0]
click at [607, 358] on span "Hey {{firstname}}, my manager’s been paying up to 180% over market for trades t…" at bounding box center [567, 357] width 242 height 47
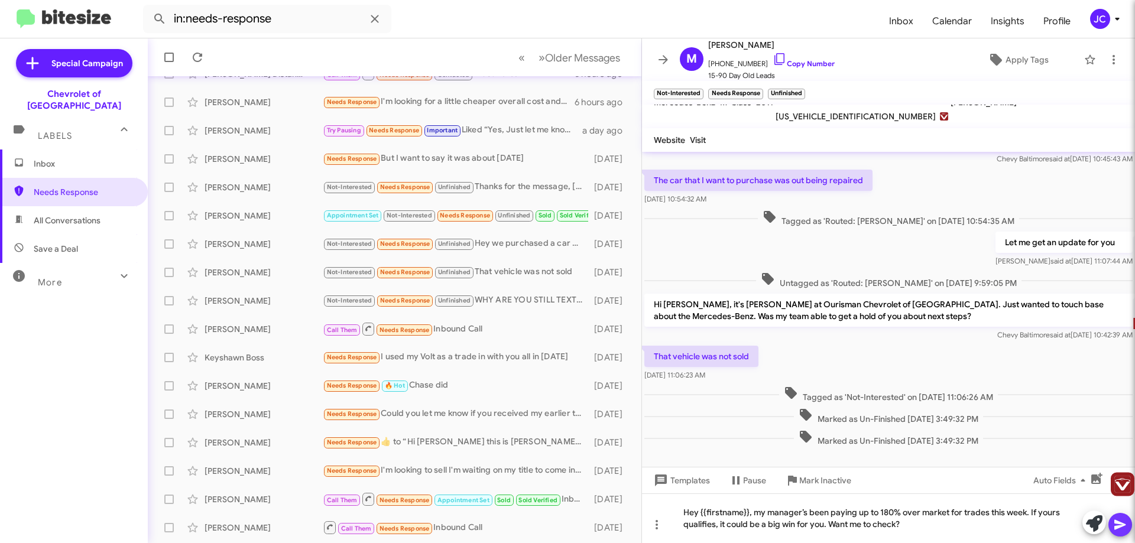
click at [1122, 523] on icon at bounding box center [1119, 525] width 11 height 10
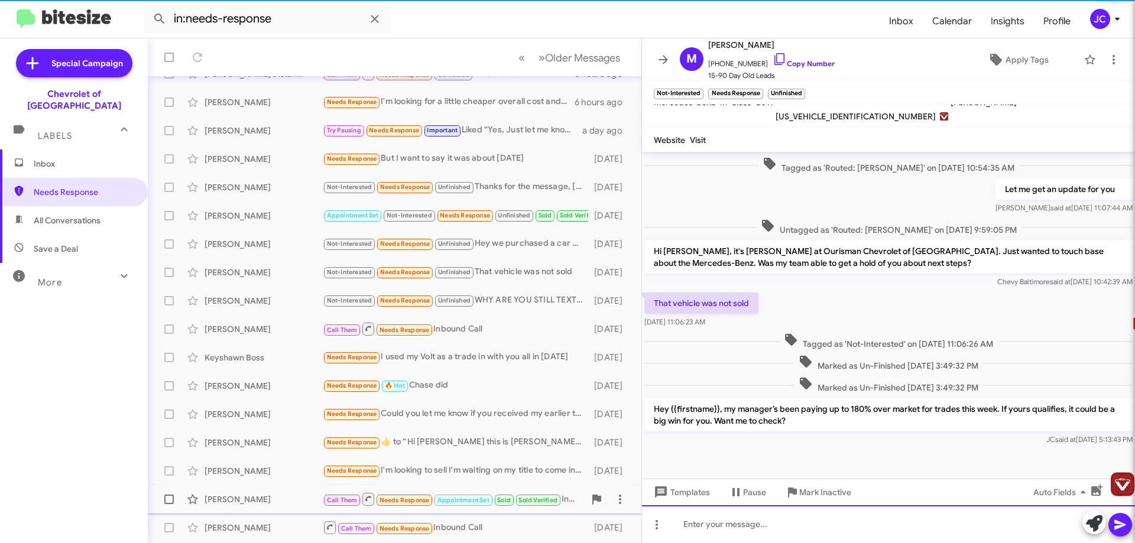
scroll to position [103, 0]
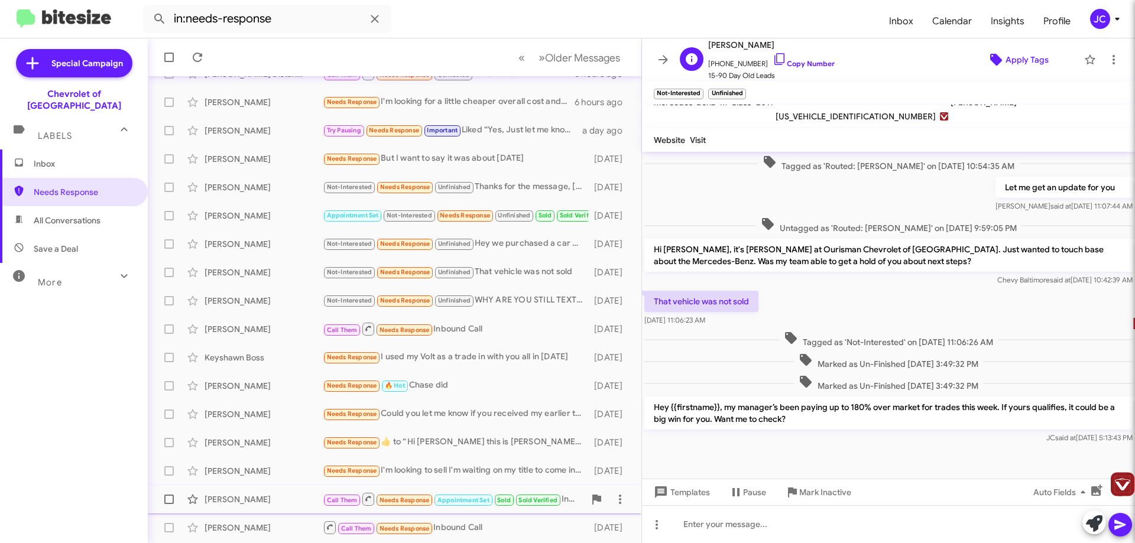
click at [1010, 69] on span "Apply Tags" at bounding box center [1026, 59] width 43 height 21
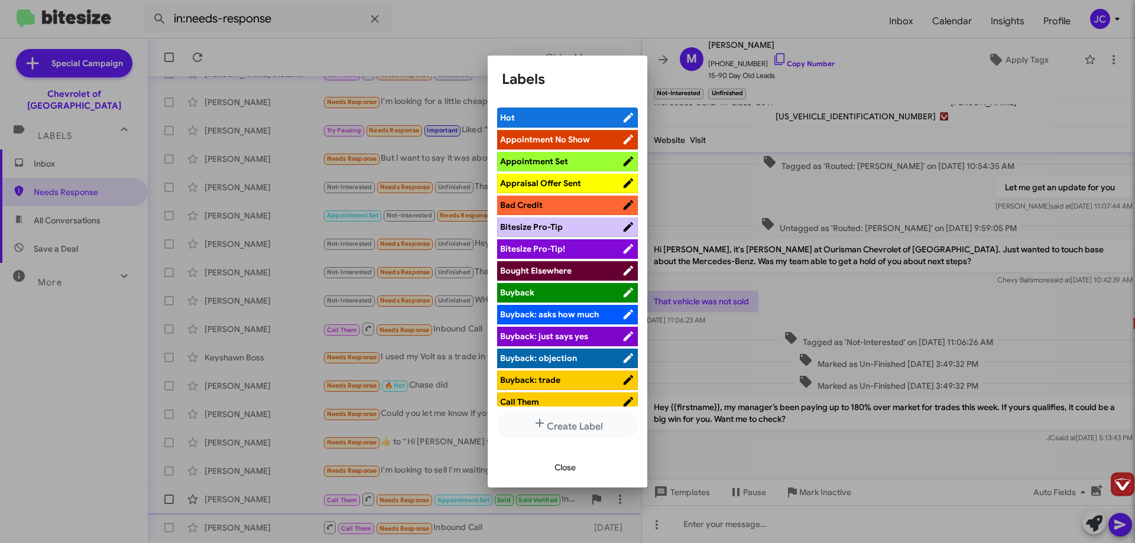
click at [542, 183] on span "Appraisal Offer Sent" at bounding box center [540, 183] width 81 height 11
click at [727, 202] on div at bounding box center [567, 271] width 1135 height 543
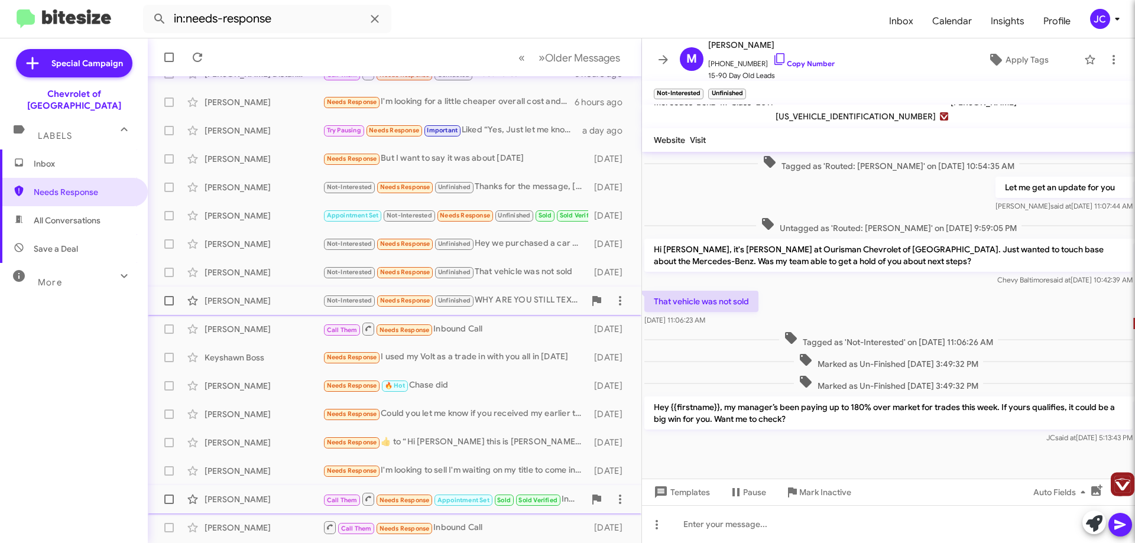
click at [527, 301] on div "Not-Interested Needs Response Unfinished WHY ARE YOU STILL TEXTING ME ABOUT THA…" at bounding box center [454, 301] width 262 height 14
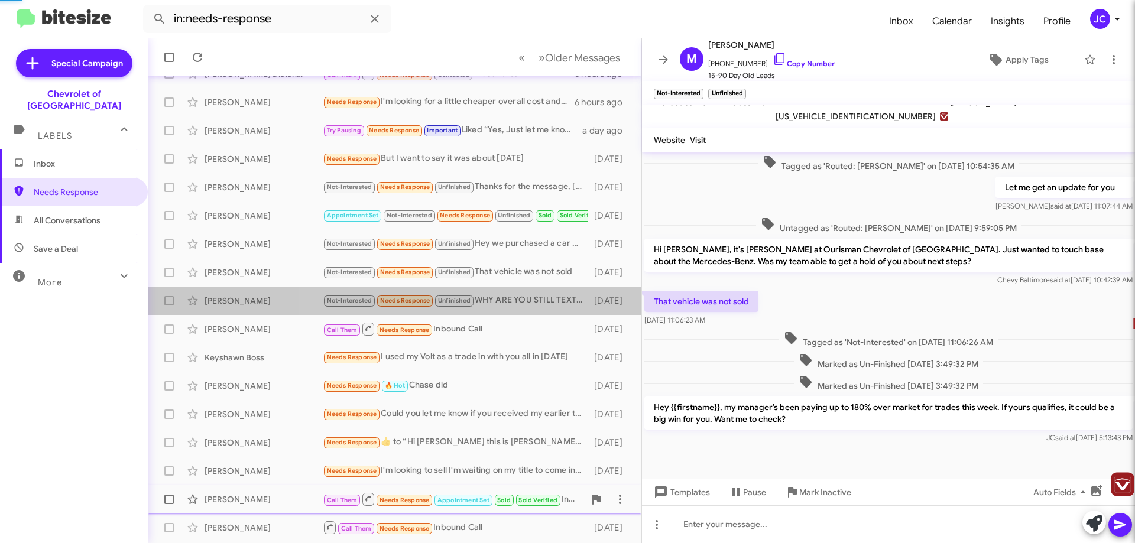
scroll to position [50, 0]
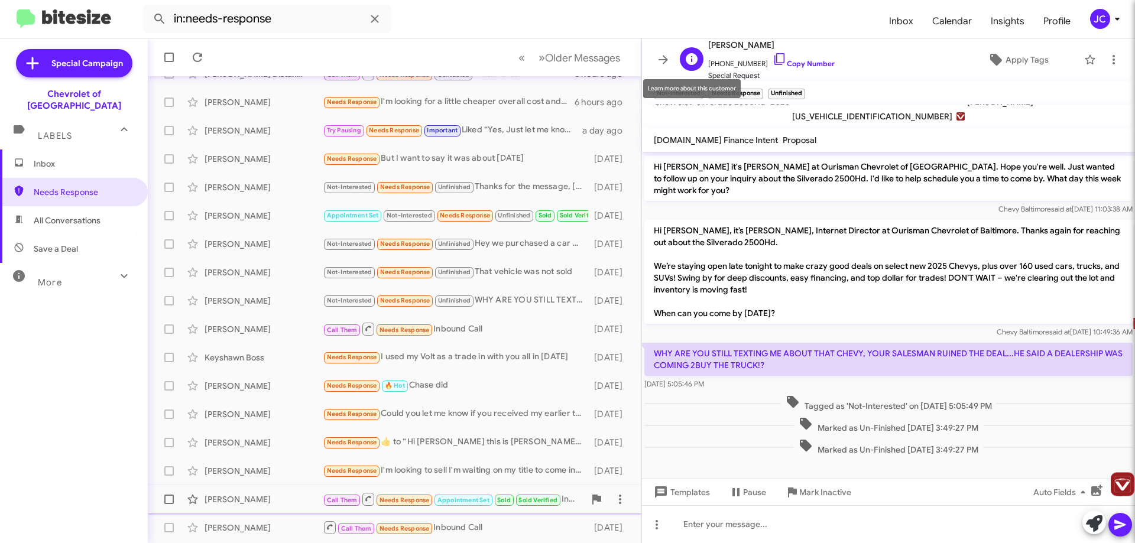
click at [688, 57] on icon at bounding box center [692, 59] width 12 height 12
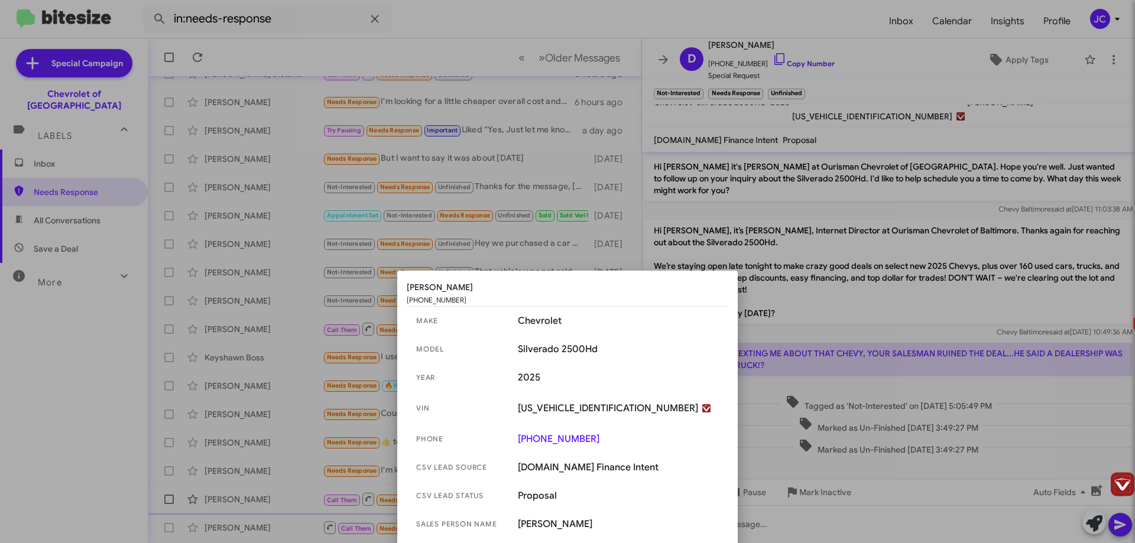
click at [693, 57] on div at bounding box center [567, 271] width 1135 height 543
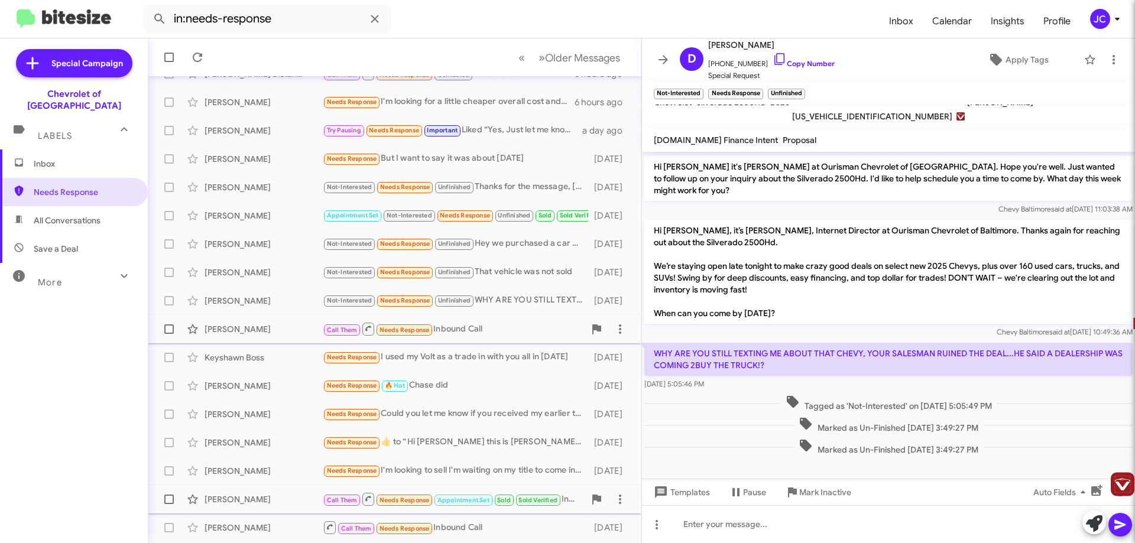
click at [500, 331] on div "Call Them Needs Response Inbound Call" at bounding box center [454, 328] width 262 height 15
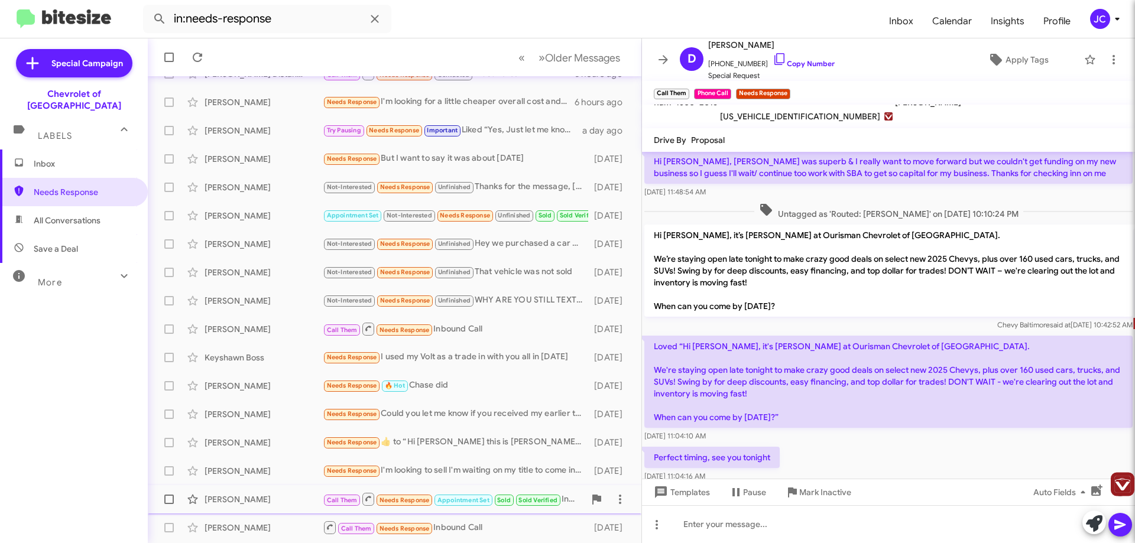
scroll to position [207, 0]
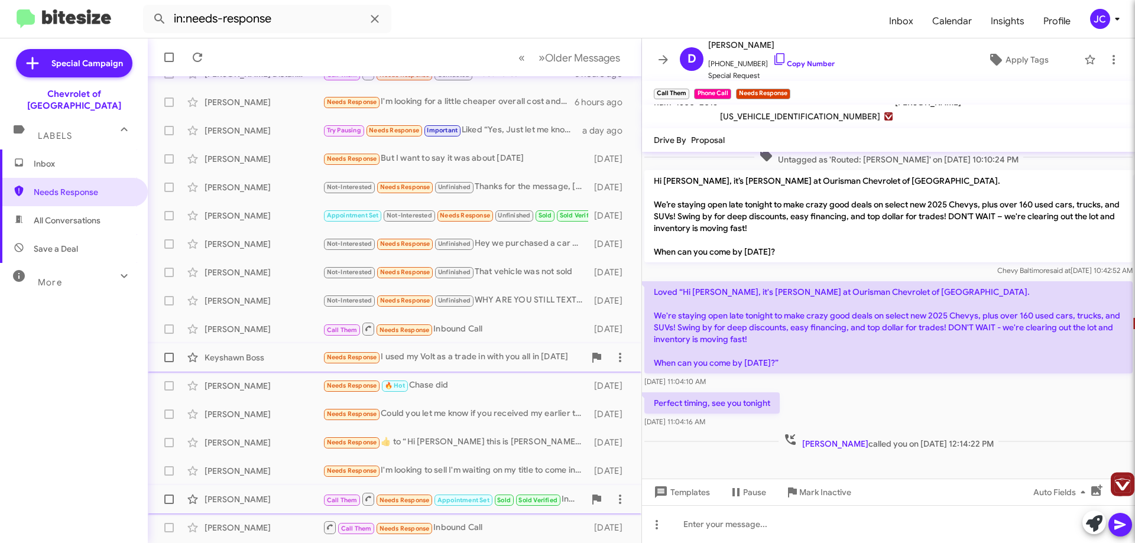
click at [449, 364] on div "Needs Response I used my Volt as a trade in with you all in [DATE]" at bounding box center [454, 357] width 262 height 14
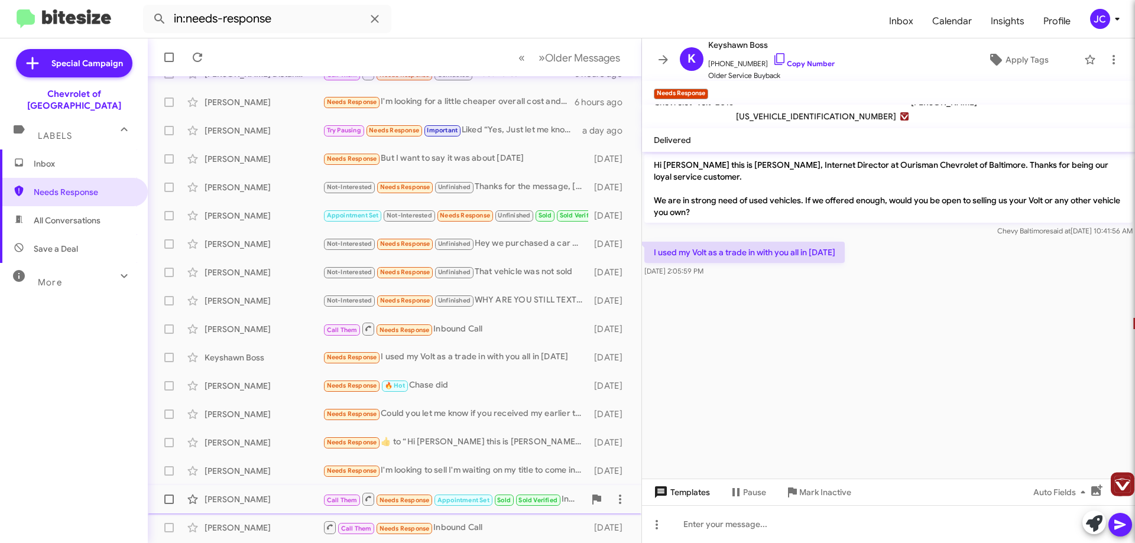
click at [693, 502] on span "Templates" at bounding box center [680, 492] width 59 height 21
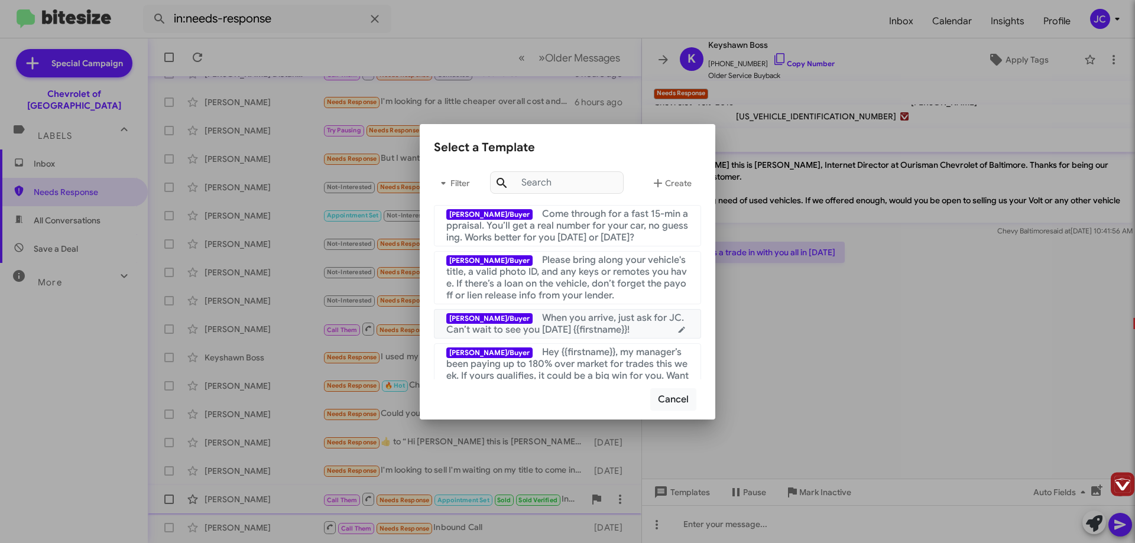
scroll to position [118, 0]
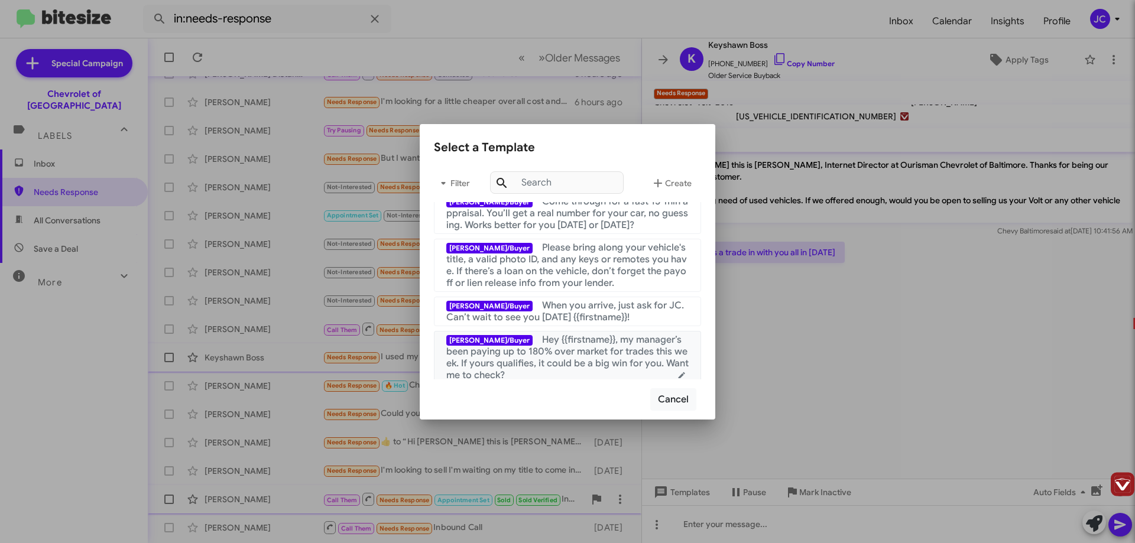
click at [569, 356] on span "Hey {{firstname}}, my manager’s been paying up to 180% over market for trades t…" at bounding box center [567, 357] width 242 height 47
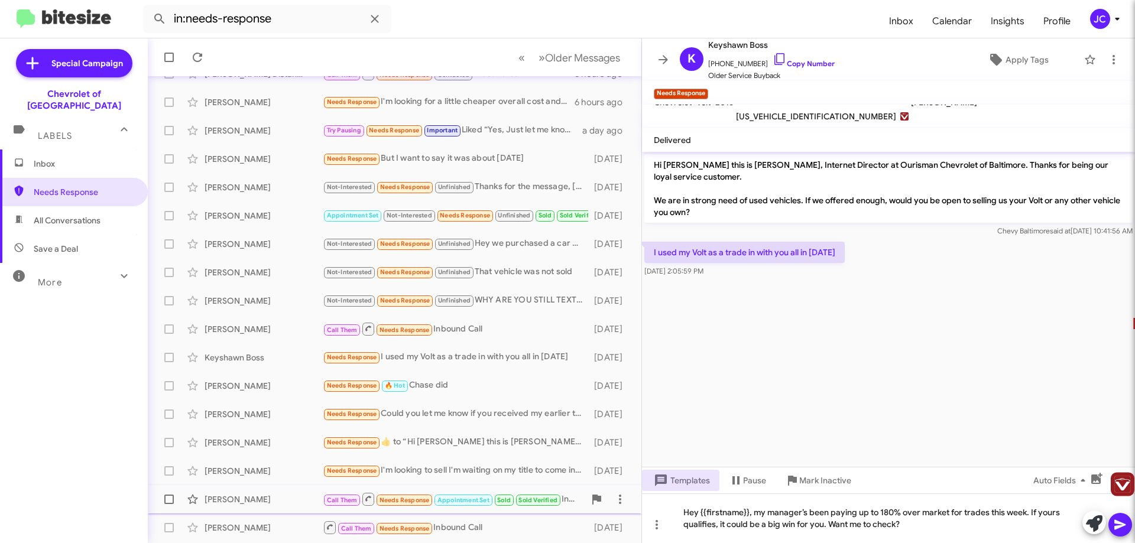
click at [1117, 532] on span at bounding box center [1120, 525] width 14 height 24
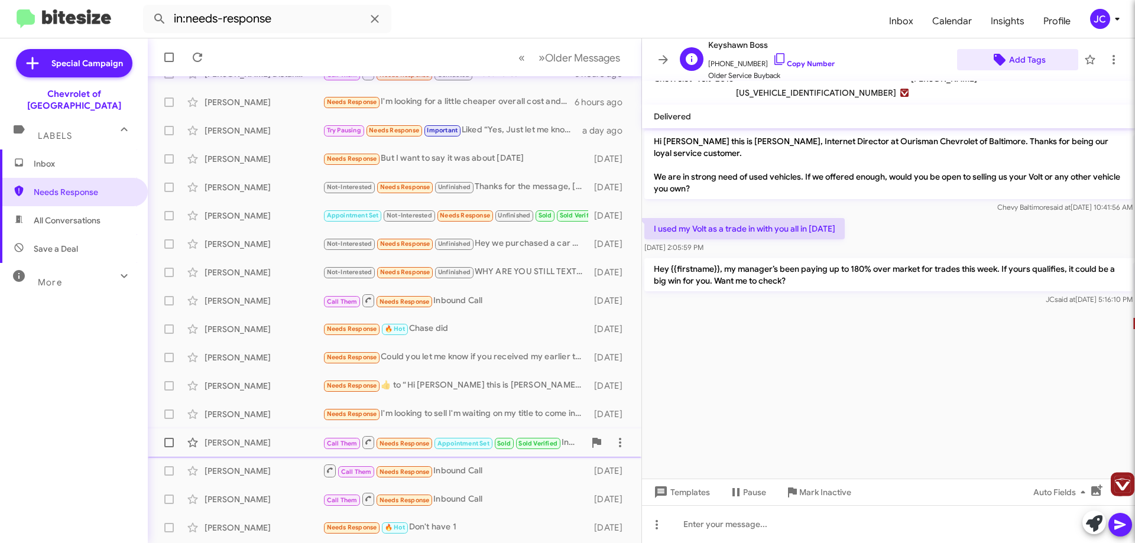
click at [1013, 57] on span "Add Tags" at bounding box center [1027, 59] width 37 height 21
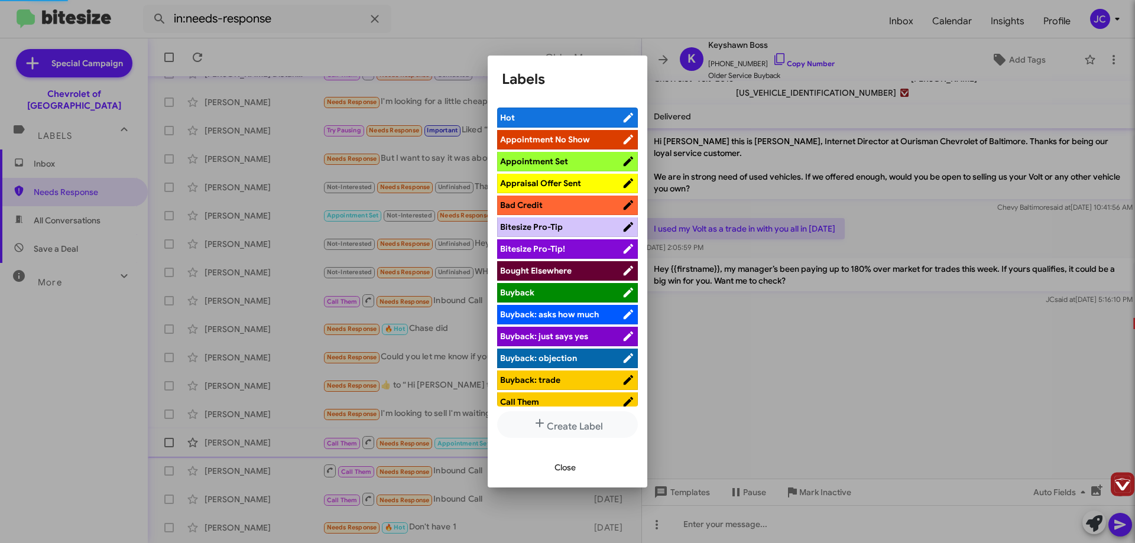
click at [552, 184] on span "Appraisal Offer Sent" at bounding box center [540, 183] width 81 height 11
click at [779, 368] on div at bounding box center [567, 271] width 1135 height 543
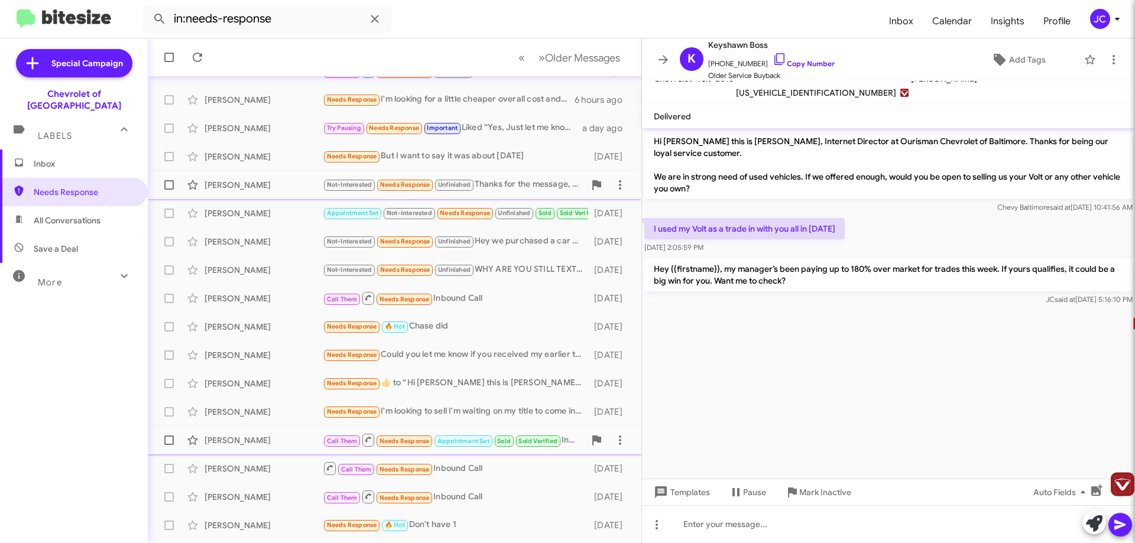
scroll to position [143, 0]
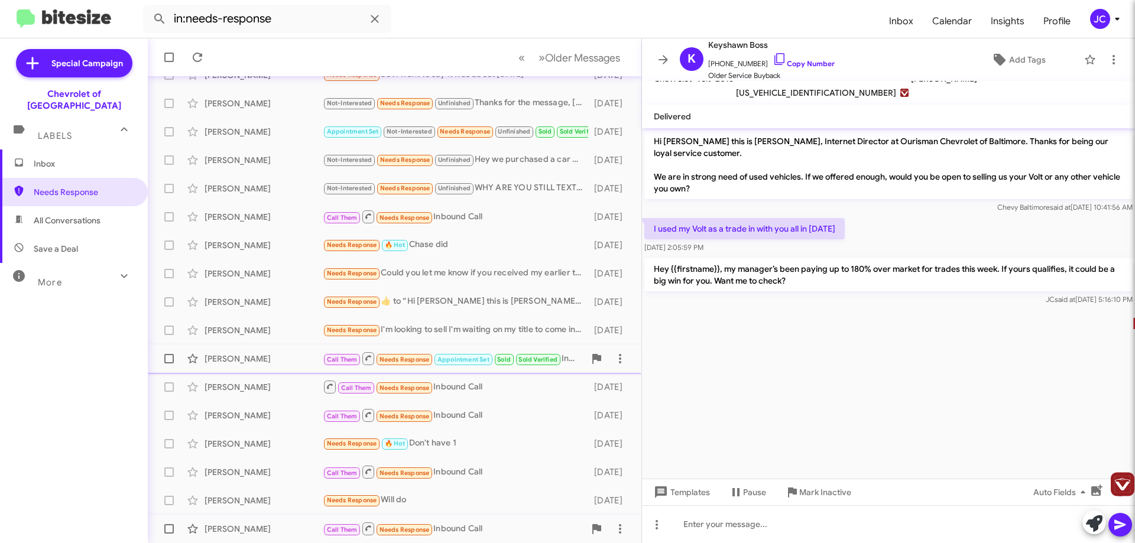
click at [251, 531] on div "[PERSON_NAME]" at bounding box center [263, 529] width 118 height 12
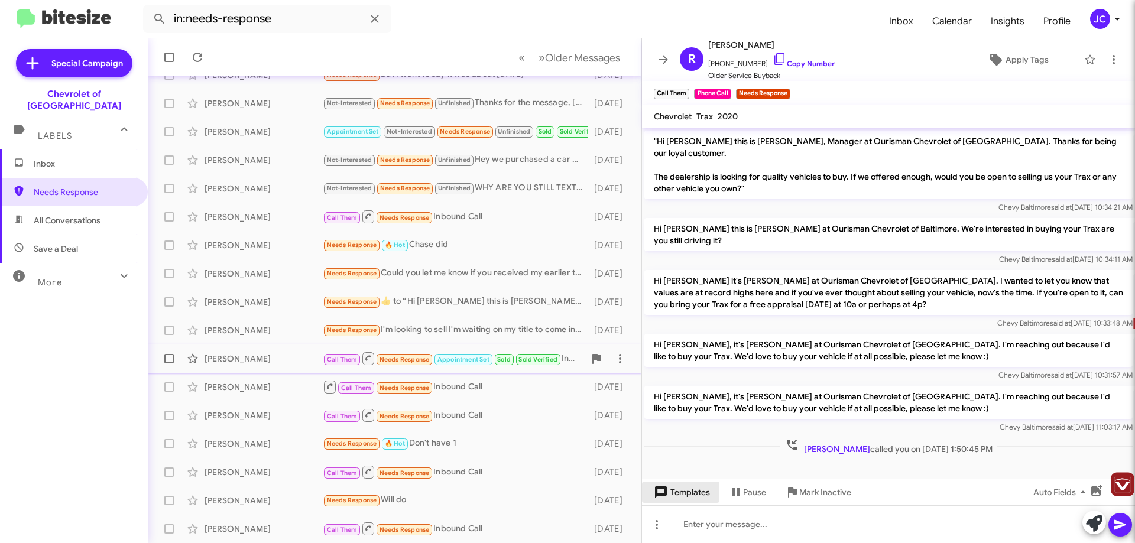
click at [680, 498] on span "Templates" at bounding box center [680, 492] width 59 height 21
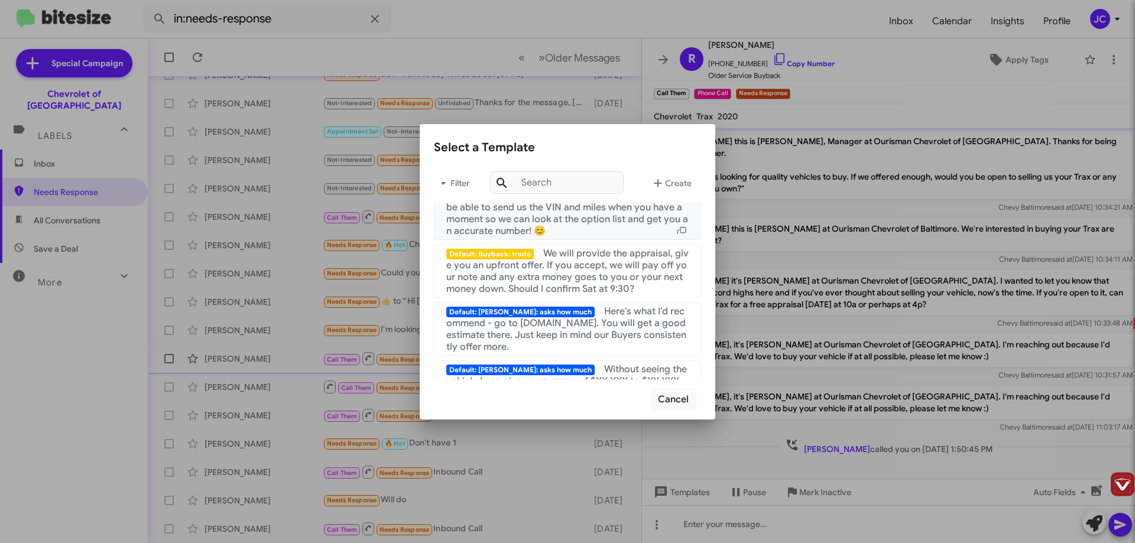
scroll to position [886, 0]
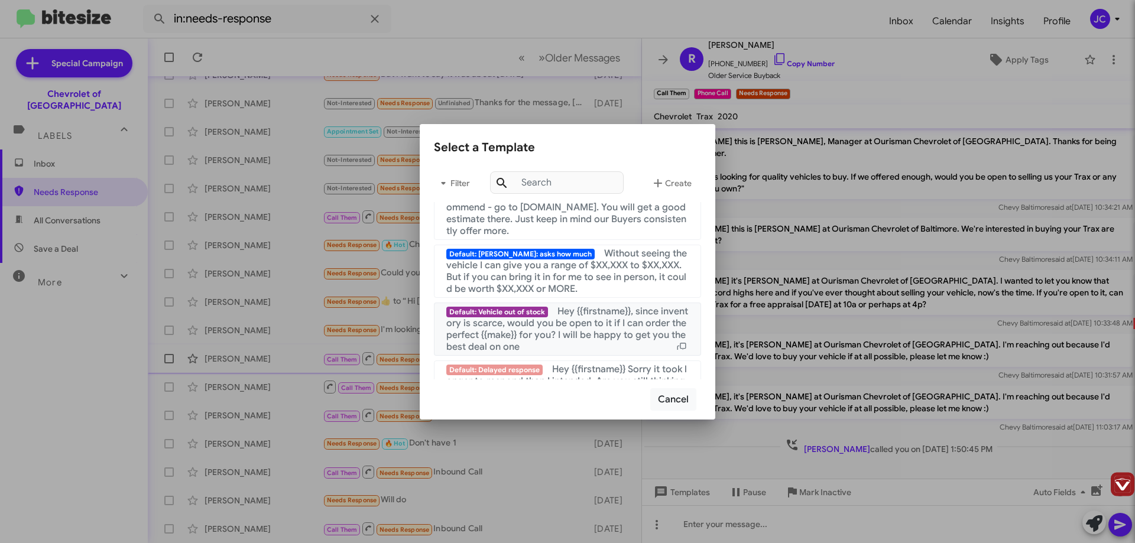
click at [620, 353] on div "Default: Vehicle out of stock Hey {{firstname}}, since inventory is scarce, wou…" at bounding box center [567, 329] width 242 height 47
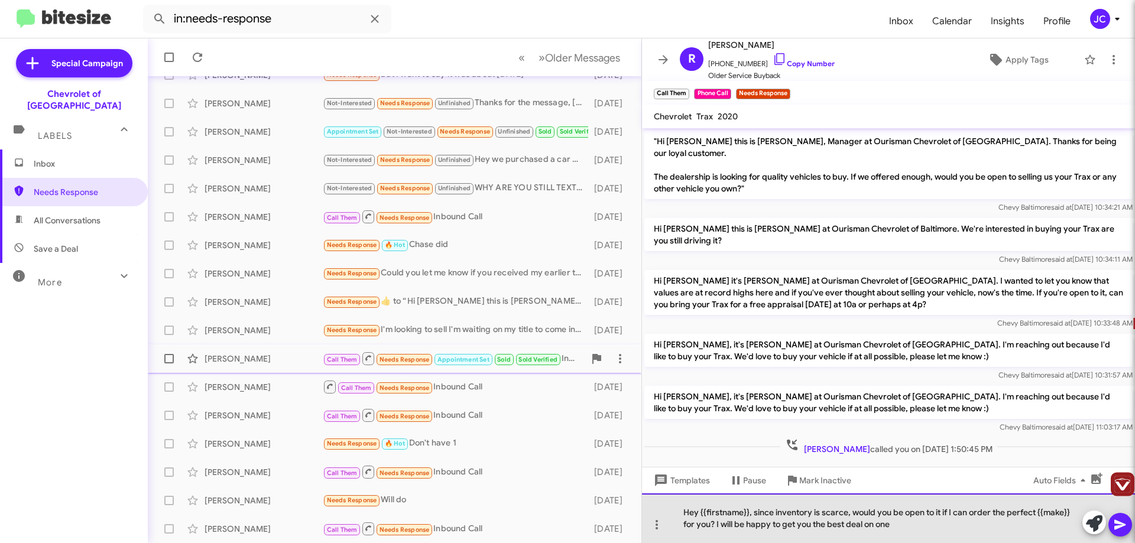
drag, startPoint x: 889, startPoint y: 524, endPoint x: 670, endPoint y: 504, distance: 220.2
click at [670, 504] on div "Hey {{firstname}}, since inventory is scarce, would you be open to it if I can …" at bounding box center [888, 518] width 493 height 50
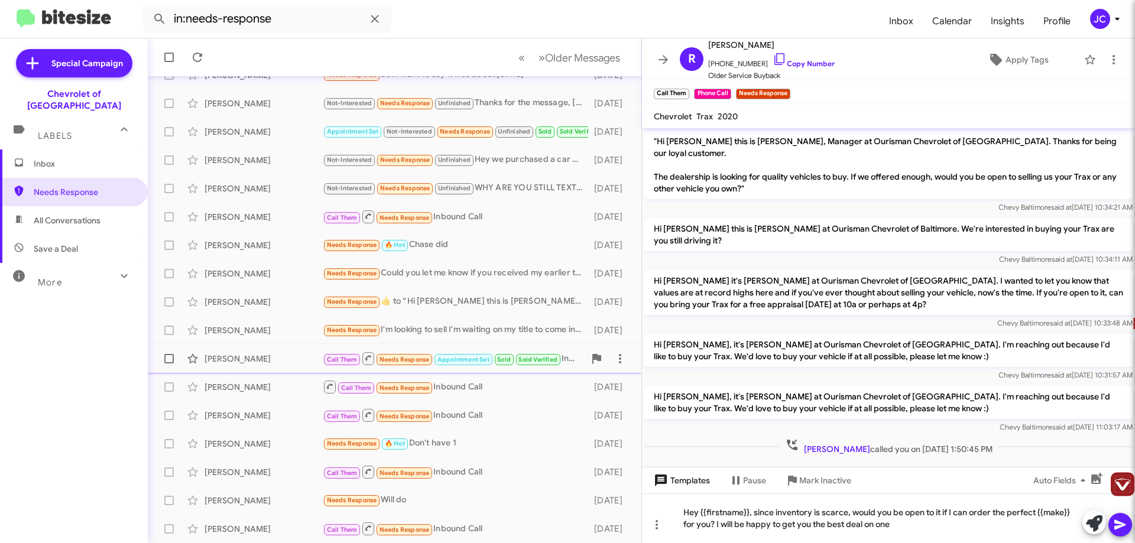
click at [681, 478] on span "Templates" at bounding box center [680, 480] width 59 height 21
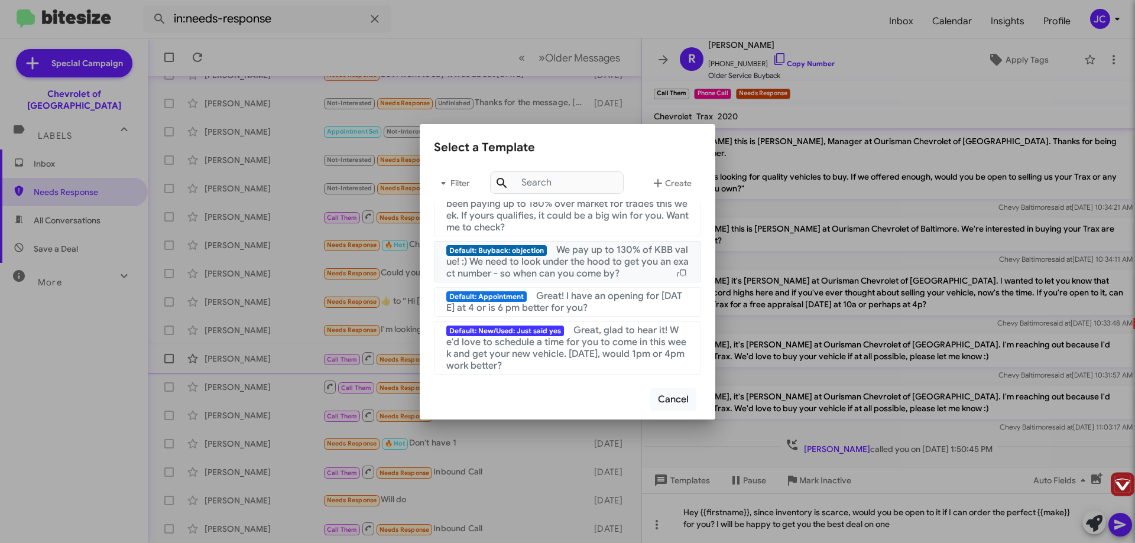
scroll to position [207, 0]
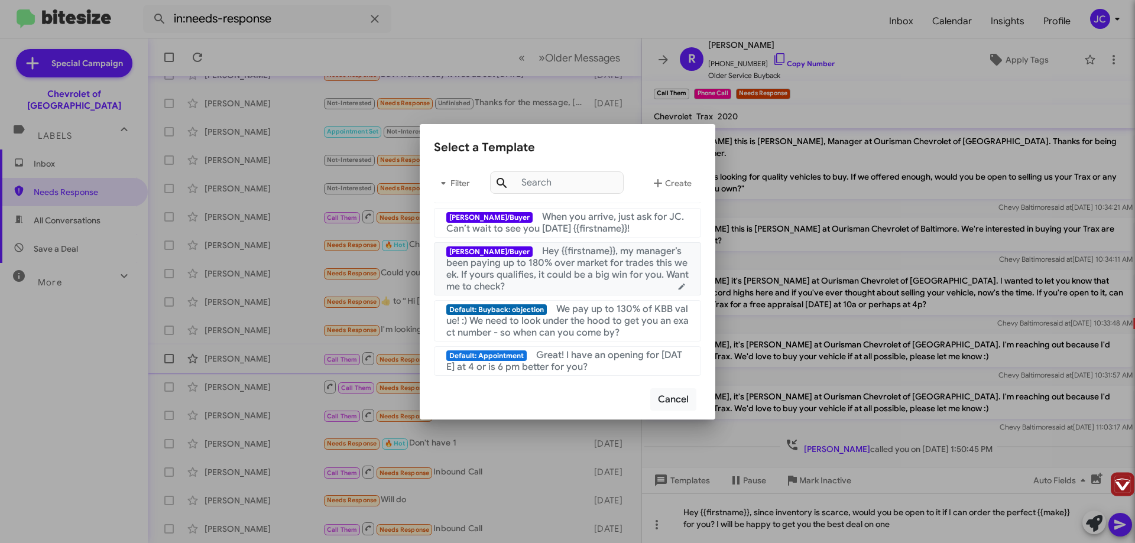
click at [610, 270] on span "Hey {{firstname}}, my manager’s been paying up to 180% over market for trades t…" at bounding box center [567, 268] width 242 height 47
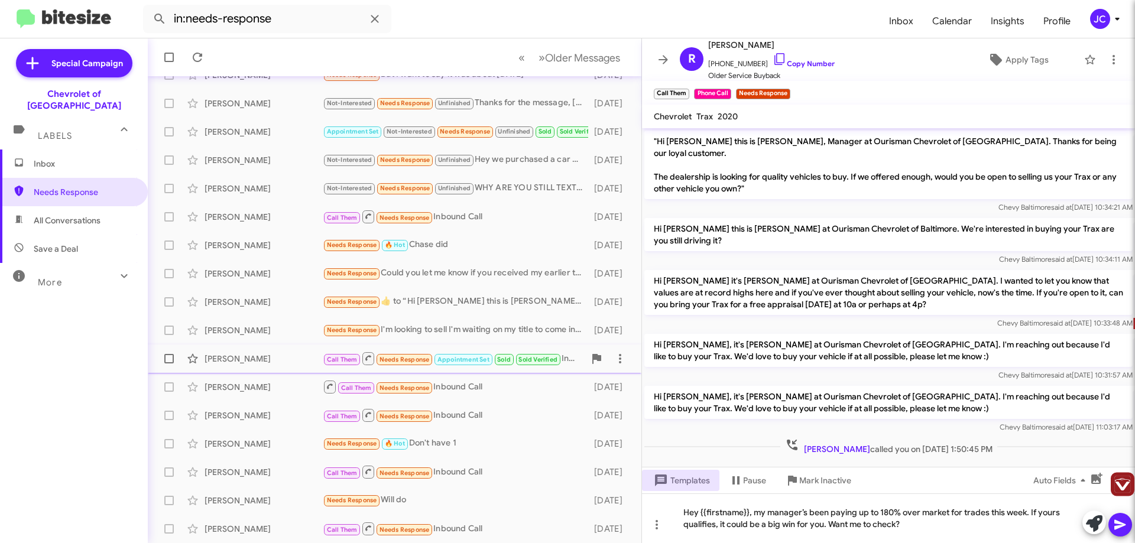
click at [1121, 525] on icon at bounding box center [1119, 525] width 11 height 10
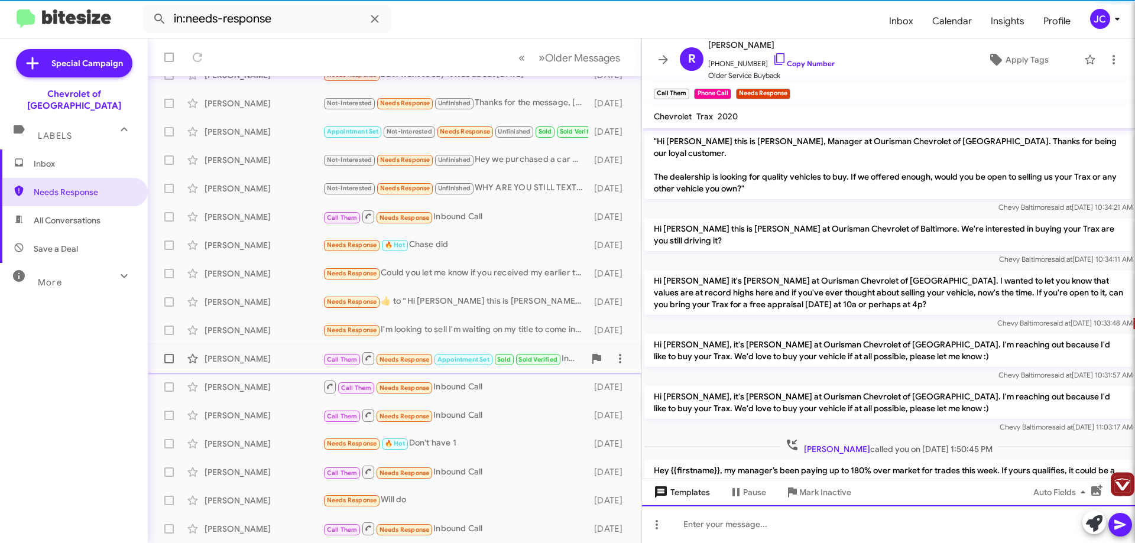
scroll to position [40, 0]
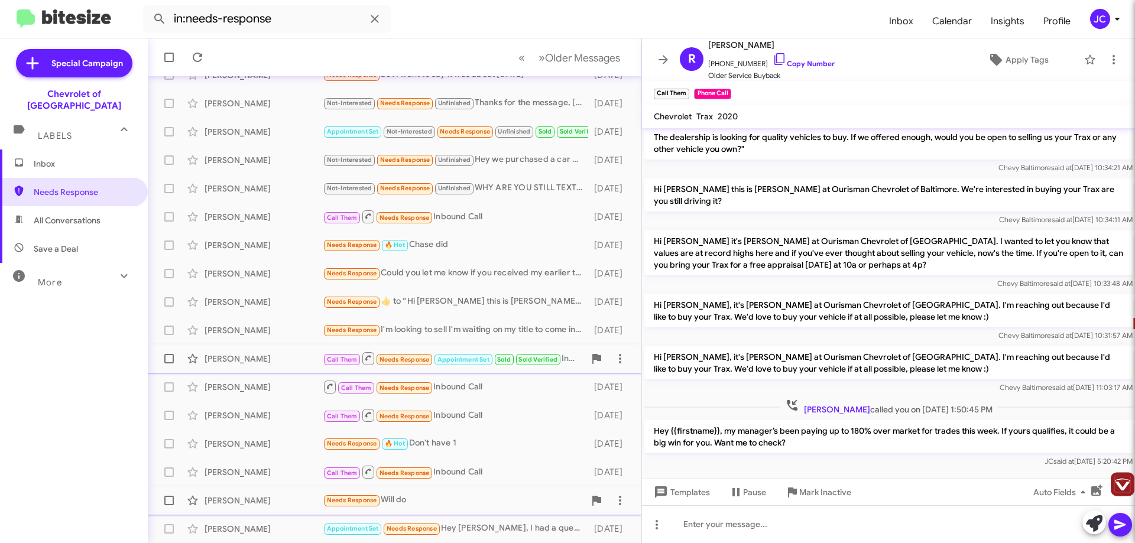
drag, startPoint x: 450, startPoint y: 489, endPoint x: 459, endPoint y: 495, distance: 11.5
click at [452, 491] on div "[PERSON_NAME] Needs Response Will do [DATE]" at bounding box center [394, 501] width 475 height 24
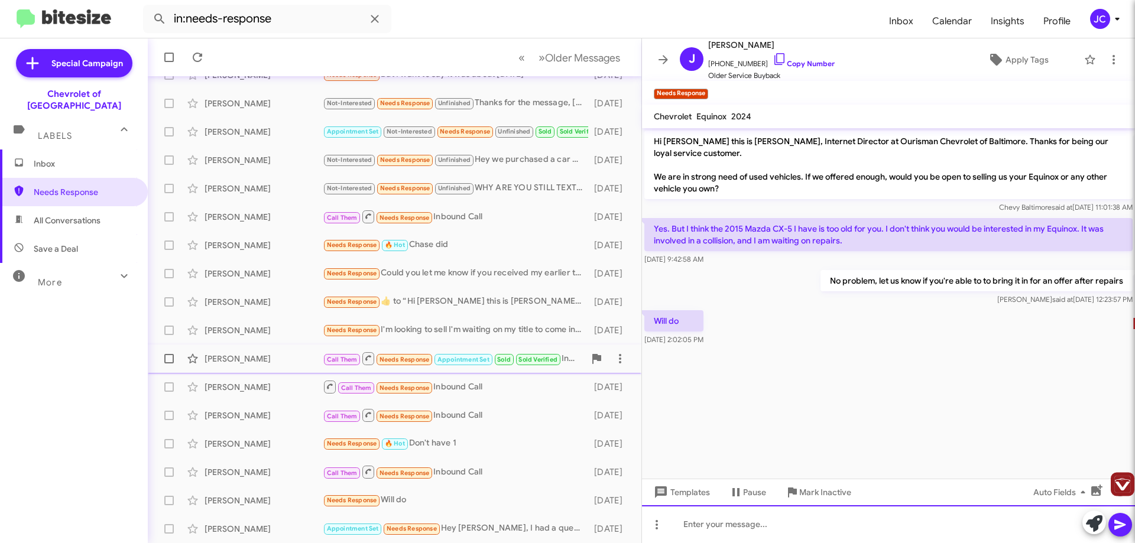
click at [754, 532] on div at bounding box center [888, 524] width 493 height 38
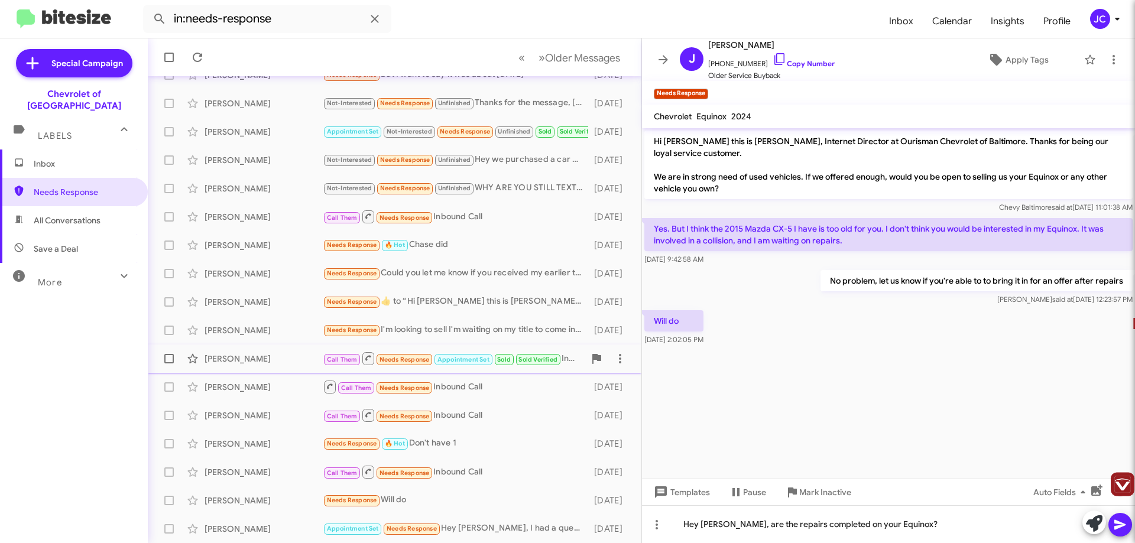
click at [1125, 524] on icon at bounding box center [1120, 525] width 14 height 14
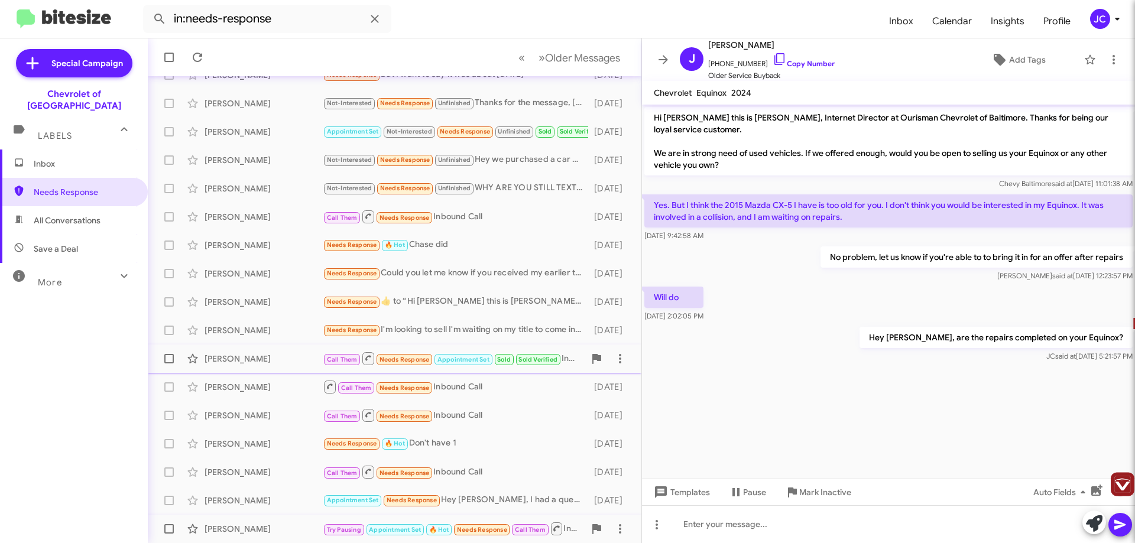
click at [478, 522] on span "Try Pausing Appointment Set 🔥 Hot Needs Response Call Them" at bounding box center [443, 528] width 241 height 15
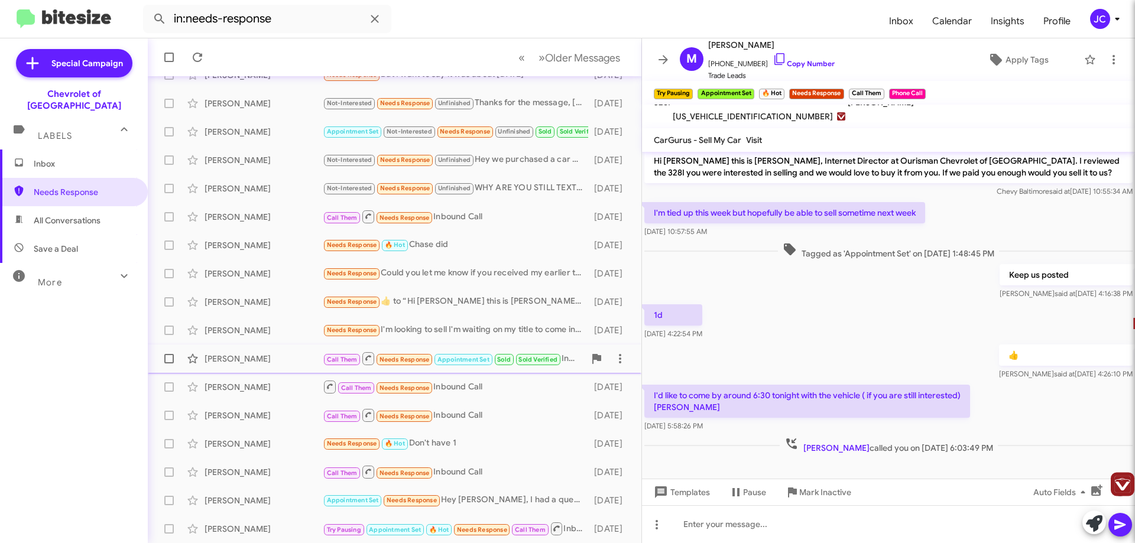
scroll to position [5, 0]
click at [680, 489] on span "Templates" at bounding box center [680, 492] width 59 height 21
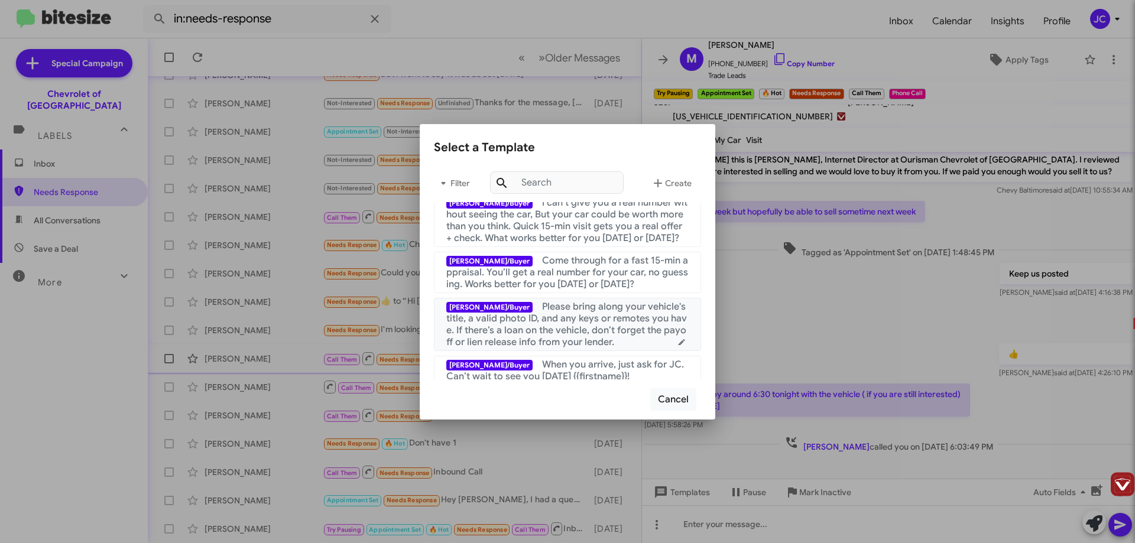
scroll to position [177, 0]
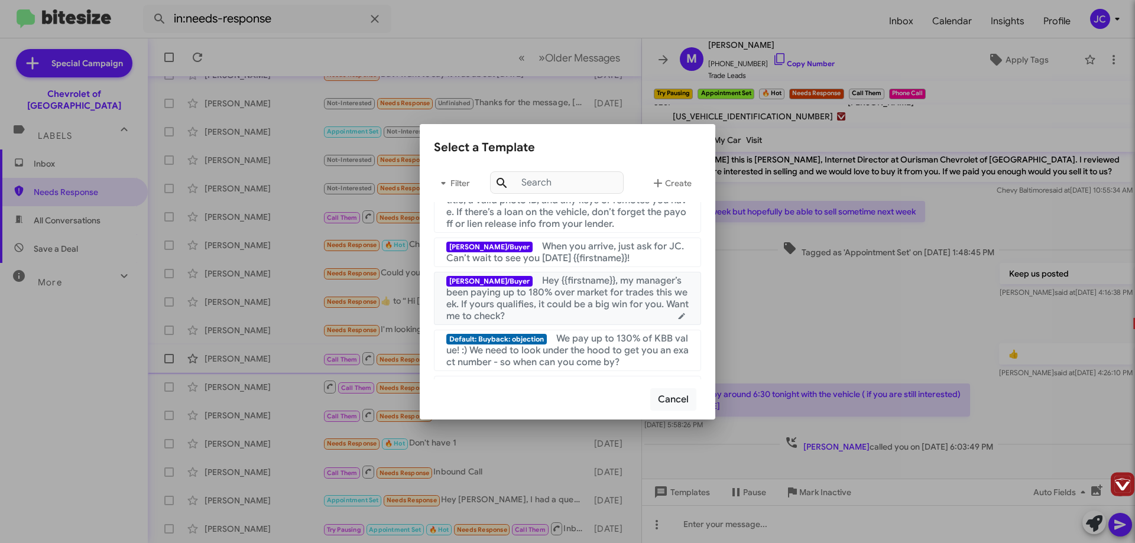
click at [530, 290] on span "Hey {{firstname}}, my manager’s been paying up to 180% over market for trades t…" at bounding box center [567, 298] width 242 height 47
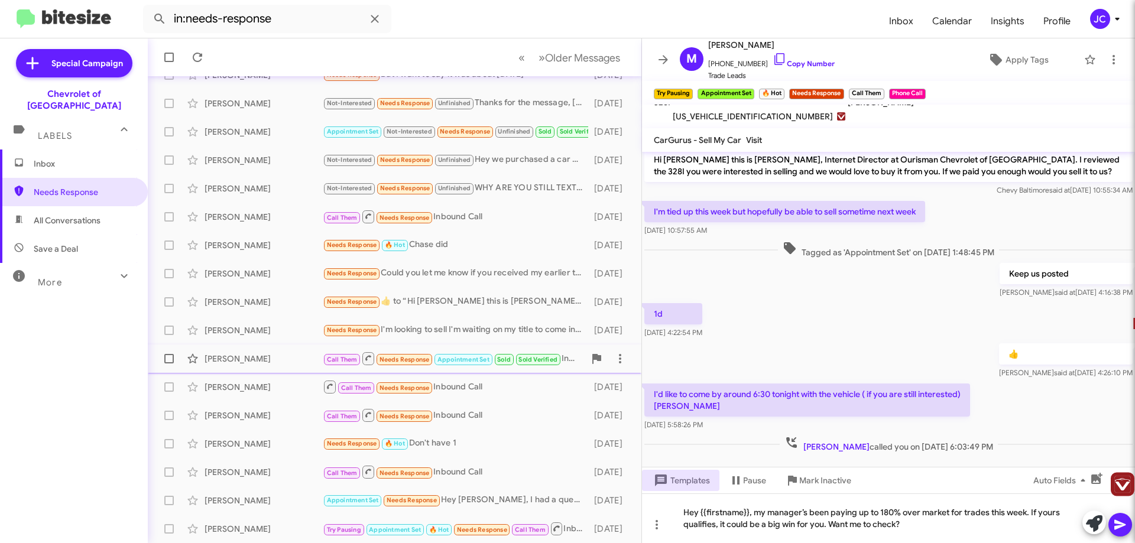
click at [1120, 519] on icon at bounding box center [1120, 525] width 14 height 14
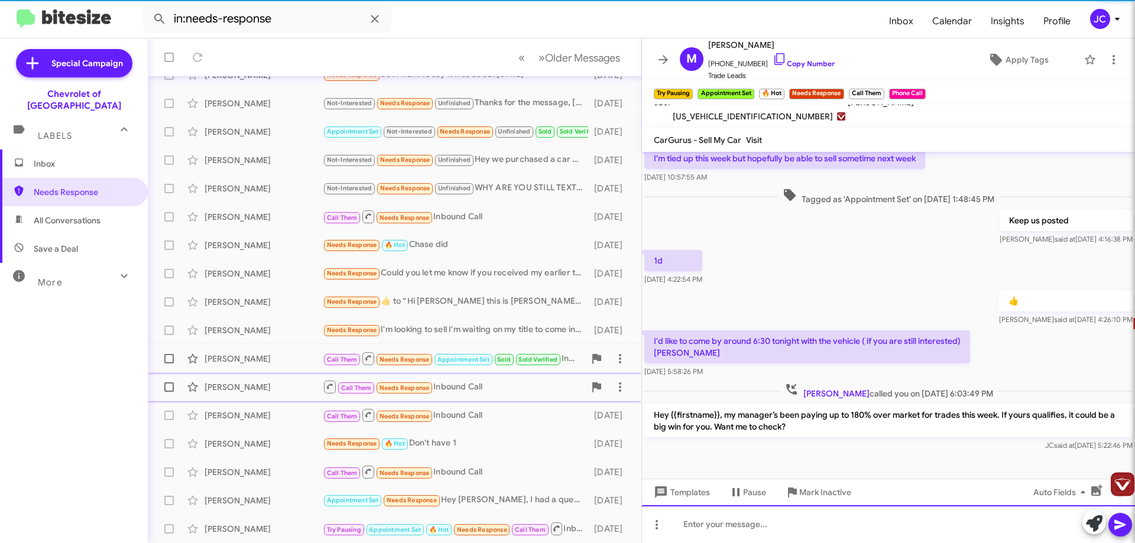
scroll to position [60, 0]
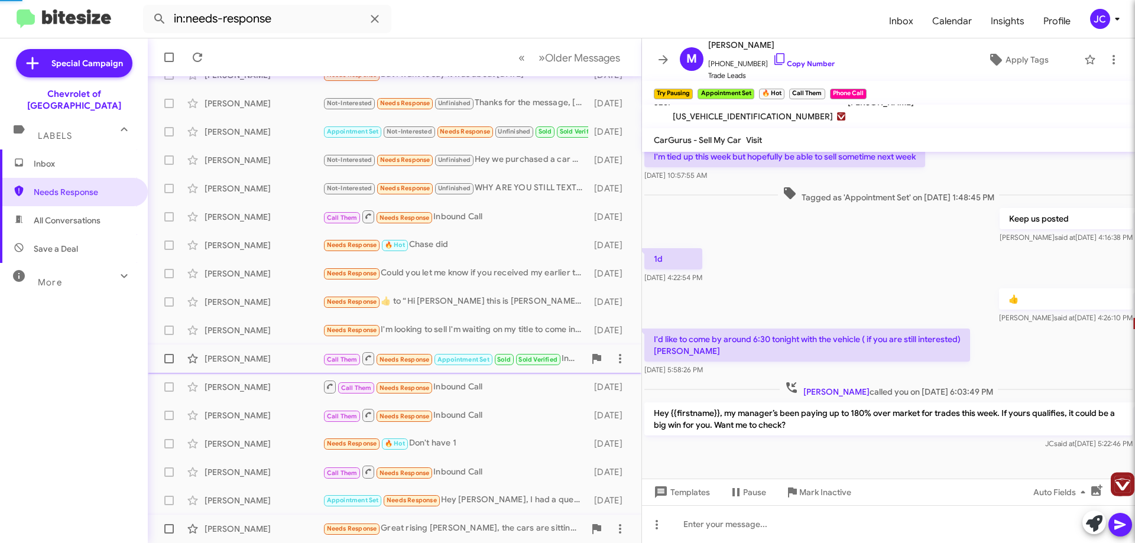
click at [423, 534] on div "Needs Response Great rising [PERSON_NAME], the cars are sitting in my driveway,…" at bounding box center [454, 529] width 262 height 14
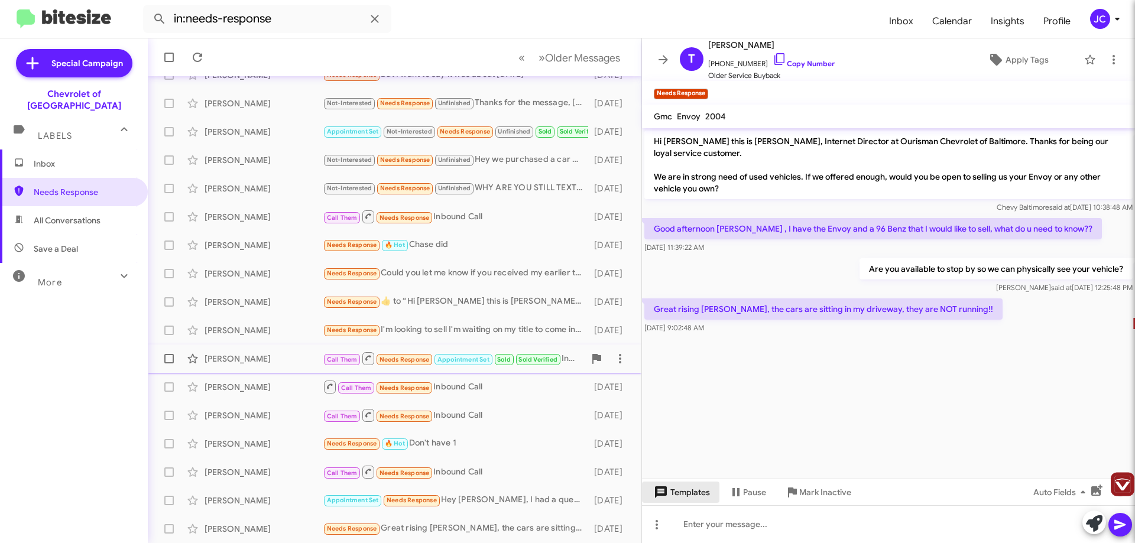
click at [681, 488] on span "Templates" at bounding box center [680, 492] width 59 height 21
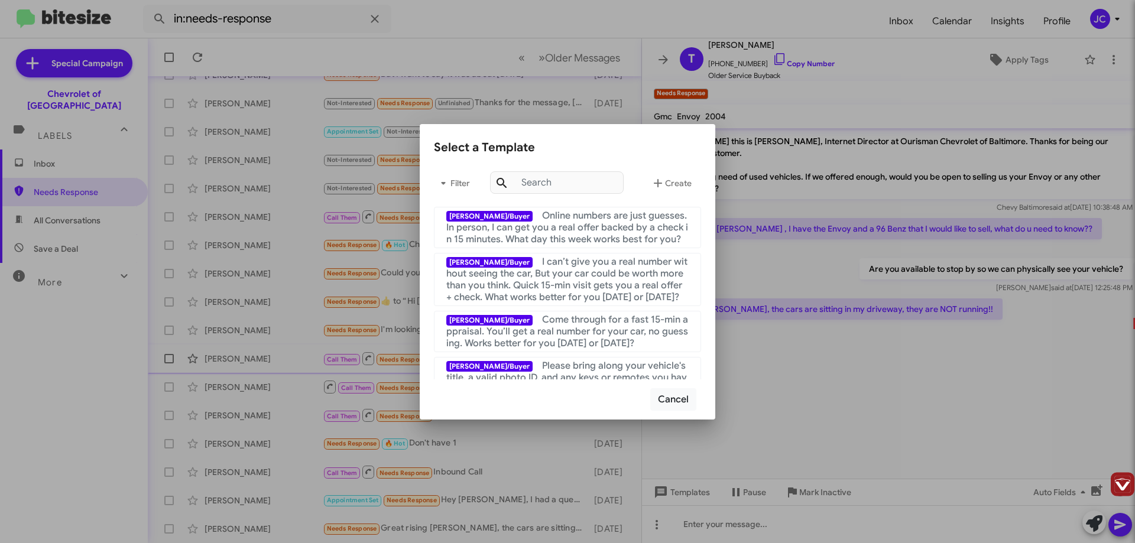
scroll to position [177, 0]
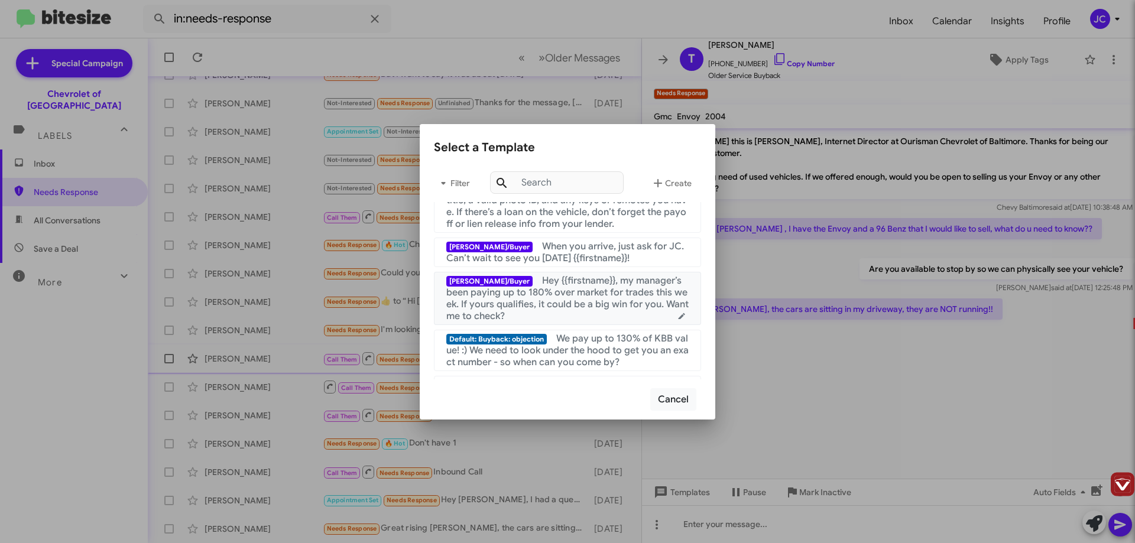
click at [557, 308] on span "Hey {{firstname}}, my manager’s been paying up to 180% over market for trades t…" at bounding box center [567, 298] width 242 height 47
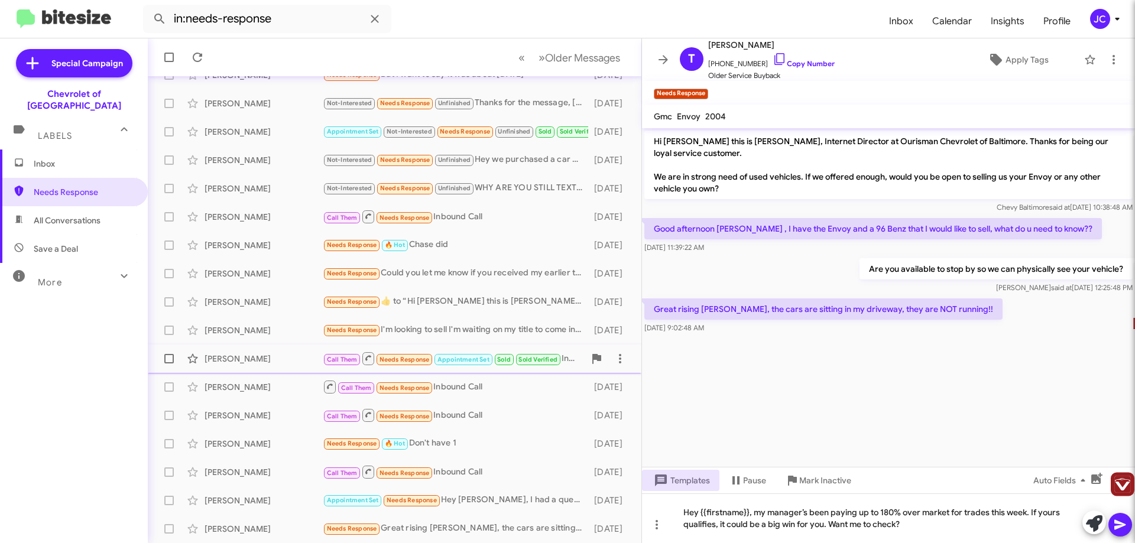
click at [1117, 528] on icon at bounding box center [1119, 525] width 11 height 10
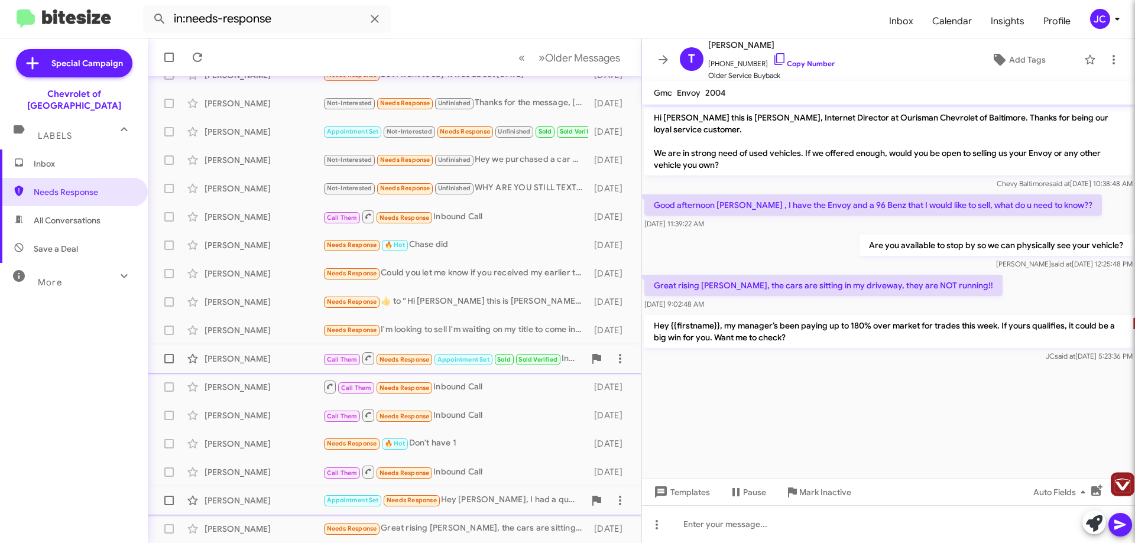
click at [495, 499] on div "Appointment Set Needs Response Hey [PERSON_NAME], I had a question about M3020.…" at bounding box center [454, 500] width 262 height 14
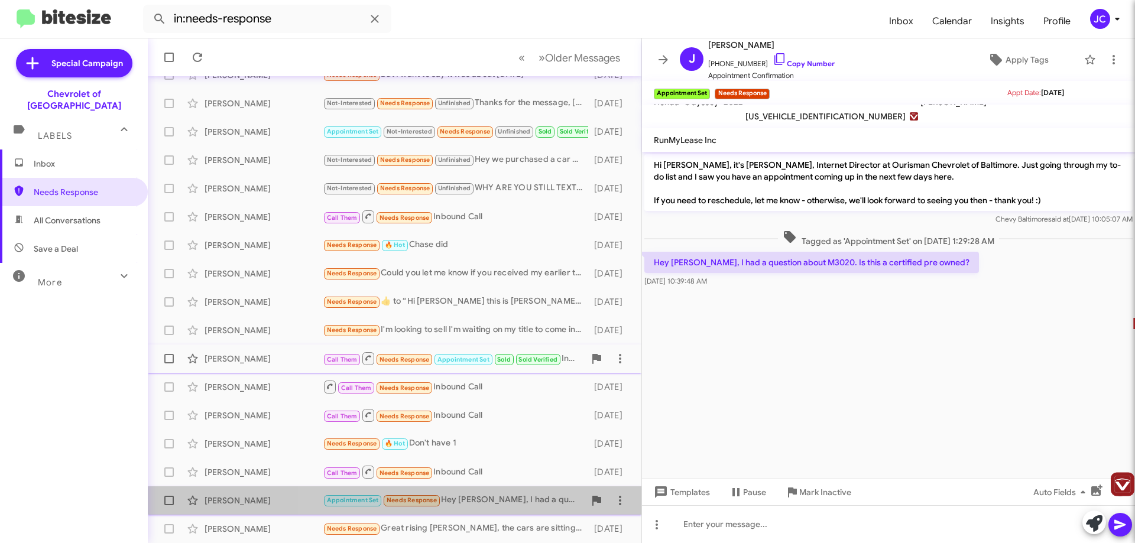
click at [510, 508] on div "[PERSON_NAME] Appointment Set Needs Response Hey [PERSON_NAME], I had a questio…" at bounding box center [394, 501] width 475 height 24
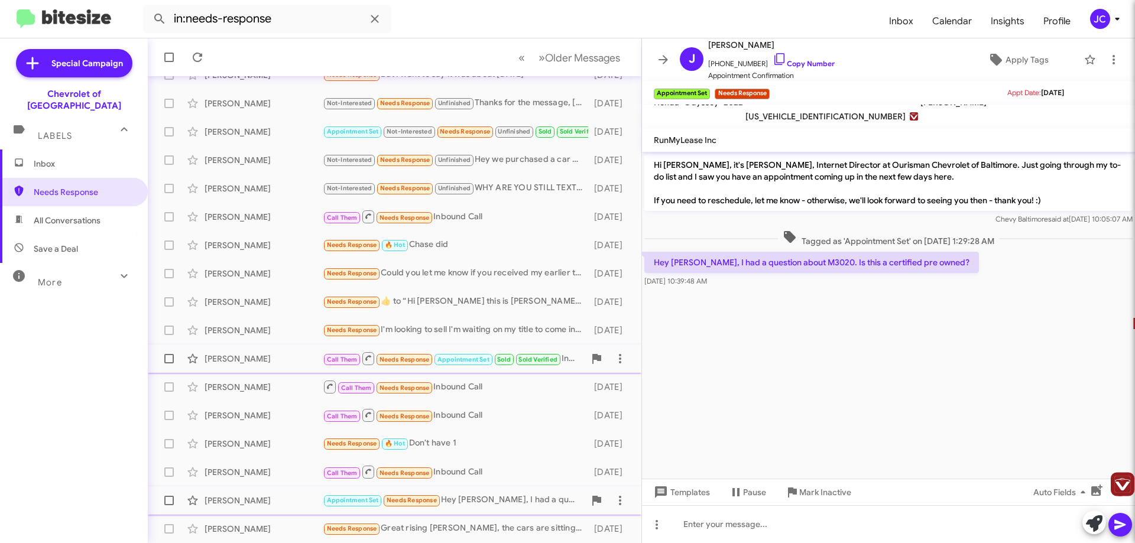
click at [470, 499] on div "Appointment Set Needs Response Hey [PERSON_NAME], I had a question about M3020.…" at bounding box center [454, 500] width 262 height 14
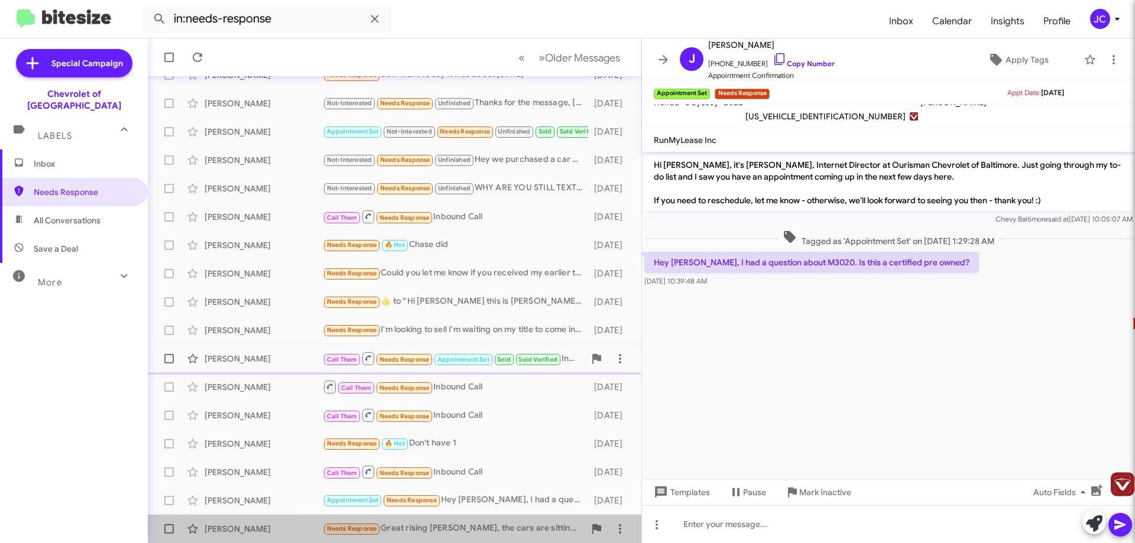
click at [475, 529] on div "Needs Response Great rising [PERSON_NAME], the cars are sitting in my driveway,…" at bounding box center [454, 529] width 262 height 14
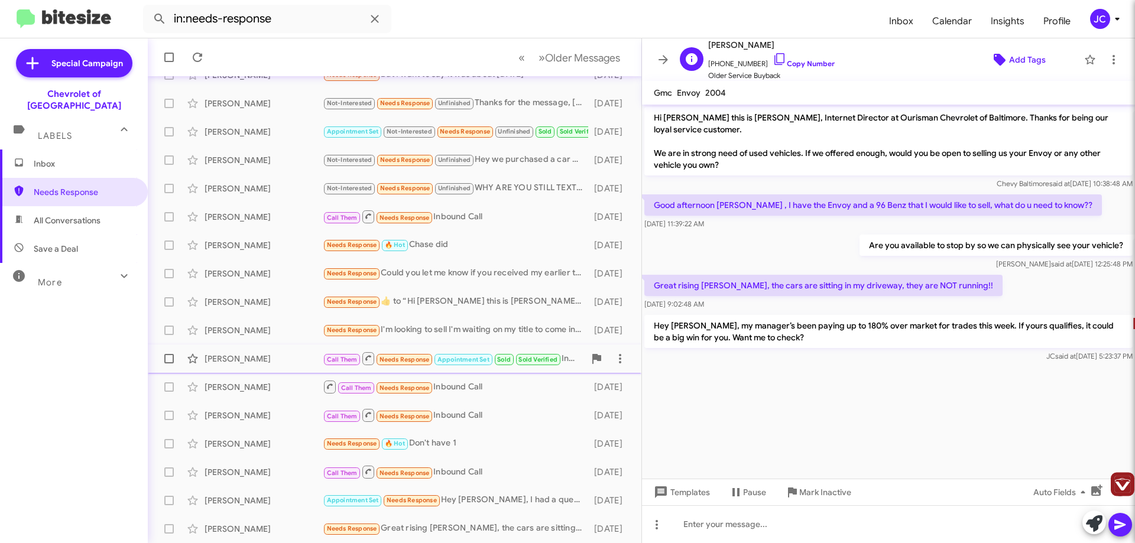
click at [1027, 62] on span "Add Tags" at bounding box center [1027, 59] width 37 height 21
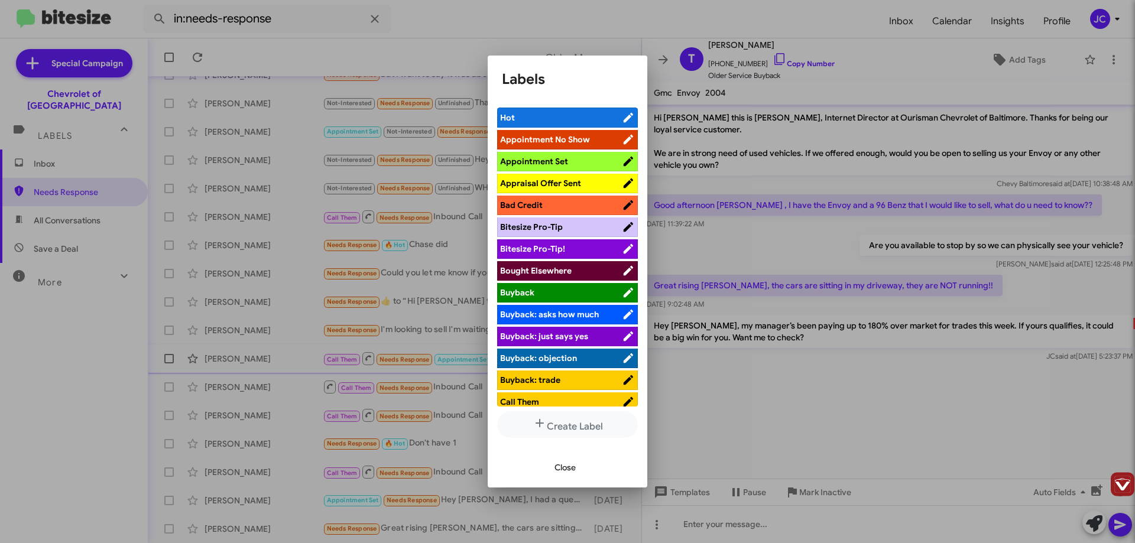
click at [541, 186] on span "Appraisal Offer Sent" at bounding box center [540, 183] width 81 height 11
click at [573, 468] on span "Close" at bounding box center [564, 467] width 21 height 21
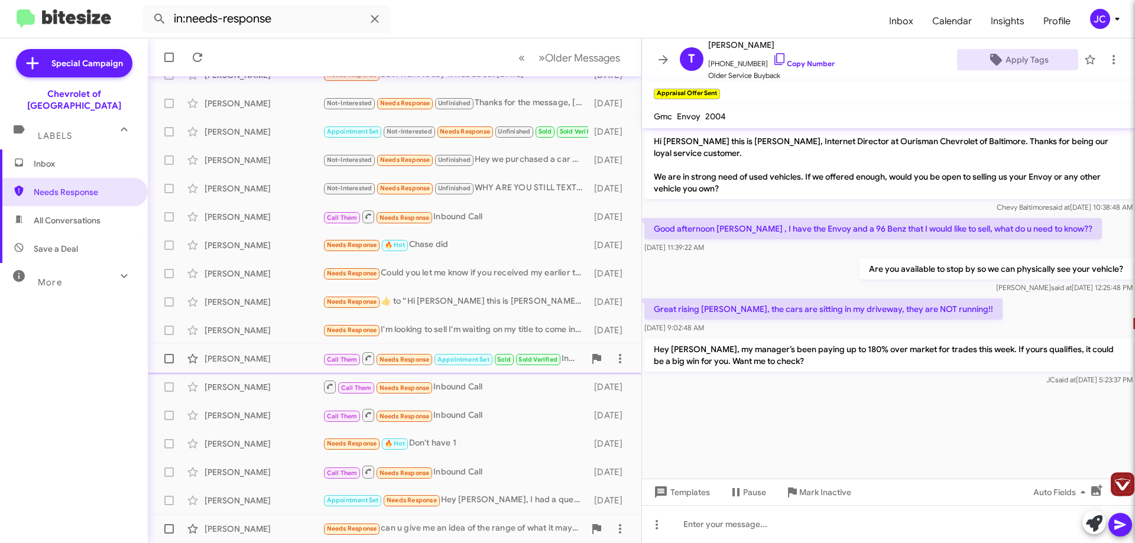
click at [476, 532] on div "Needs Response can u give me an idea of the range of what it may be worth . it …" at bounding box center [454, 529] width 262 height 14
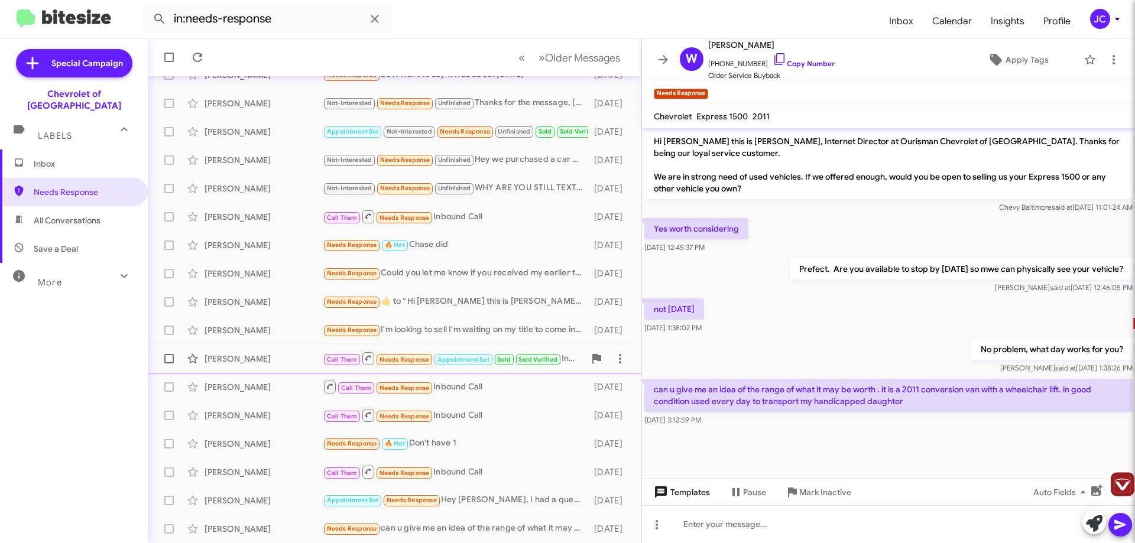
click at [701, 494] on span "Templates" at bounding box center [680, 492] width 59 height 21
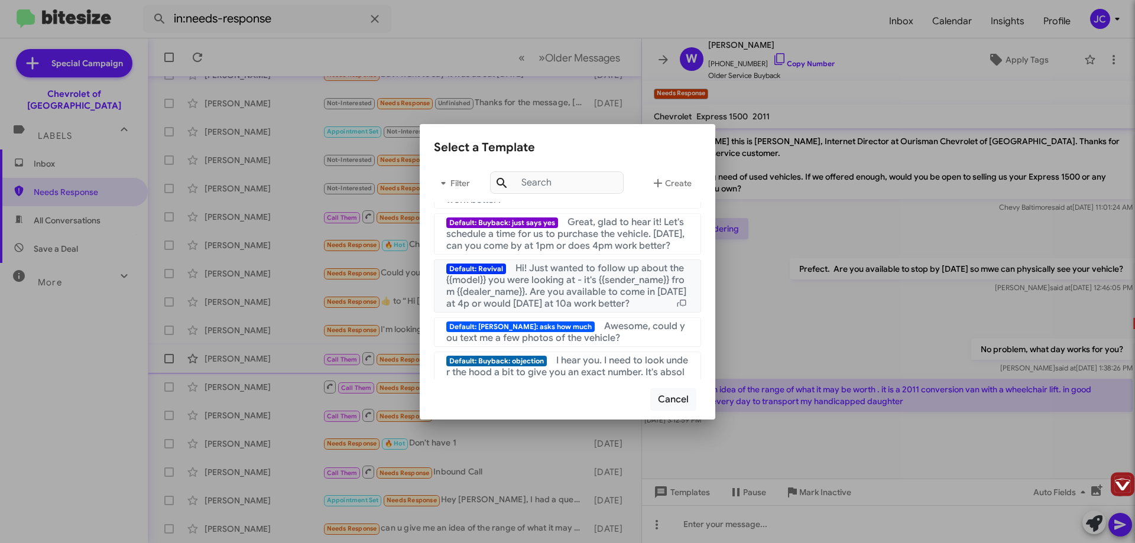
scroll to position [473, 0]
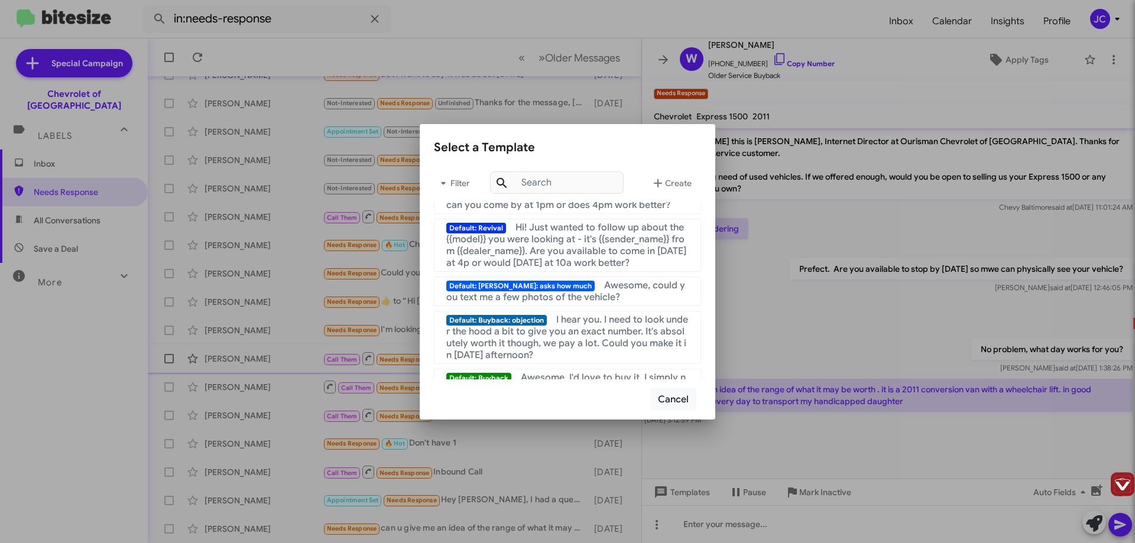
click at [844, 402] on div at bounding box center [567, 271] width 1135 height 543
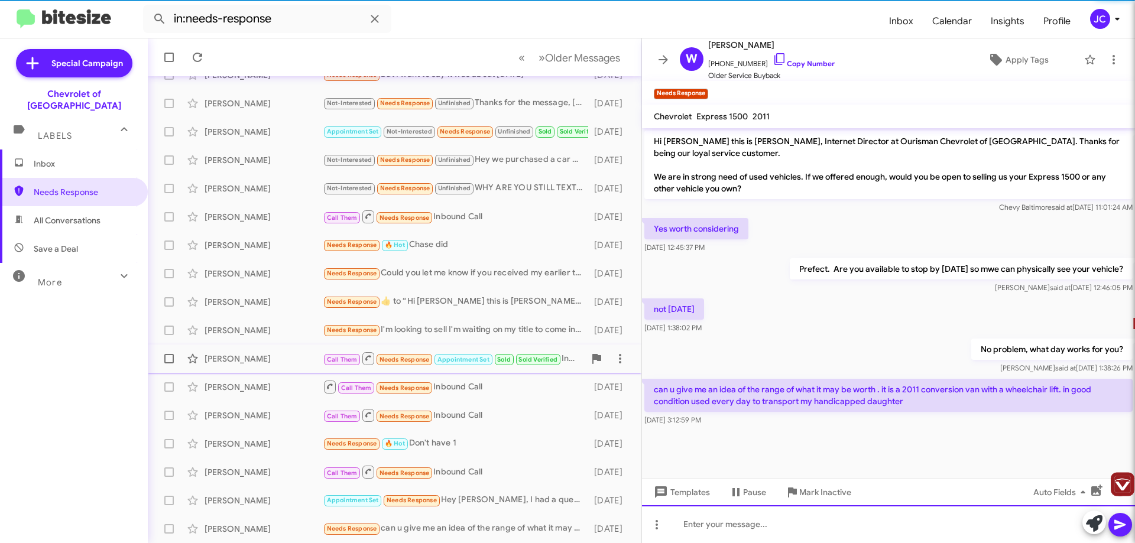
click at [862, 524] on div at bounding box center [888, 524] width 493 height 38
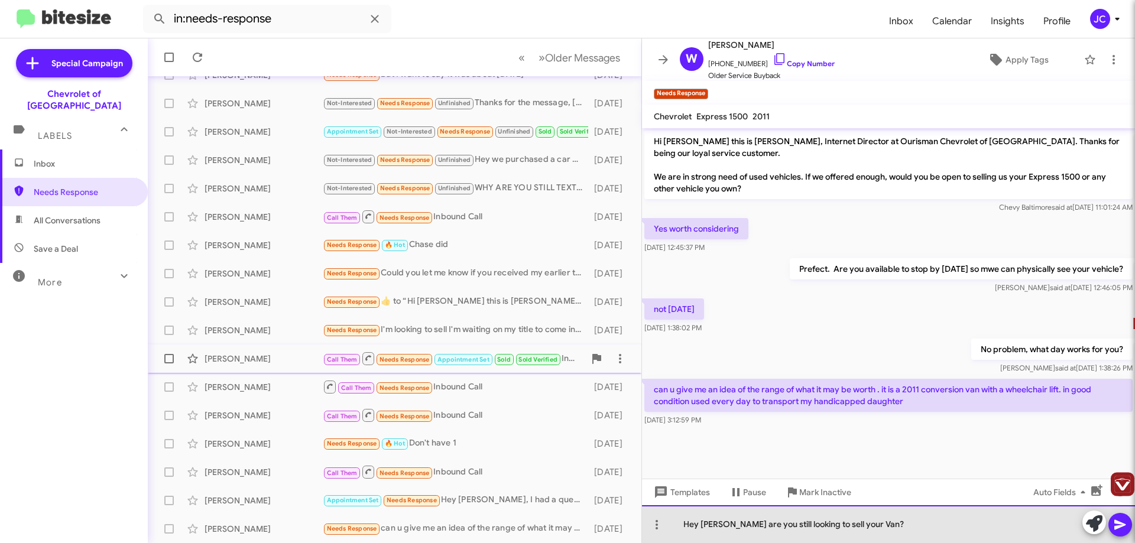
click at [725, 523] on div "Hey [PERSON_NAME] are you still looking to sell your Van?" at bounding box center [888, 524] width 493 height 38
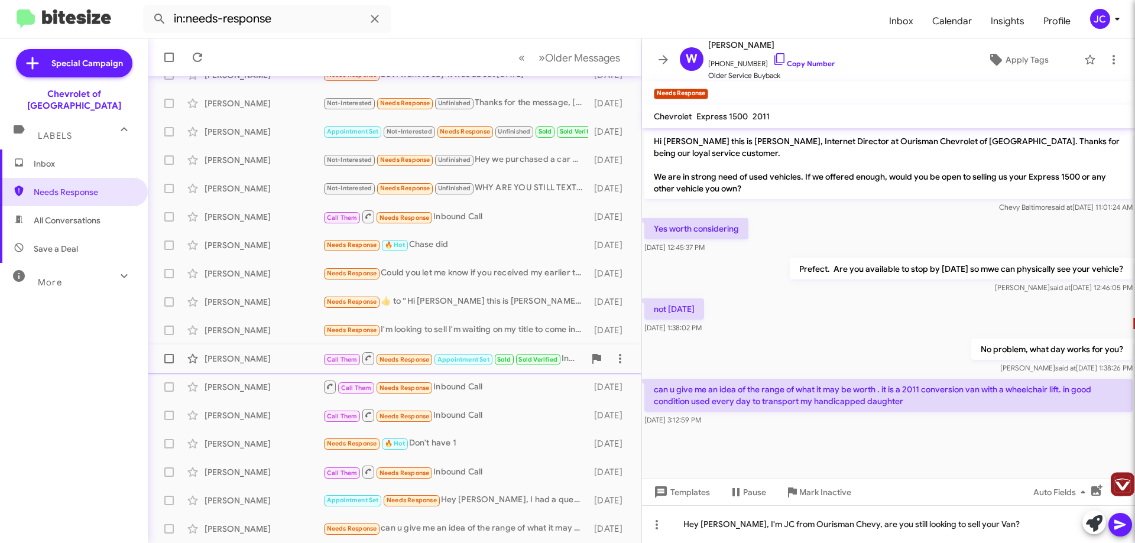
click at [1126, 524] on icon at bounding box center [1120, 525] width 14 height 14
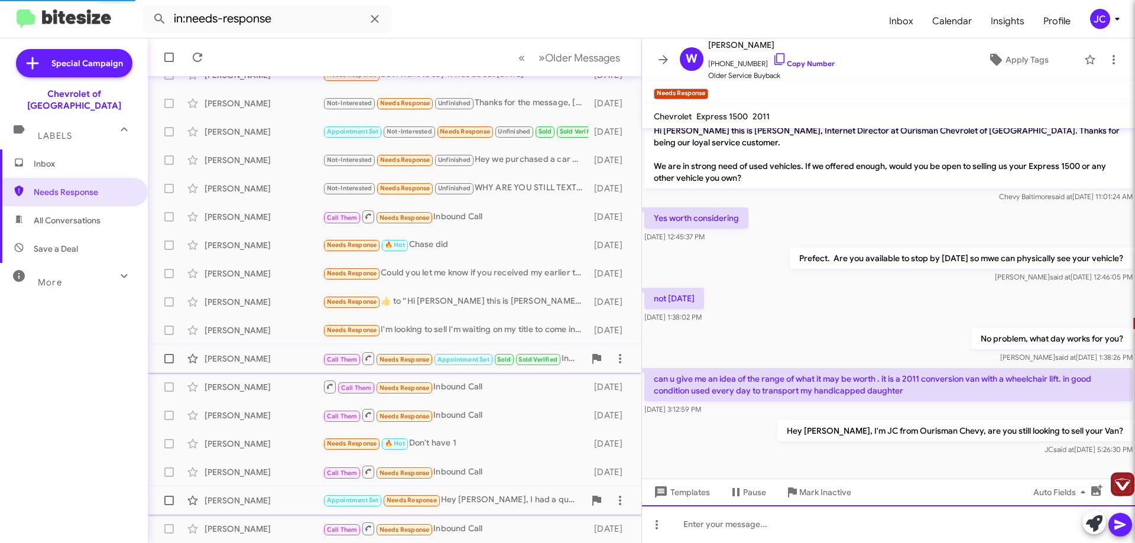
scroll to position [0, 0]
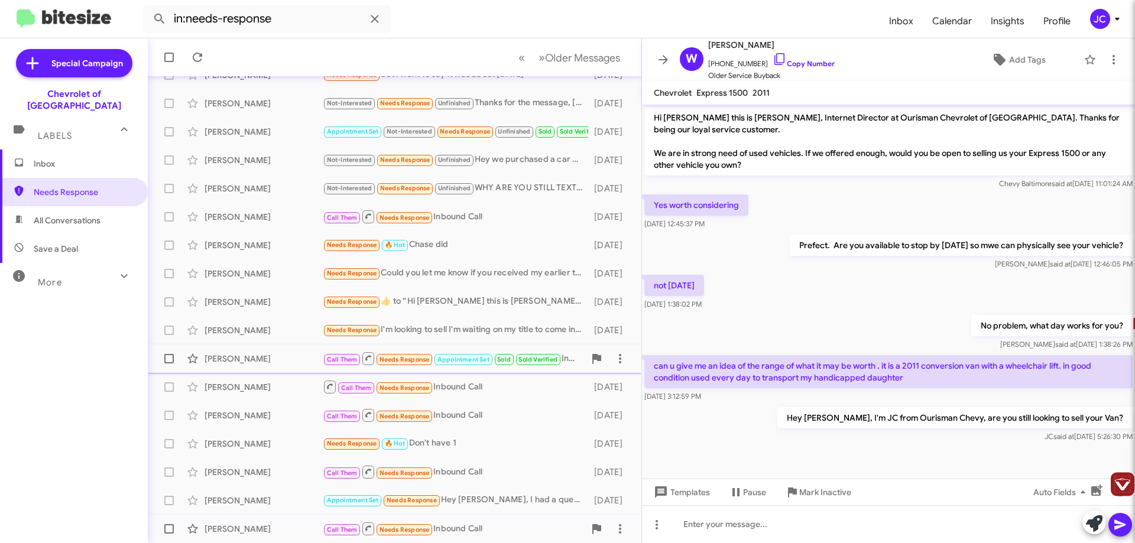
click at [532, 528] on div "Call Them Needs Response Inbound Call" at bounding box center [454, 528] width 262 height 15
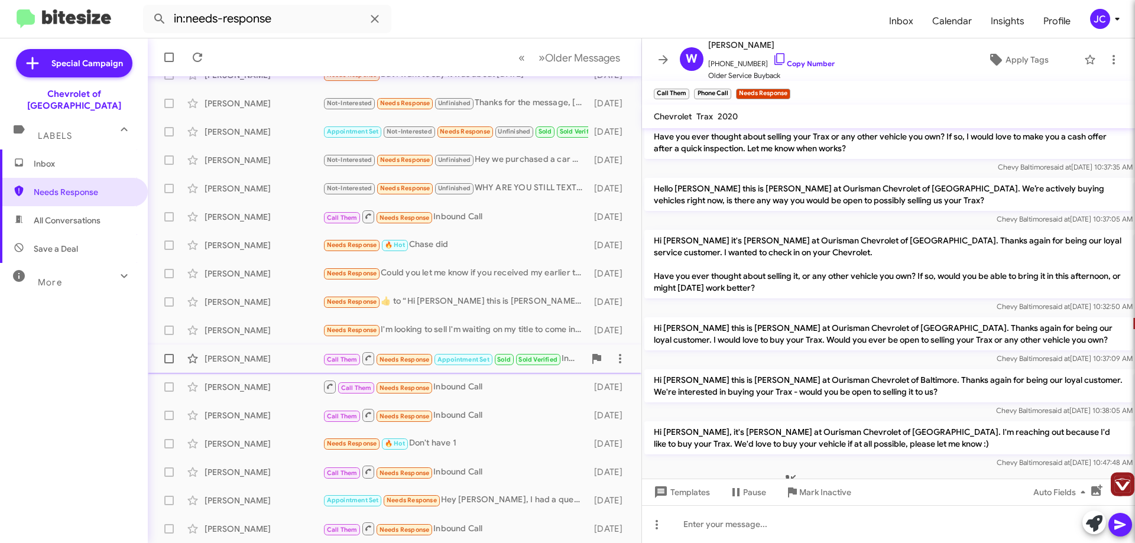
scroll to position [287, 0]
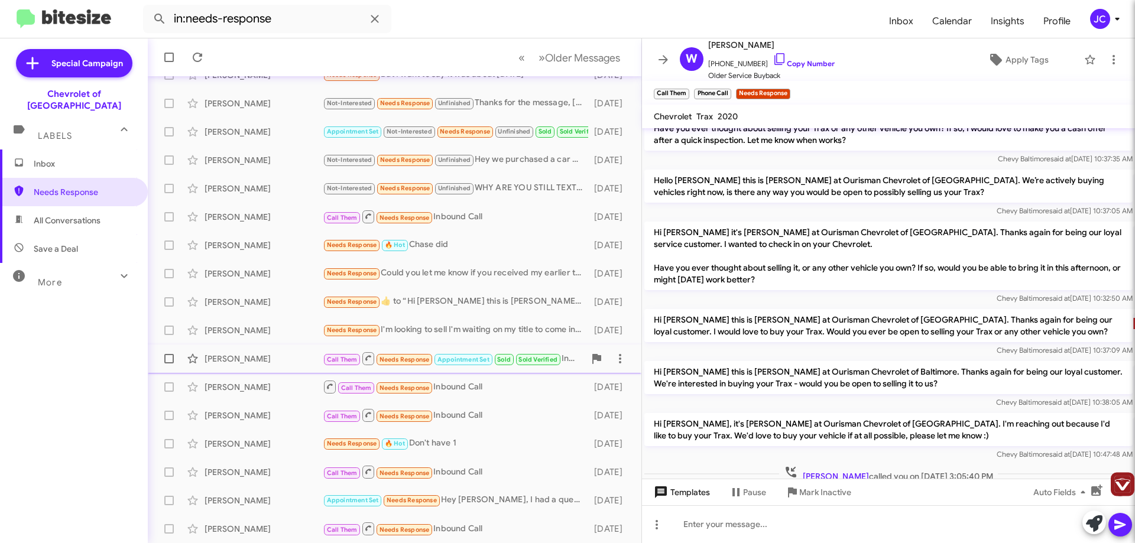
click at [687, 495] on span "Templates" at bounding box center [680, 492] width 59 height 21
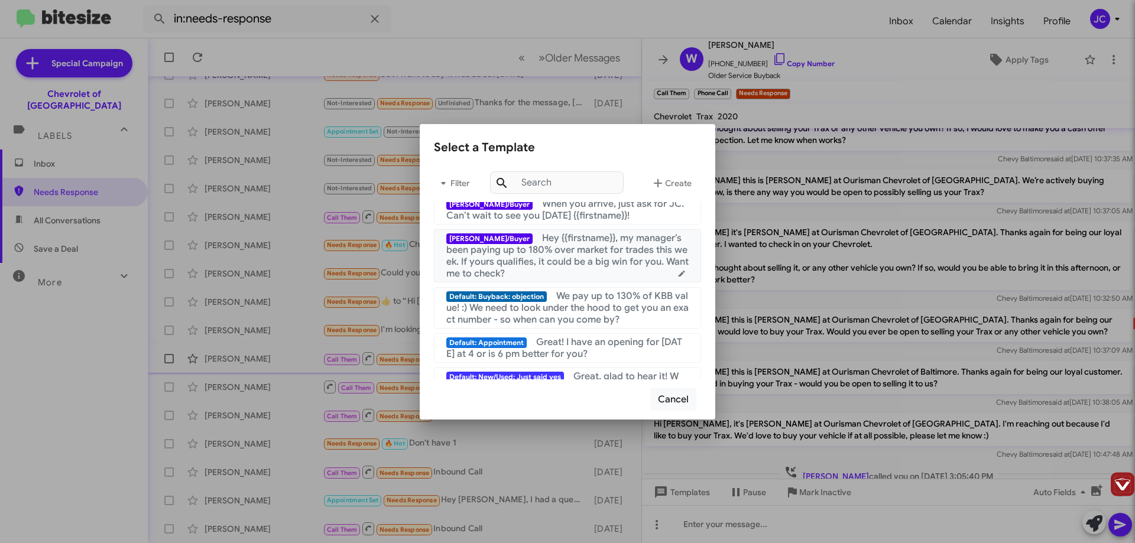
scroll to position [236, 0]
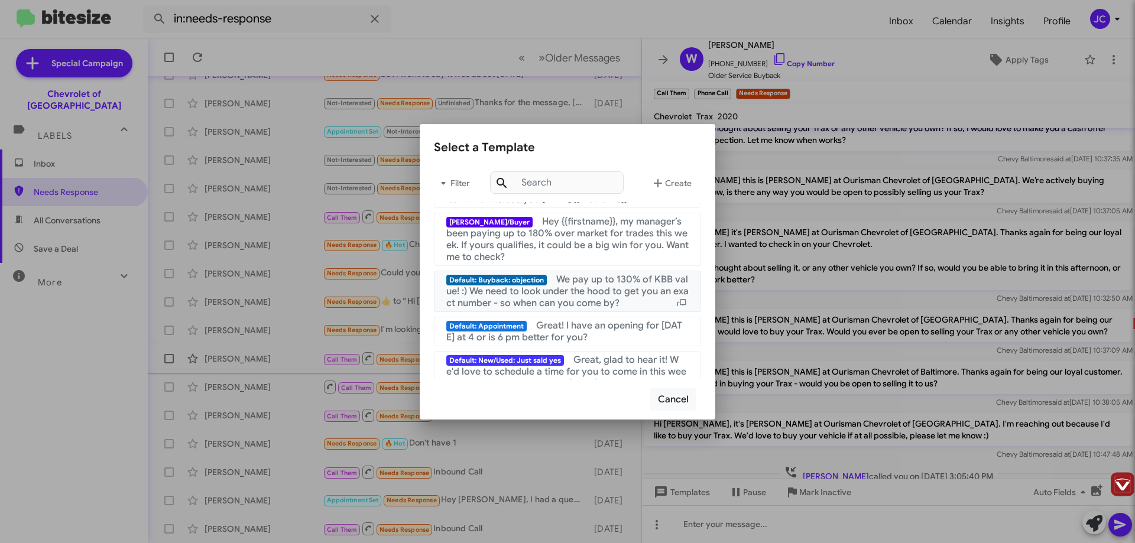
drag, startPoint x: 617, startPoint y: 300, endPoint x: 648, endPoint y: 305, distance: 31.1
click at [621, 300] on span "We pay up to 130% of KBB value! :) We need to look under the hood to get you an…" at bounding box center [567, 291] width 242 height 35
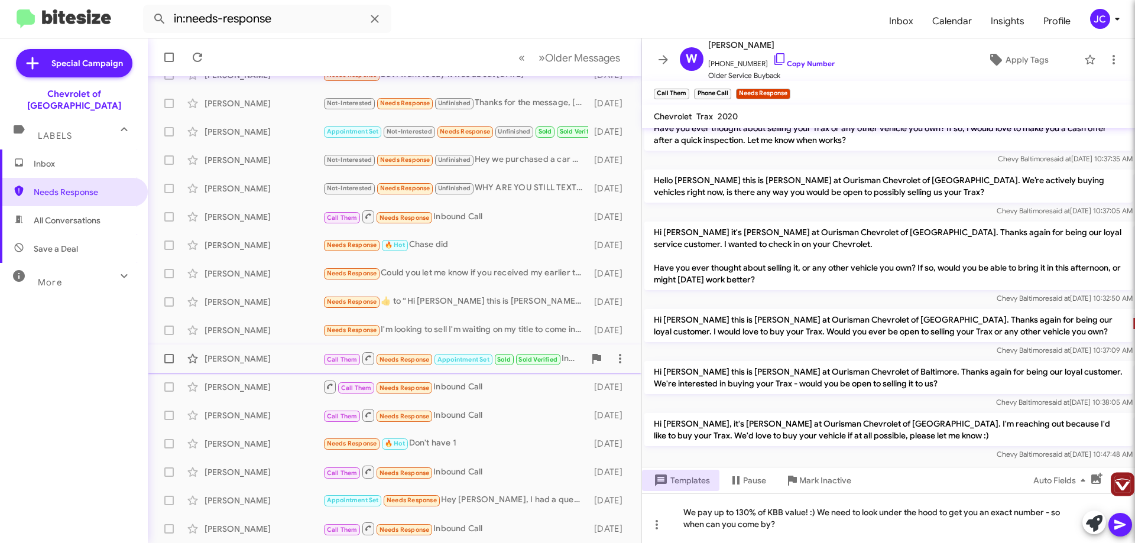
click at [1120, 518] on icon at bounding box center [1120, 525] width 14 height 14
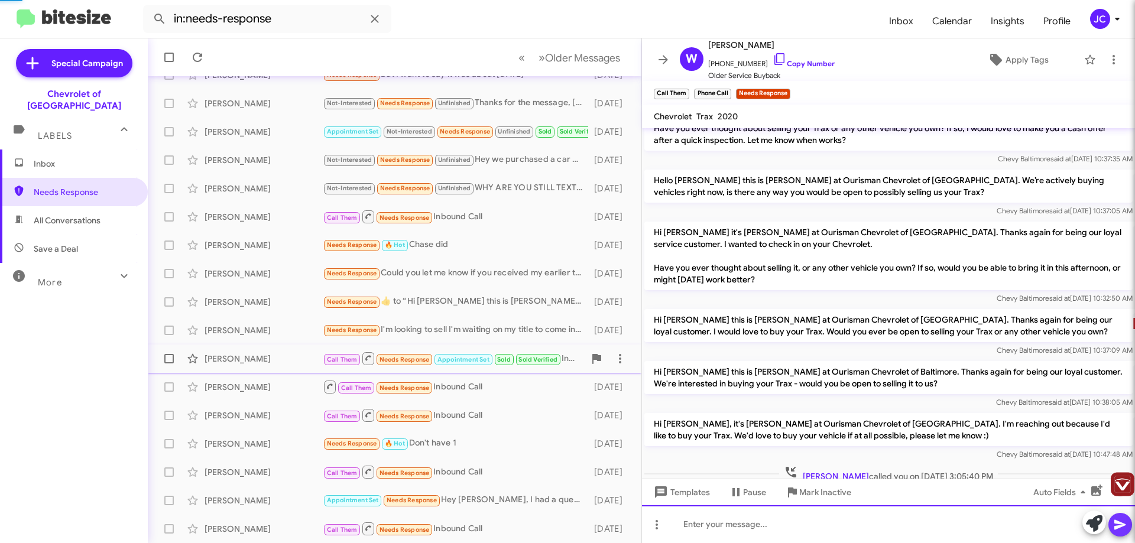
scroll to position [0, 0]
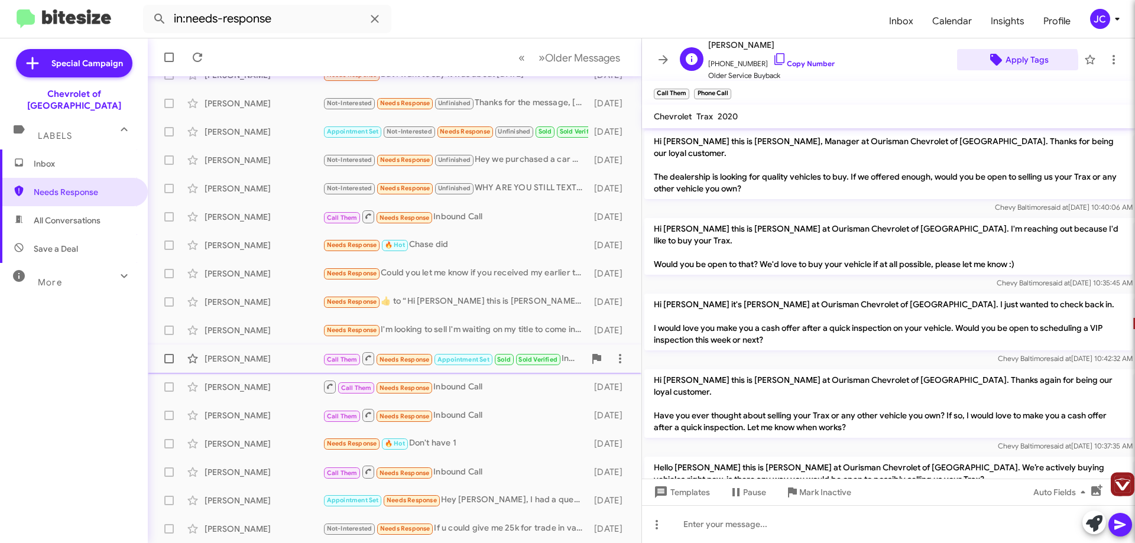
click at [1011, 64] on span "Apply Tags" at bounding box center [1026, 59] width 43 height 21
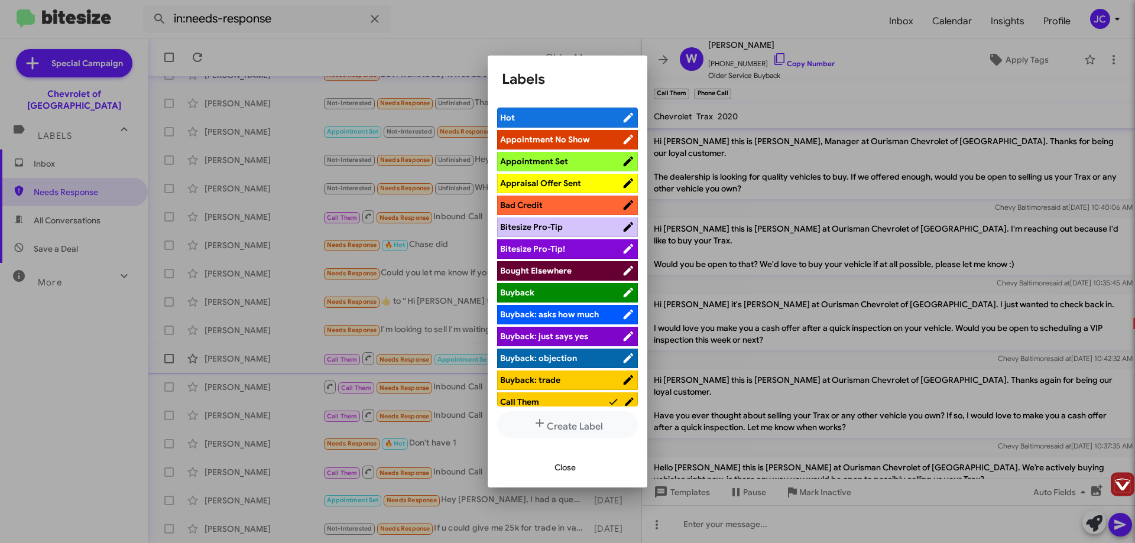
click at [560, 178] on span "Appraisal Offer Sent" at bounding box center [540, 183] width 81 height 11
click at [889, 73] on div at bounding box center [567, 271] width 1135 height 543
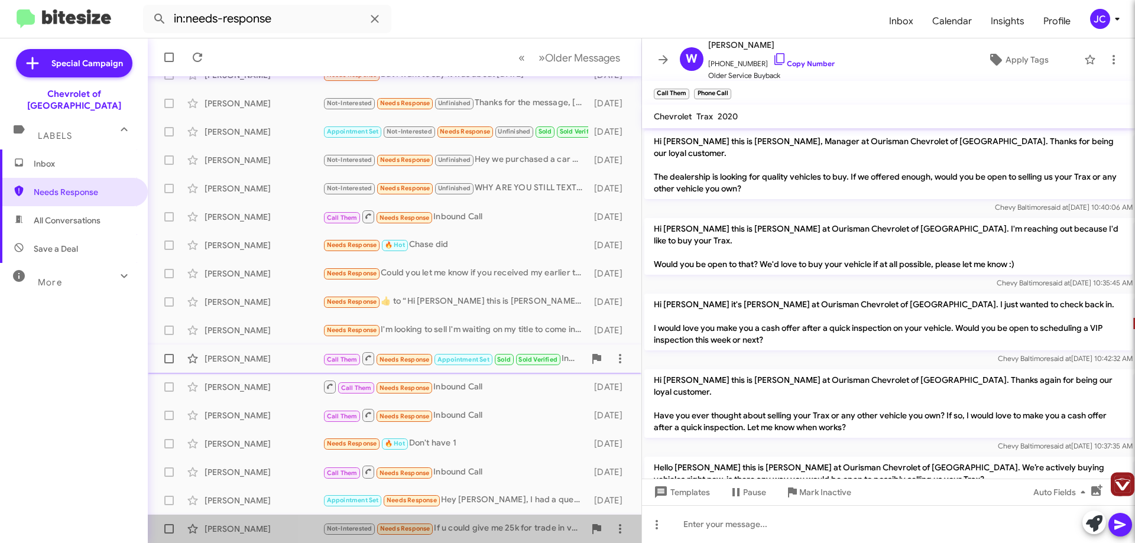
click at [492, 531] on div "Not-Interested Needs Response If u could give me 25k for trade in value. I'd do…" at bounding box center [454, 529] width 262 height 14
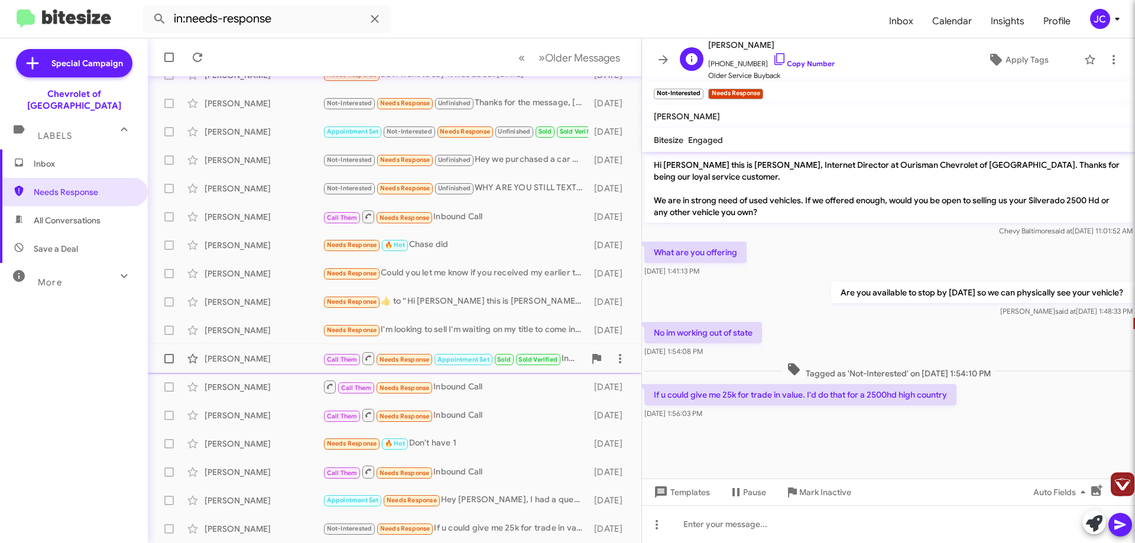
click at [680, 59] on div "J" at bounding box center [692, 59] width 24 height 24
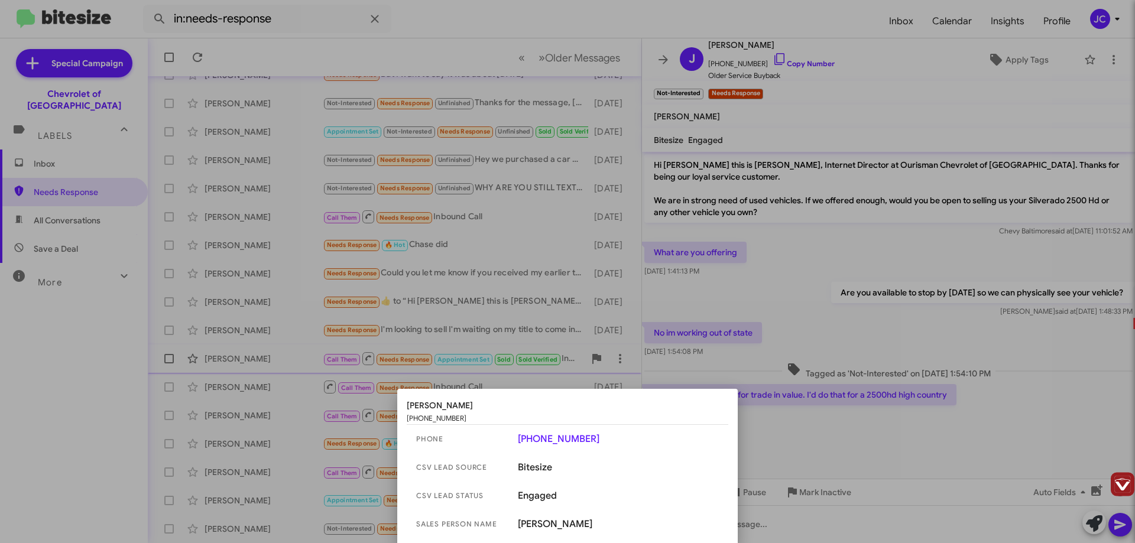
click at [846, 131] on div at bounding box center [567, 271] width 1135 height 543
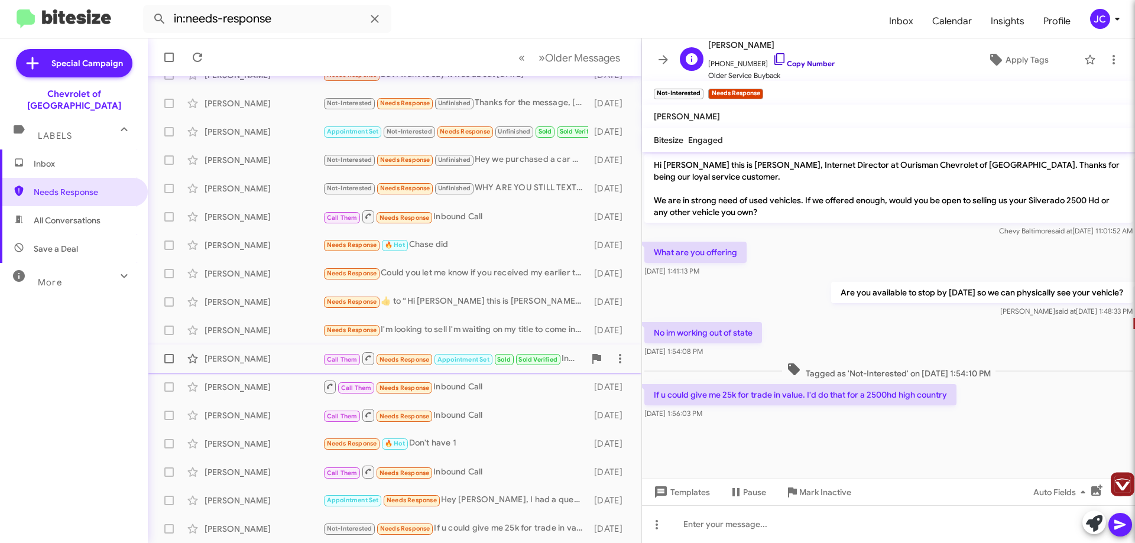
click at [772, 58] on icon at bounding box center [779, 59] width 14 height 14
